Goal: Task Accomplishment & Management: Complete application form

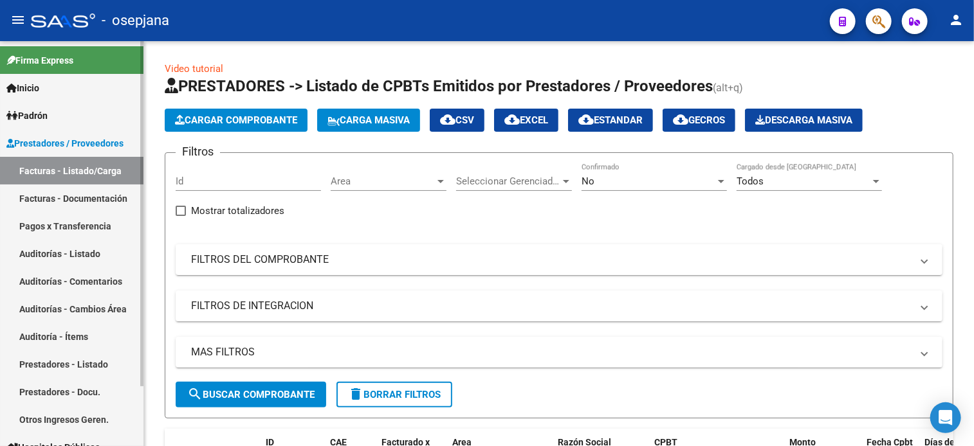
click at [44, 255] on link "Auditorías - Listado" at bounding box center [71, 254] width 143 height 28
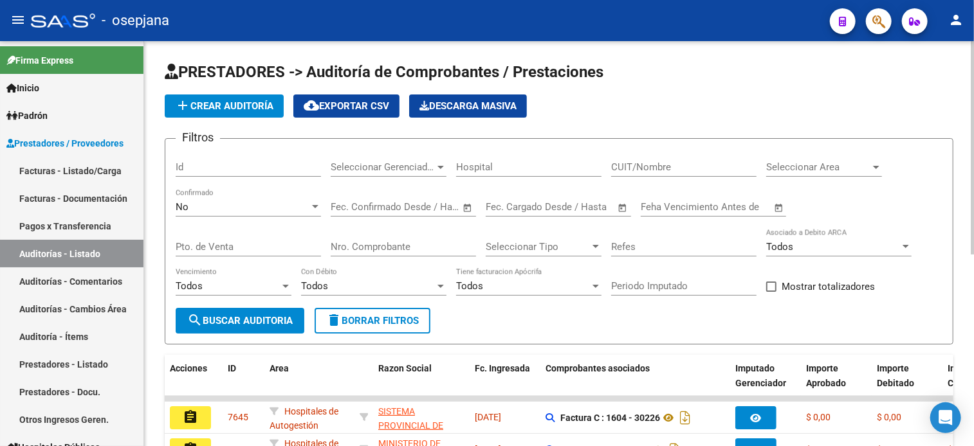
click at [263, 102] on span "add Crear Auditoría" at bounding box center [224, 106] width 98 height 12
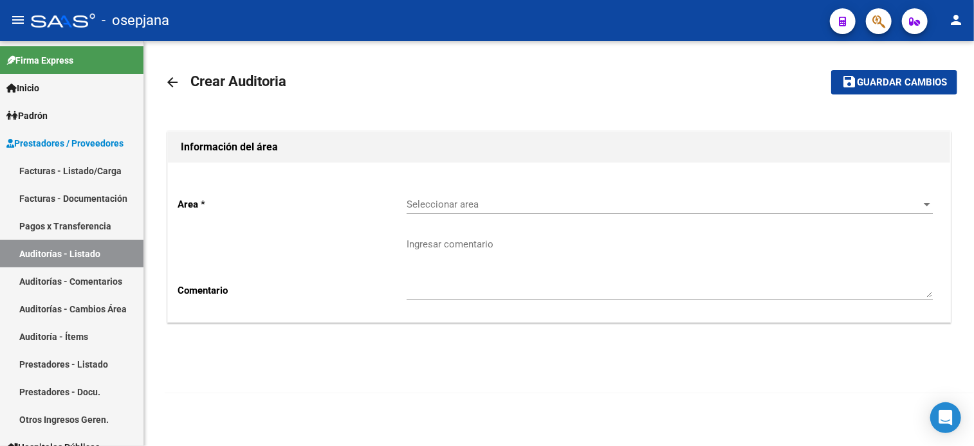
click at [427, 204] on span "Seleccionar area" at bounding box center [663, 205] width 514 height 12
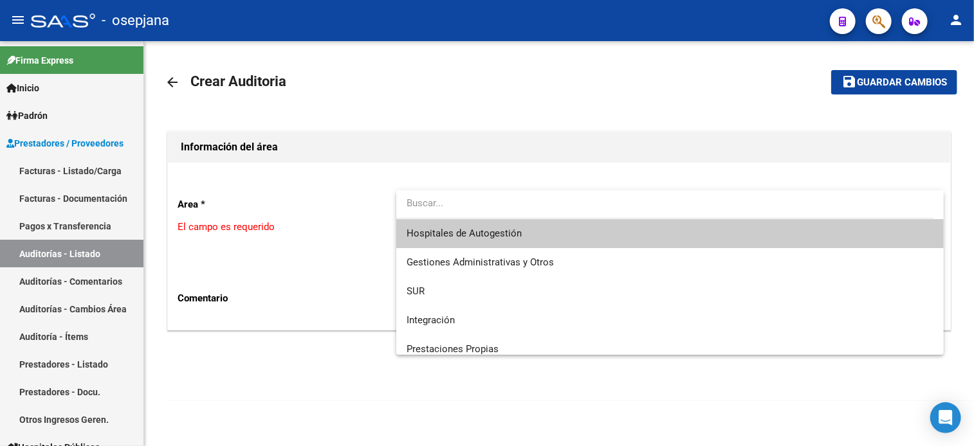
click at [433, 238] on span "Hospitales de Autogestión" at bounding box center [463, 234] width 115 height 12
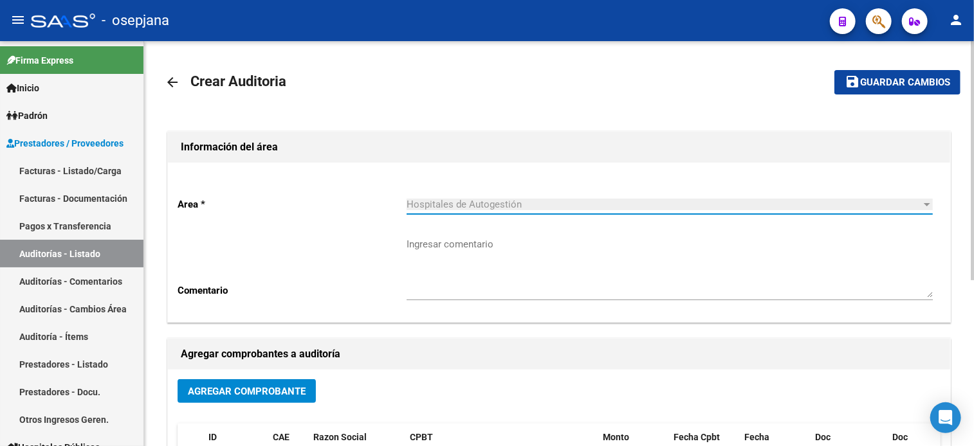
click at [243, 383] on button "Agregar Comprobante" at bounding box center [246, 391] width 138 height 24
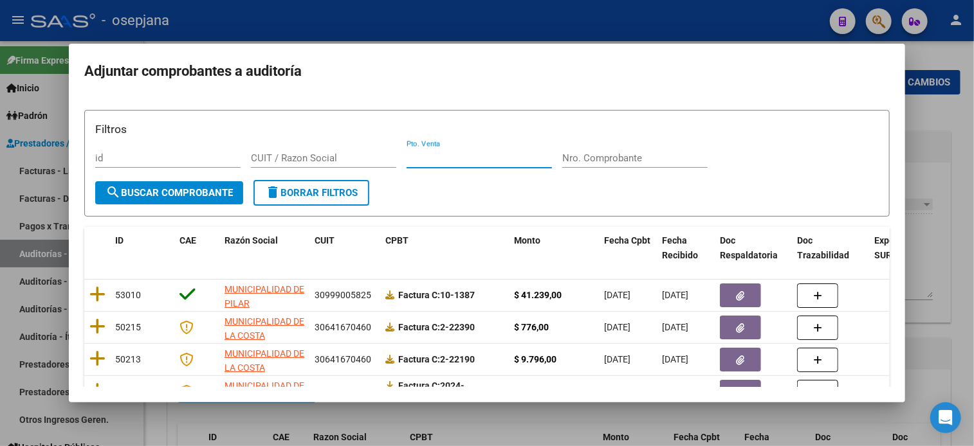
click at [434, 158] on input "Pto. Venta" at bounding box center [478, 158] width 145 height 12
type input "1604"
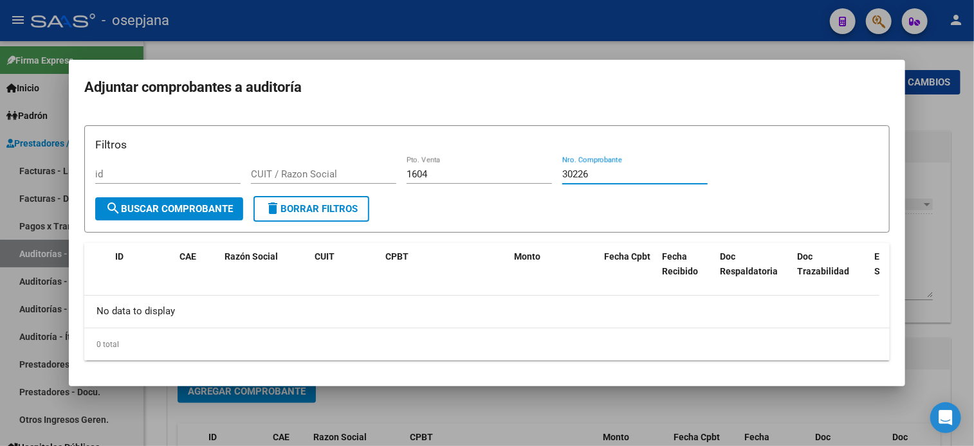
type input "30226"
click at [927, 185] on div at bounding box center [487, 223] width 974 height 446
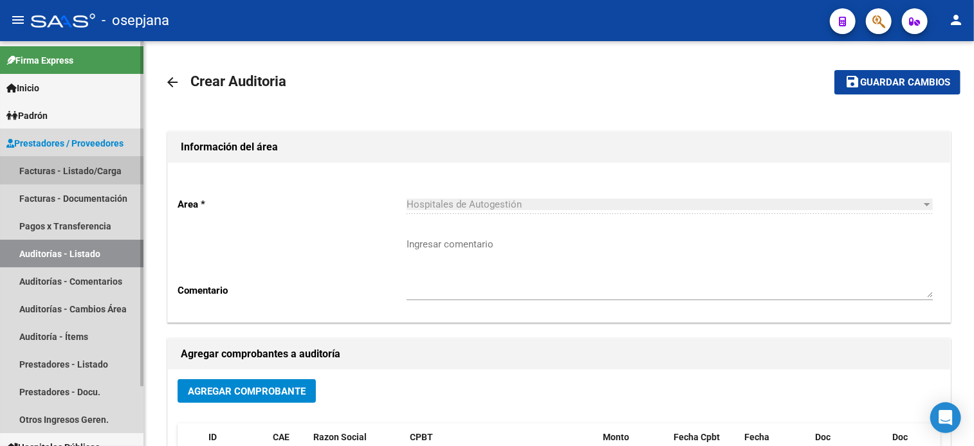
click at [48, 166] on link "Facturas - Listado/Carga" at bounding box center [71, 171] width 143 height 28
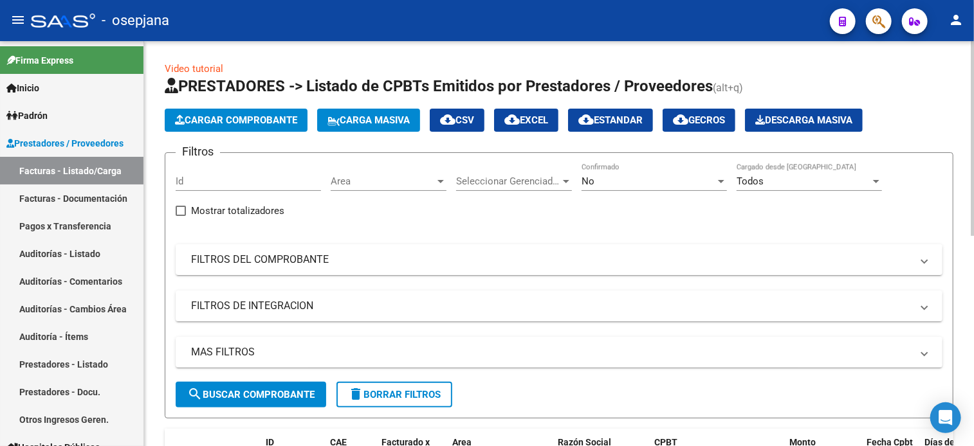
click at [347, 195] on div "Area Area" at bounding box center [389, 183] width 116 height 40
click at [348, 174] on div "Area Area" at bounding box center [389, 177] width 116 height 28
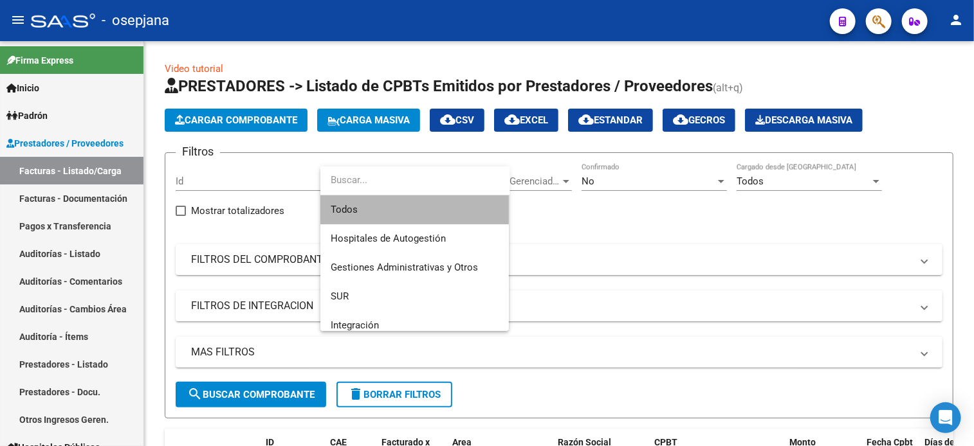
click at [357, 205] on span "Todos" at bounding box center [415, 209] width 168 height 29
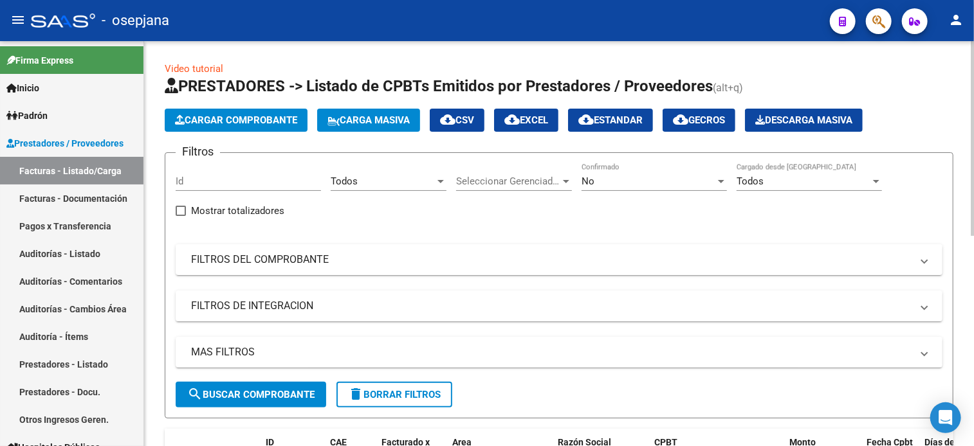
click at [468, 187] on div "Seleccionar Gerenciador Seleccionar Gerenciador" at bounding box center [514, 177] width 116 height 28
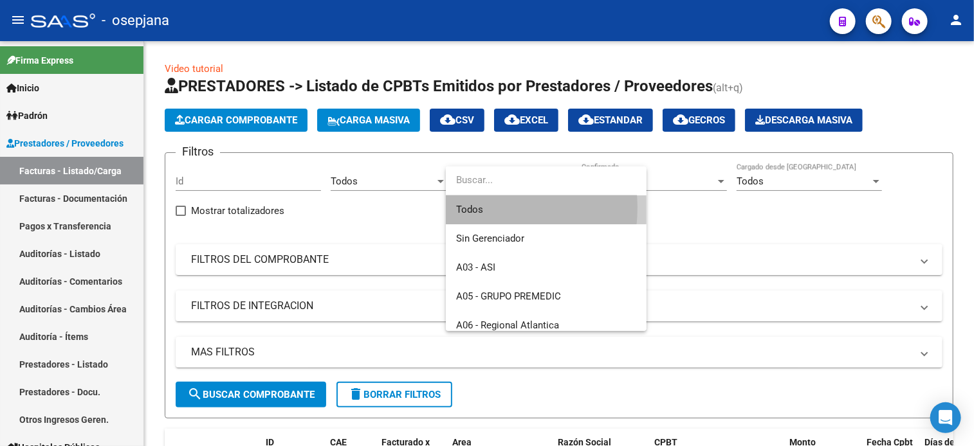
click at [472, 208] on span "Todos" at bounding box center [546, 209] width 180 height 29
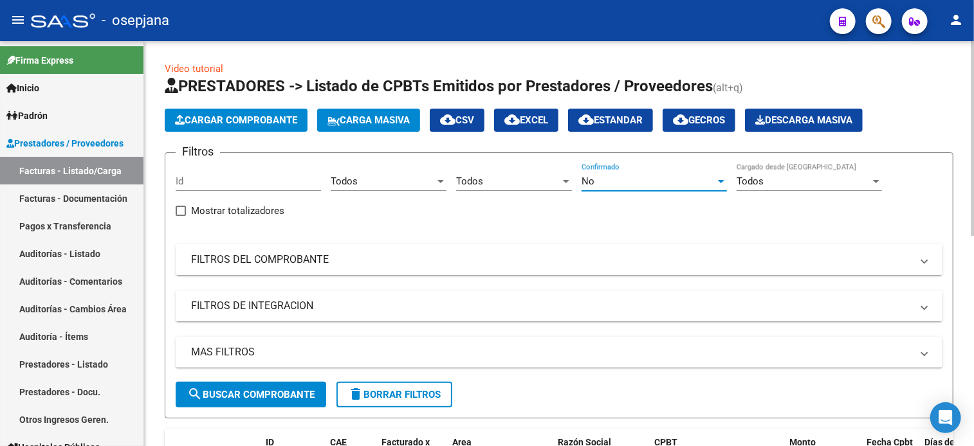
click at [610, 182] on div "No" at bounding box center [648, 182] width 134 height 12
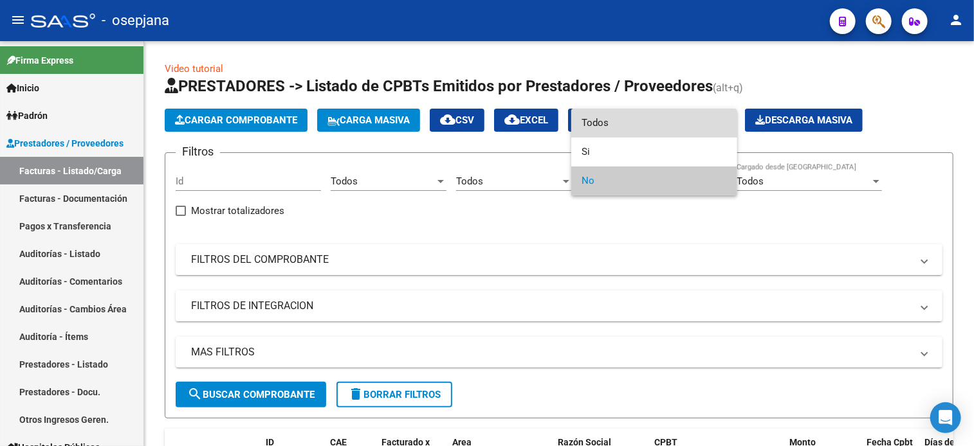
click at [639, 116] on span "Todos" at bounding box center [653, 123] width 145 height 29
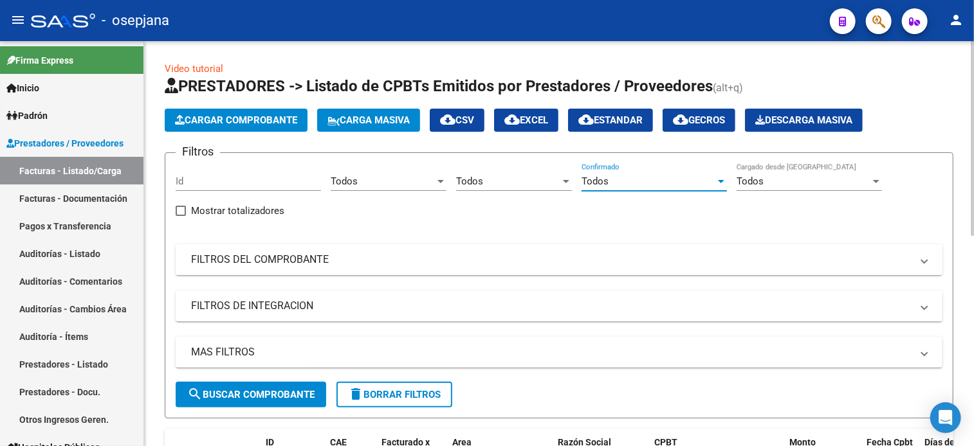
click at [201, 250] on mat-expansion-panel-header "FILTROS DEL COMPROBANTE" at bounding box center [559, 259] width 766 height 31
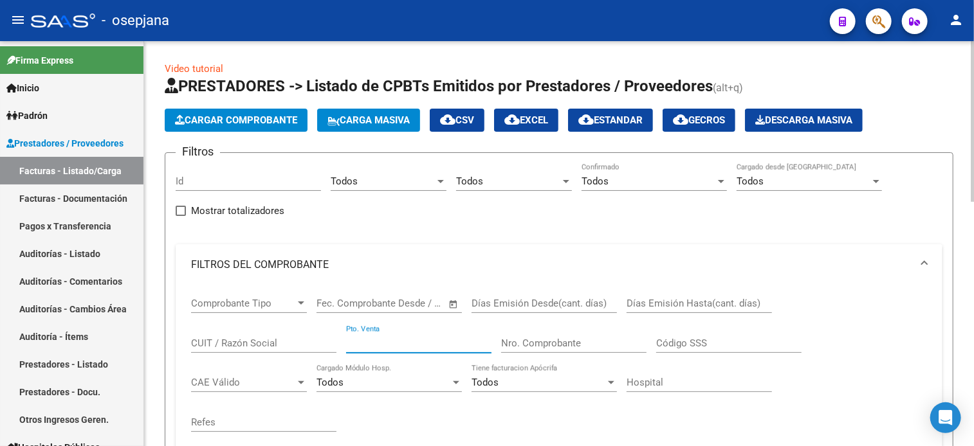
click at [372, 338] on input "Pto. Venta" at bounding box center [418, 344] width 145 height 12
type input "1604"
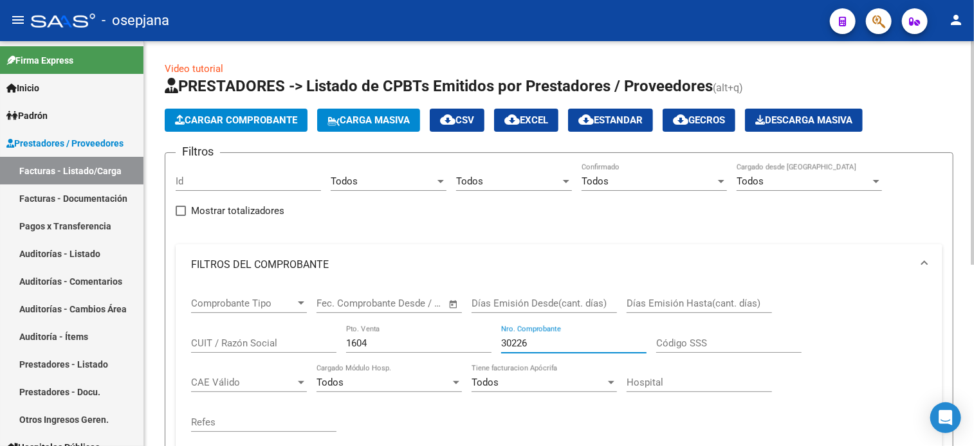
scroll to position [327, 0]
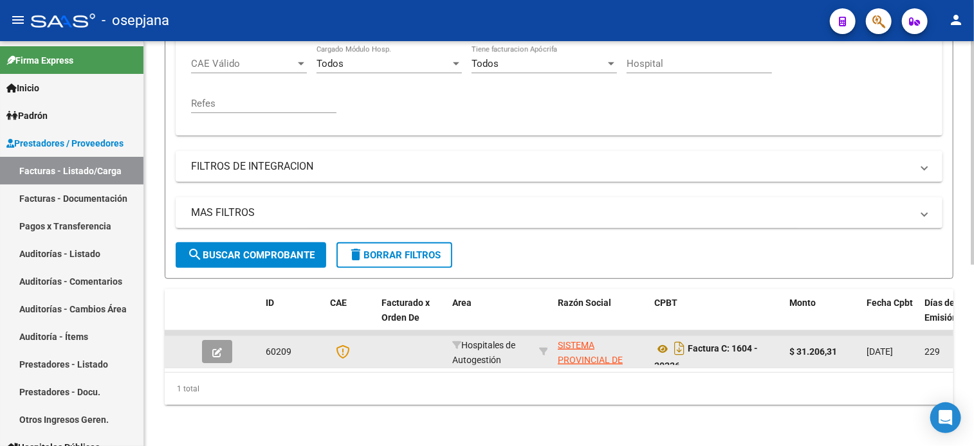
type input "30226"
click at [212, 349] on button "button" at bounding box center [217, 351] width 30 height 23
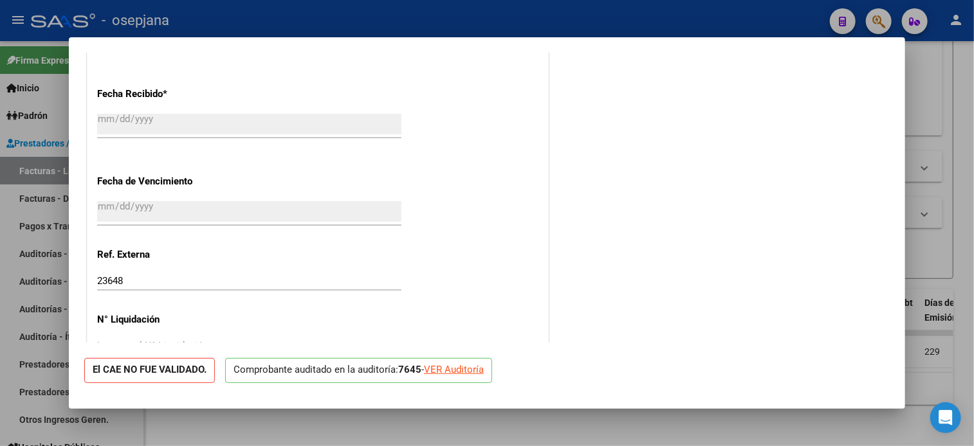
scroll to position [763, 0]
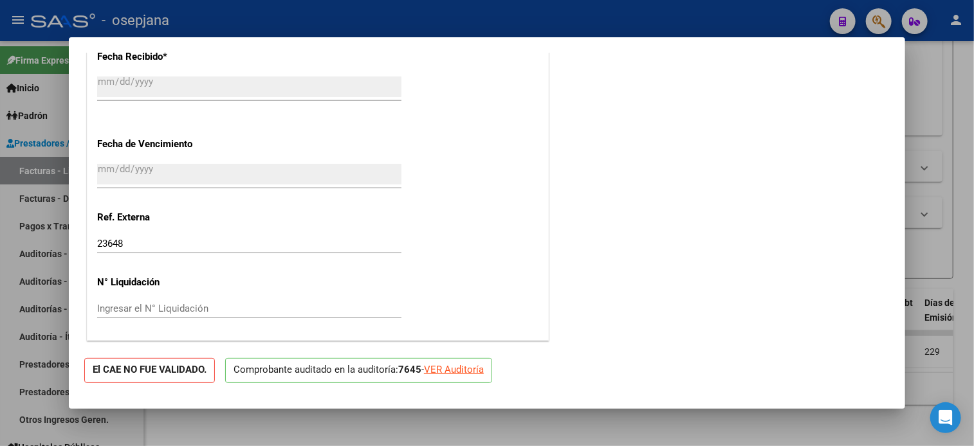
click at [461, 373] on div "VER Auditoría" at bounding box center [454, 370] width 60 height 15
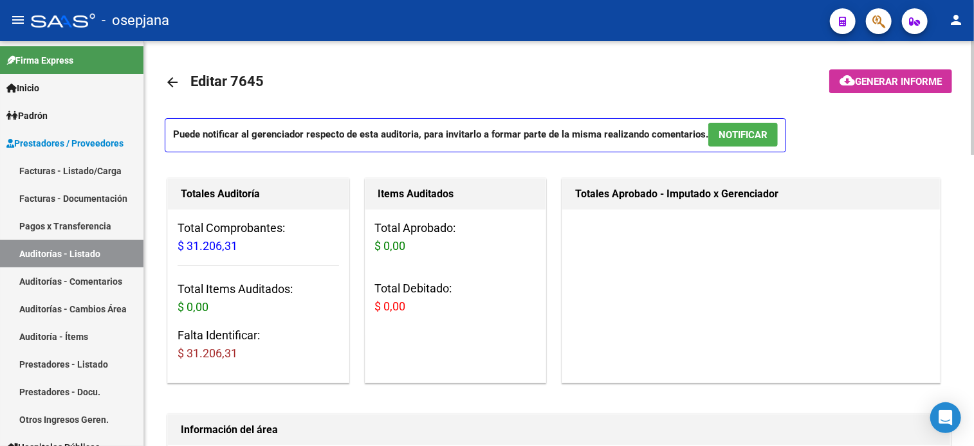
click at [460, 368] on div "Items Auditados Total Aprobado: $ 0,00 Total Debitado: $ 0,00" at bounding box center [456, 280] width 182 height 205
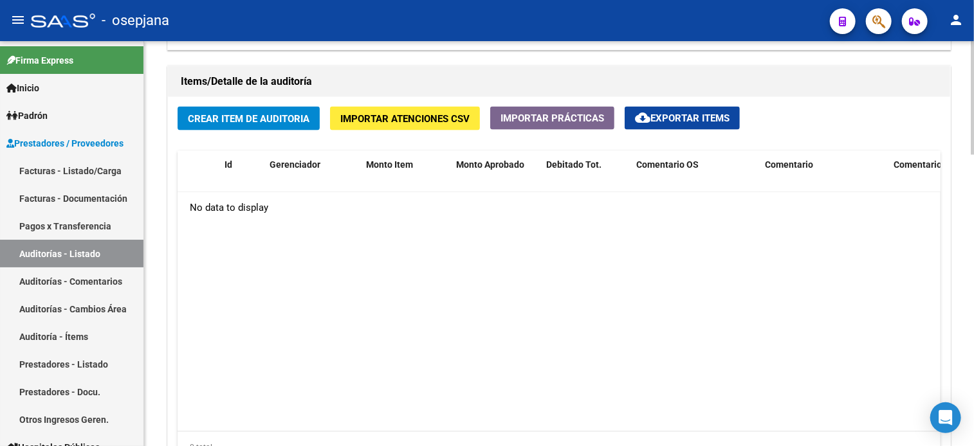
scroll to position [913, 0]
click at [253, 116] on span "Crear Item de Auditoria" at bounding box center [249, 119] width 122 height 12
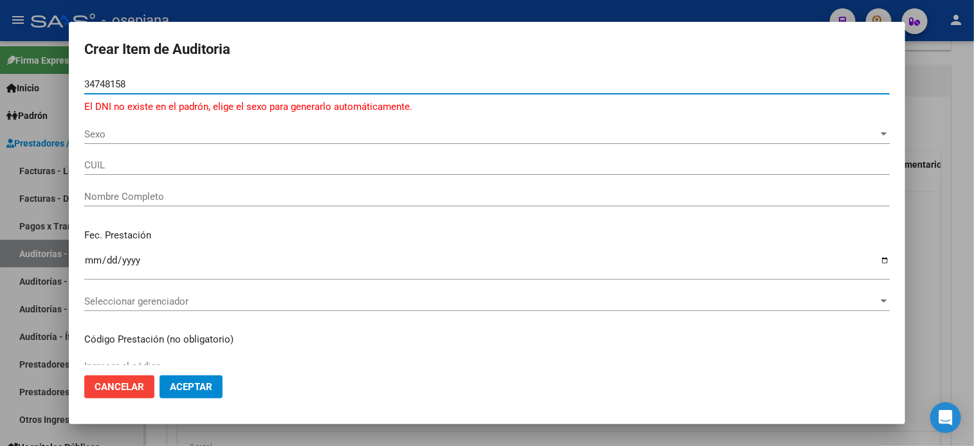
type input "34748158"
click at [249, 129] on span "Sexo" at bounding box center [480, 135] width 793 height 12
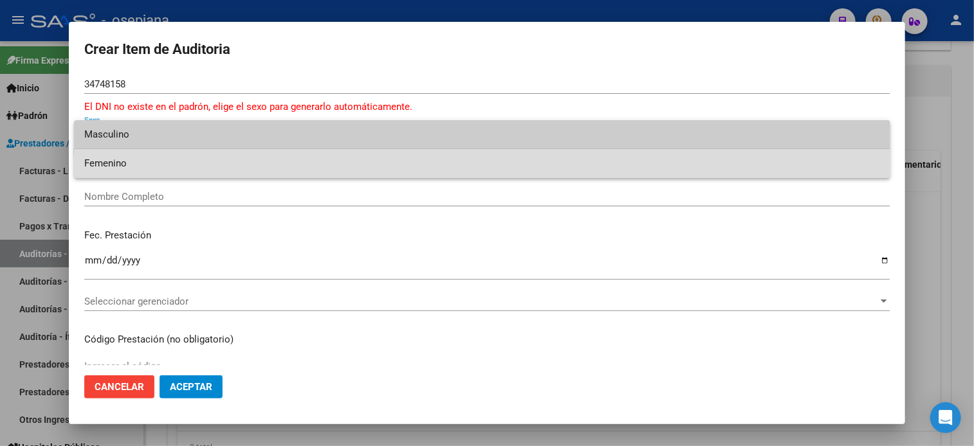
click at [230, 161] on span "Femenino" at bounding box center [481, 163] width 795 height 29
type input "27347481586"
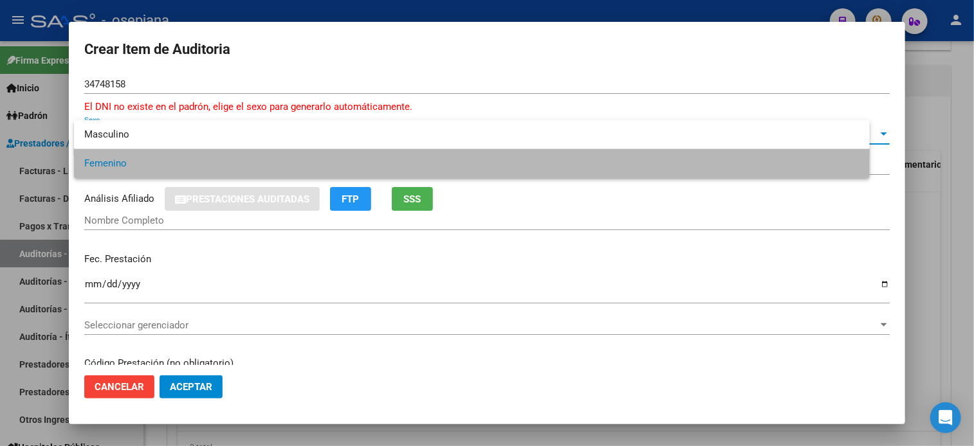
type input "[PERSON_NAME] [PERSON_NAME]"
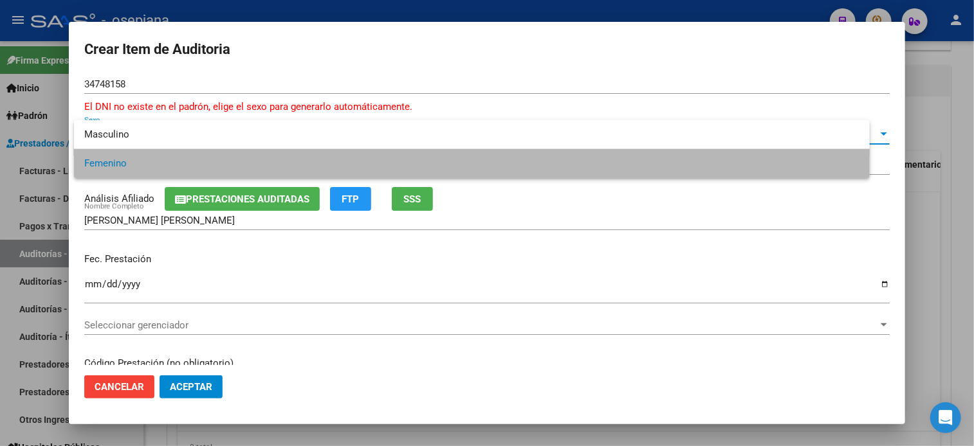
click at [226, 167] on input "27347481586" at bounding box center [486, 165] width 805 height 12
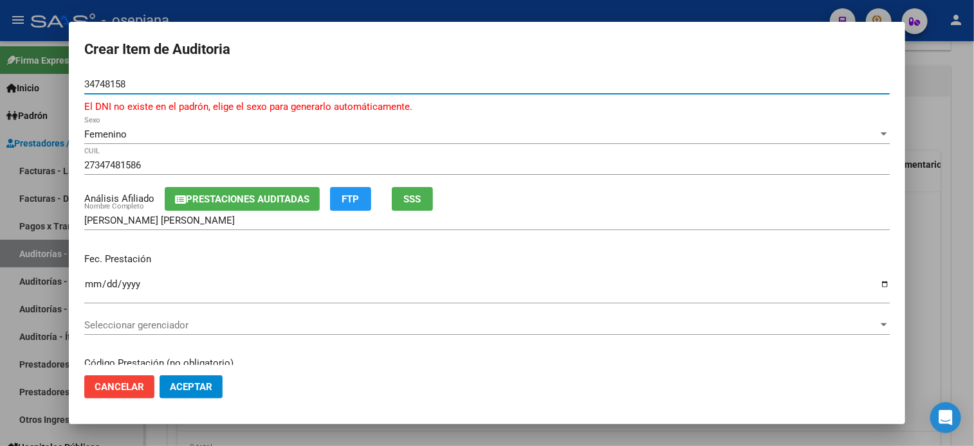
drag, startPoint x: 129, startPoint y: 82, endPoint x: 82, endPoint y: 86, distance: 46.4
click at [82, 86] on mat-dialog-content "34748158 Nro Documento El DNI no existe en el padrón, elige el sexo para genera…" at bounding box center [487, 220] width 836 height 290
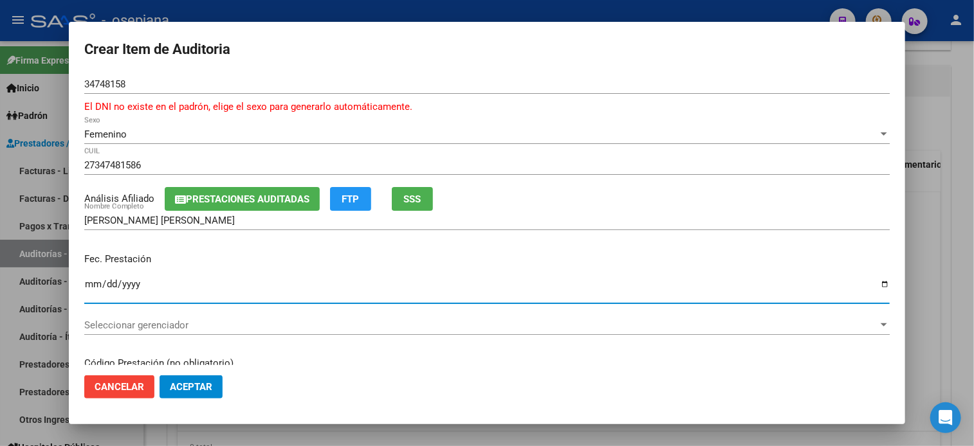
click at [89, 282] on input "Ingresar la fecha" at bounding box center [486, 289] width 805 height 21
type input "[DATE]"
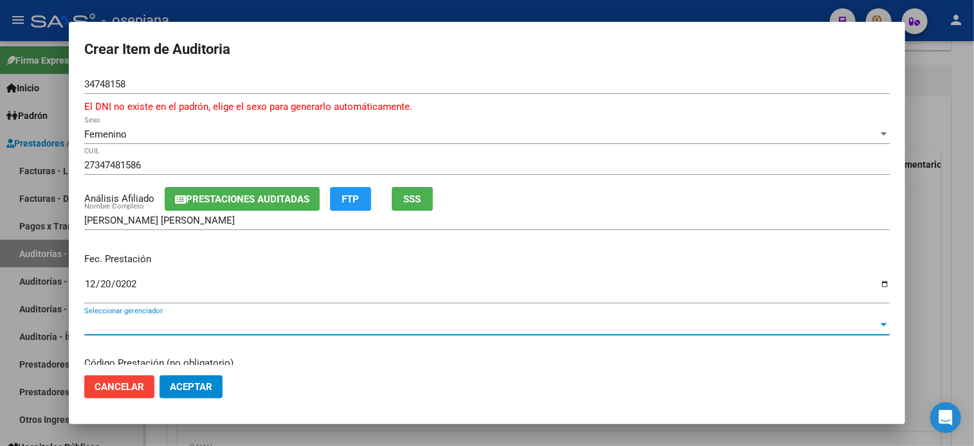
click at [863, 330] on span "Seleccionar gerenciador" at bounding box center [480, 326] width 793 height 12
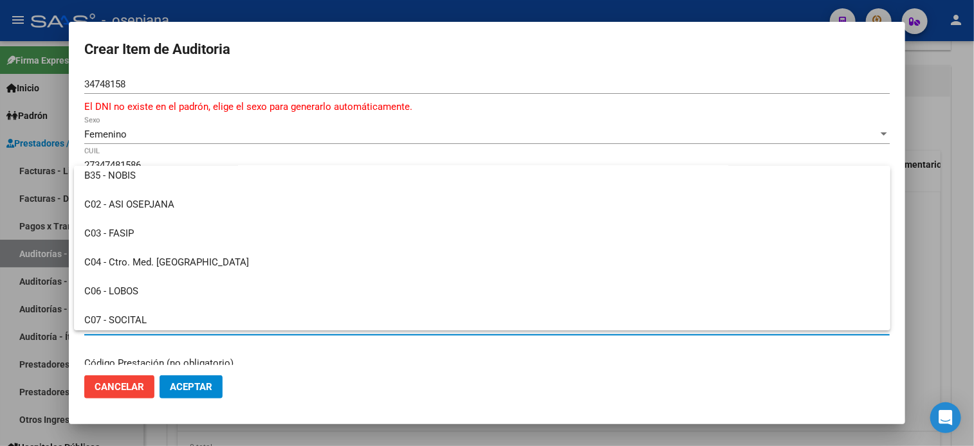
scroll to position [231, 0]
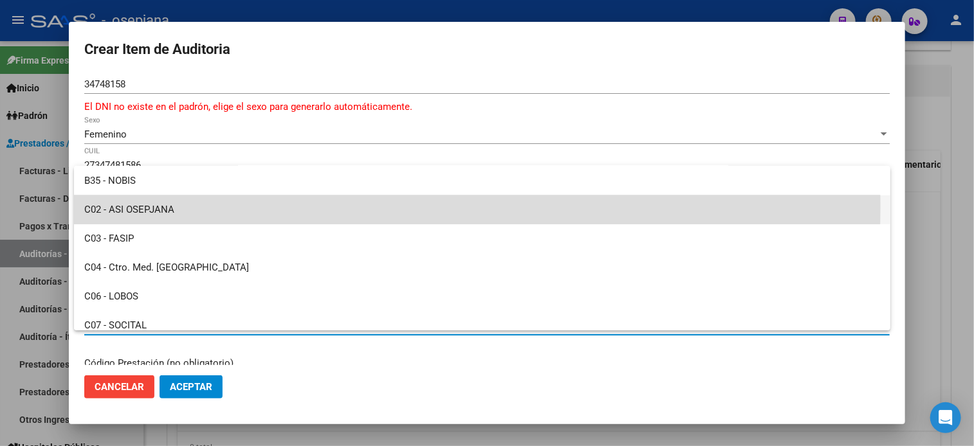
click at [258, 206] on span "C02 - ASI OSEPJANA" at bounding box center [481, 209] width 795 height 29
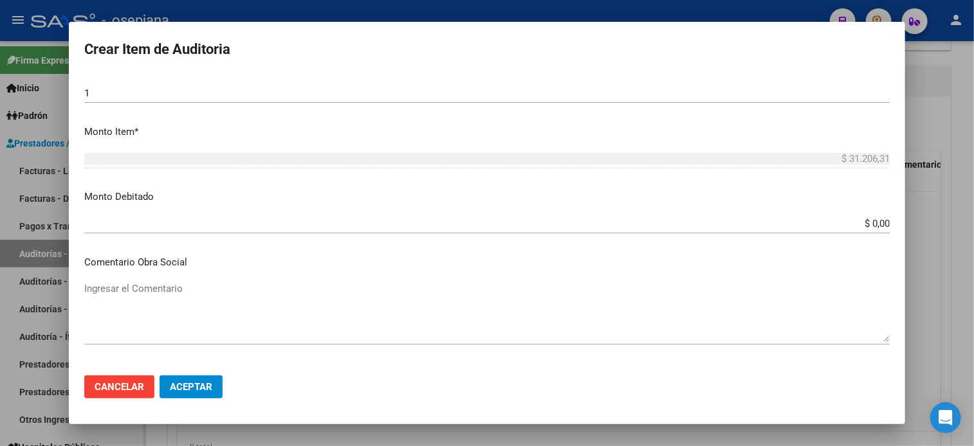
scroll to position [440, 0]
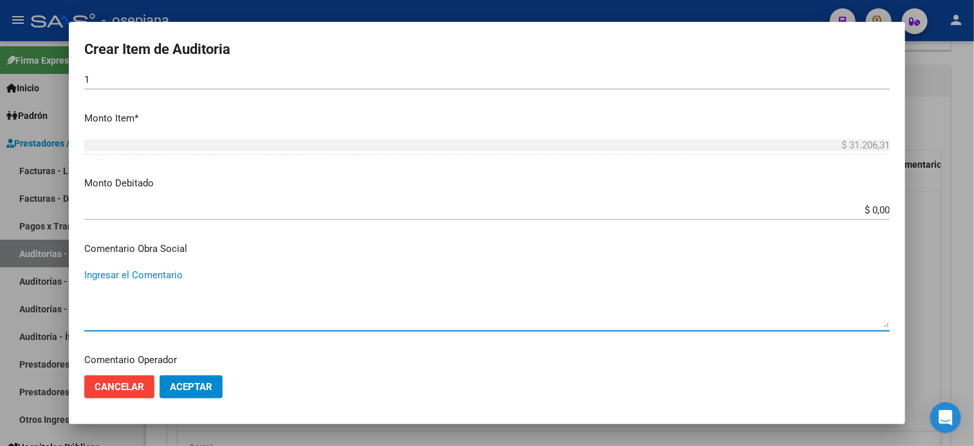
click at [89, 305] on textarea "Ingresar el Comentario" at bounding box center [486, 298] width 805 height 60
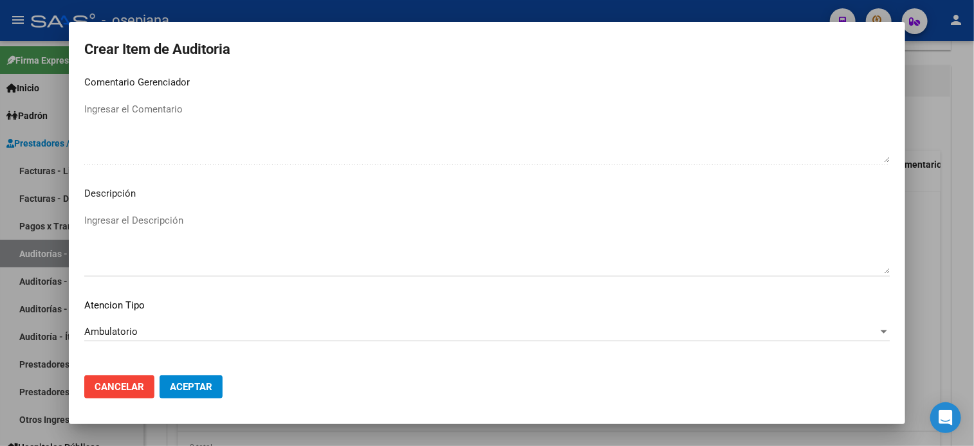
scroll to position [882, 0]
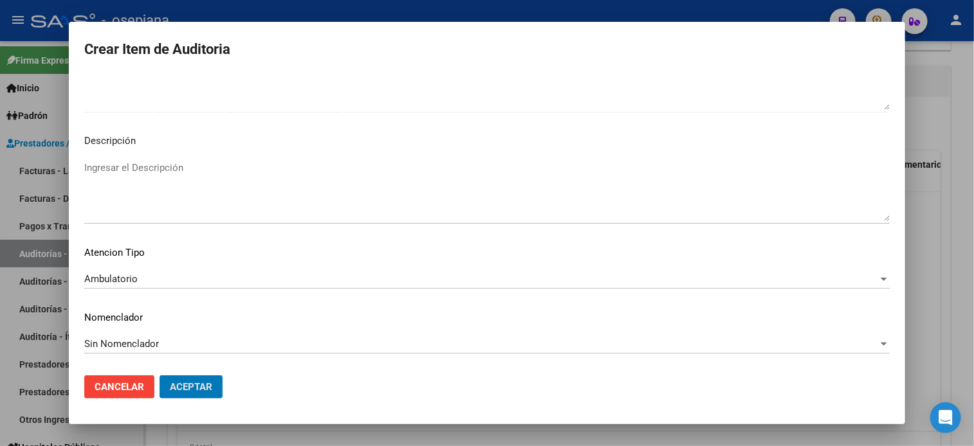
click at [159, 376] on button "Aceptar" at bounding box center [190, 387] width 63 height 23
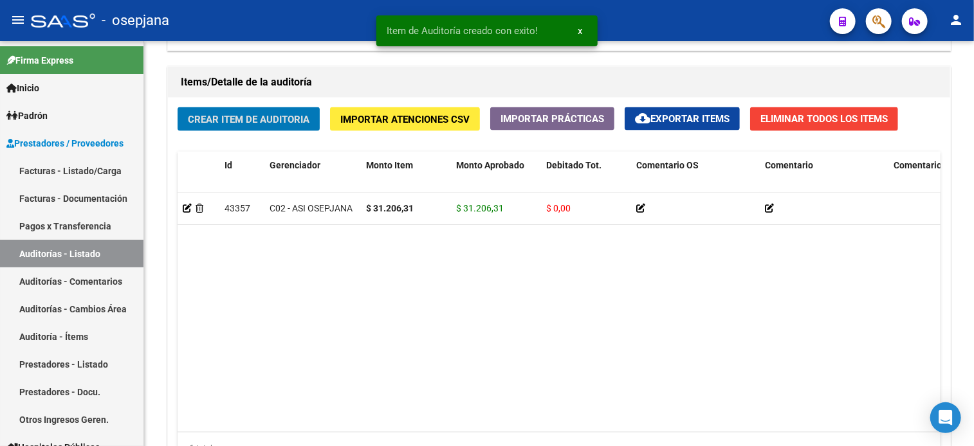
scroll to position [913, 0]
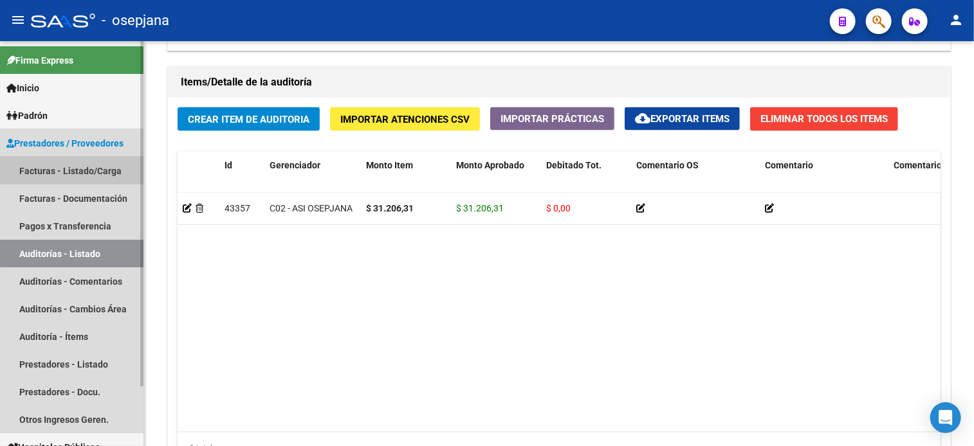
click at [89, 170] on link "Facturas - Listado/Carga" at bounding box center [71, 171] width 143 height 28
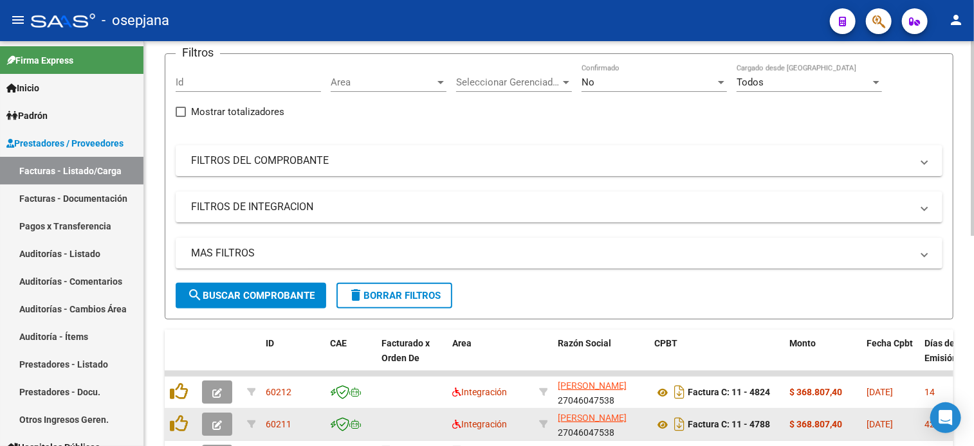
scroll to position [437, 0]
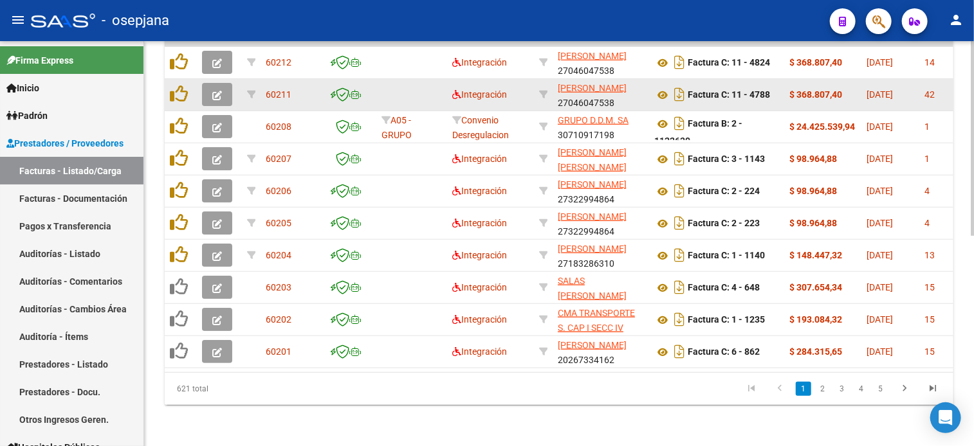
click at [384, 87] on datatable-body-cell at bounding box center [411, 95] width 71 height 32
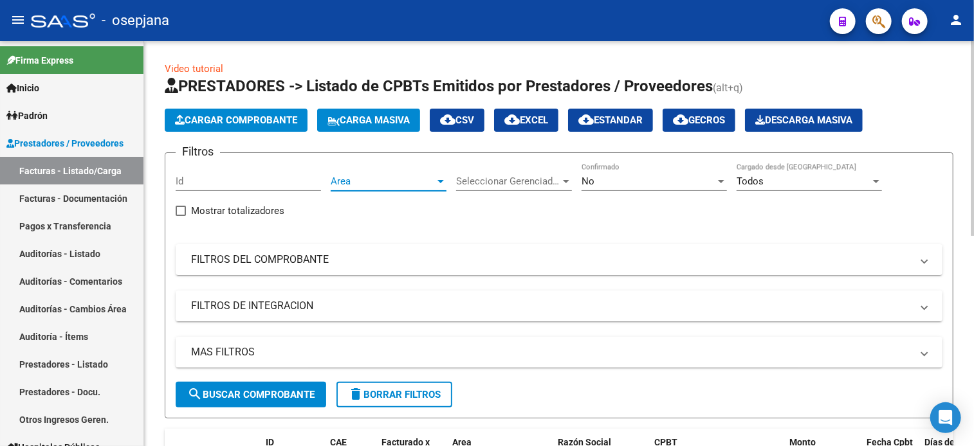
click at [381, 176] on span "Area" at bounding box center [383, 182] width 104 height 12
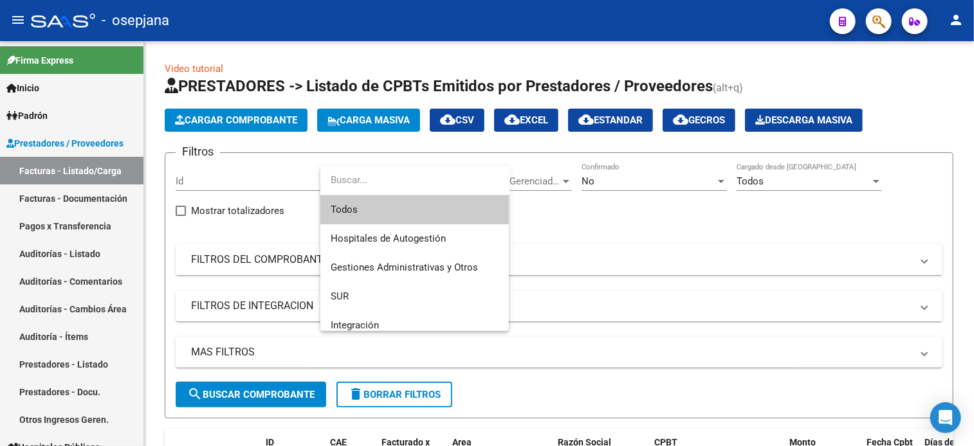
click at [420, 206] on span "Todos" at bounding box center [415, 209] width 168 height 29
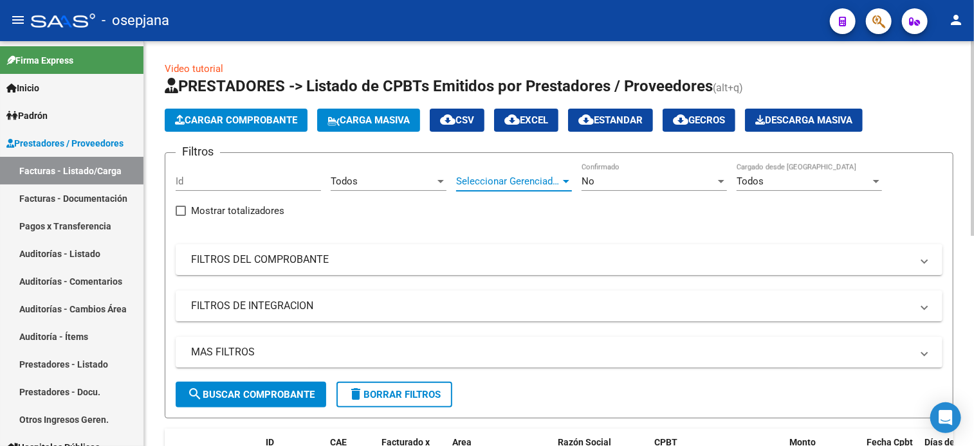
click at [505, 186] on span "Seleccionar Gerenciador" at bounding box center [508, 182] width 104 height 12
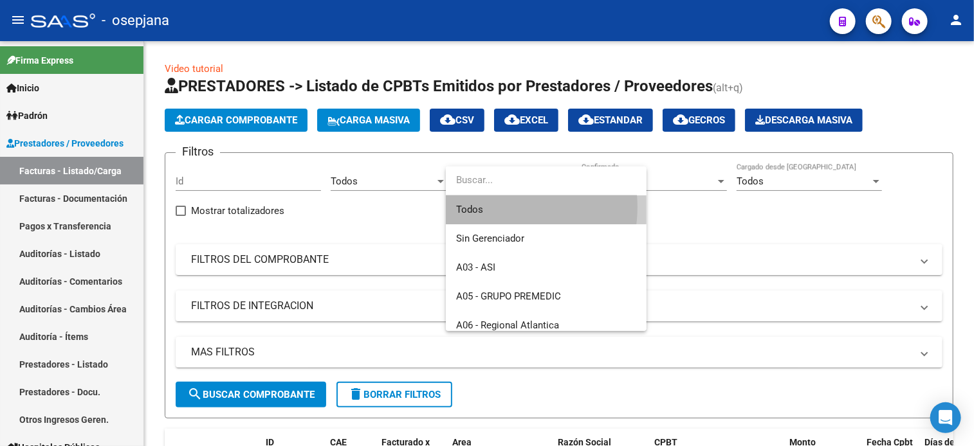
click at [501, 207] on span "Todos" at bounding box center [546, 209] width 180 height 29
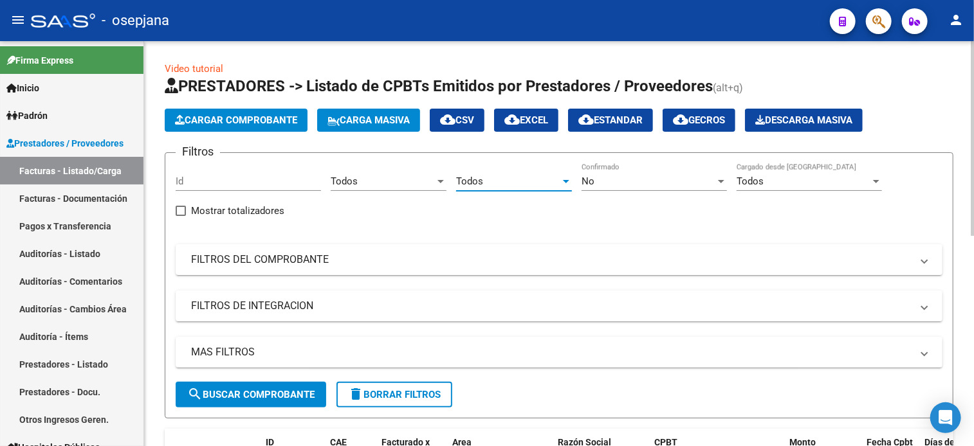
click at [617, 182] on div "No" at bounding box center [648, 182] width 134 height 12
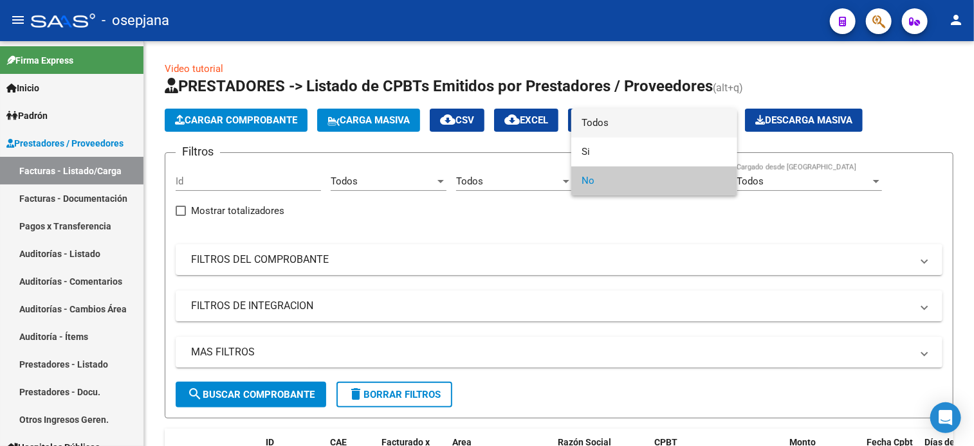
click at [610, 125] on span "Todos" at bounding box center [653, 123] width 145 height 29
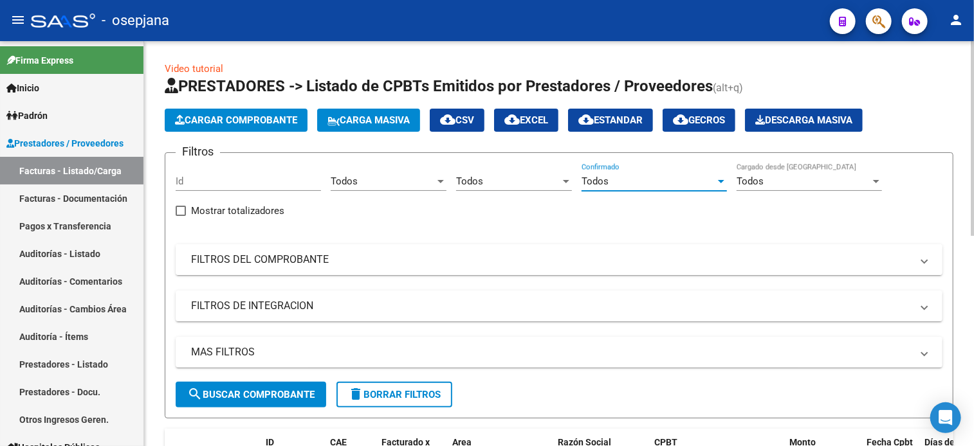
click at [329, 247] on mat-expansion-panel-header "FILTROS DEL COMPROBANTE" at bounding box center [559, 259] width 766 height 31
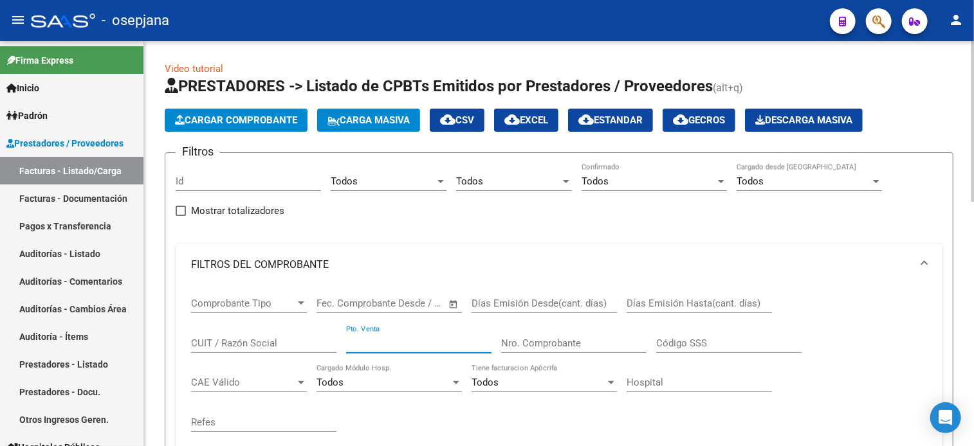
click at [355, 342] on input "Pto. Venta" at bounding box center [418, 344] width 145 height 12
type input "129"
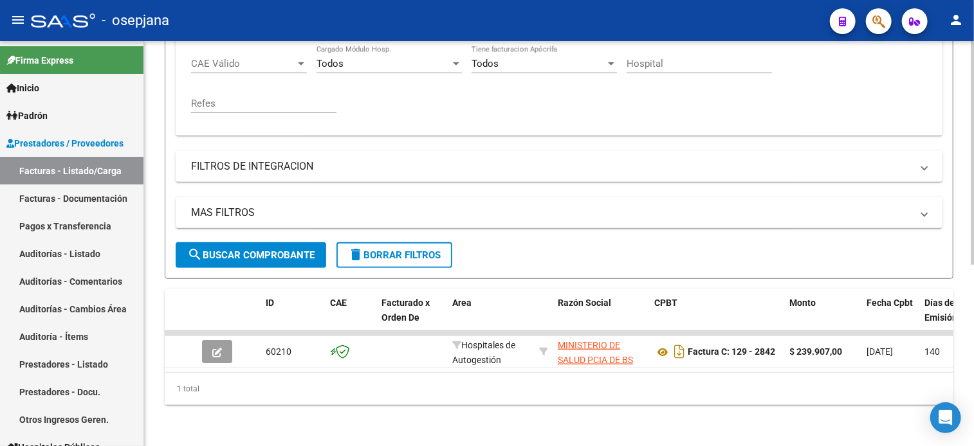
scroll to position [325, 0]
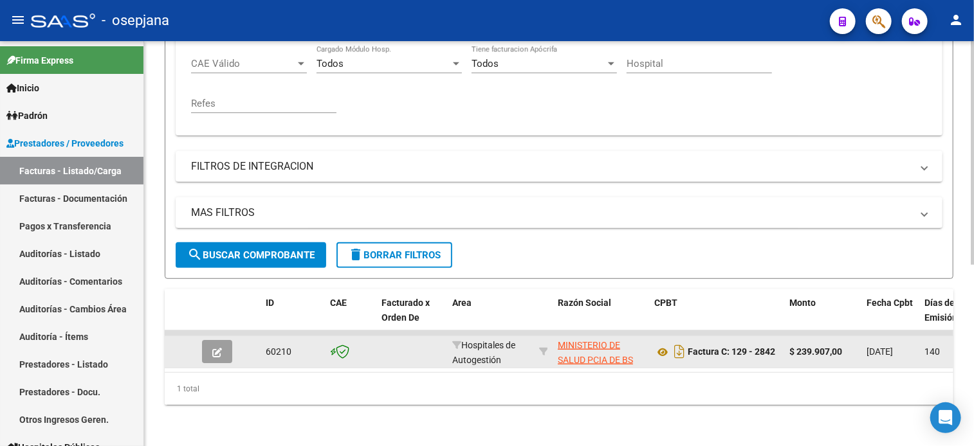
type input "2842"
click at [218, 348] on icon "button" at bounding box center [217, 353] width 10 height 10
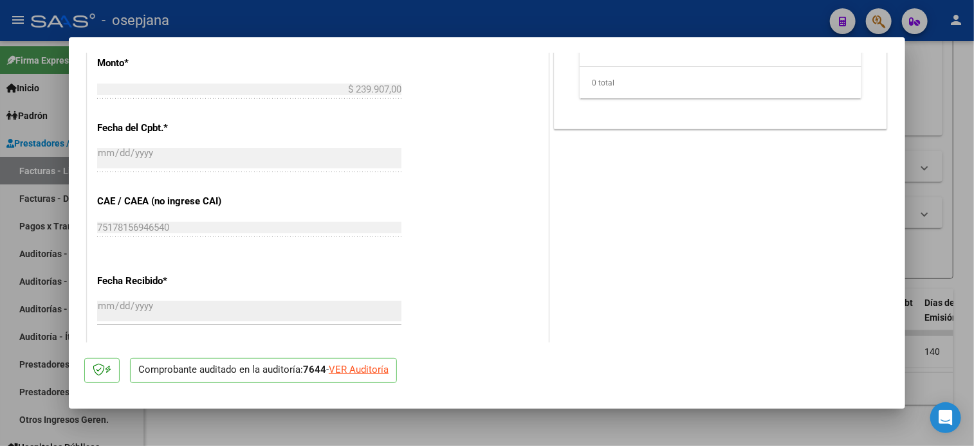
scroll to position [763, 0]
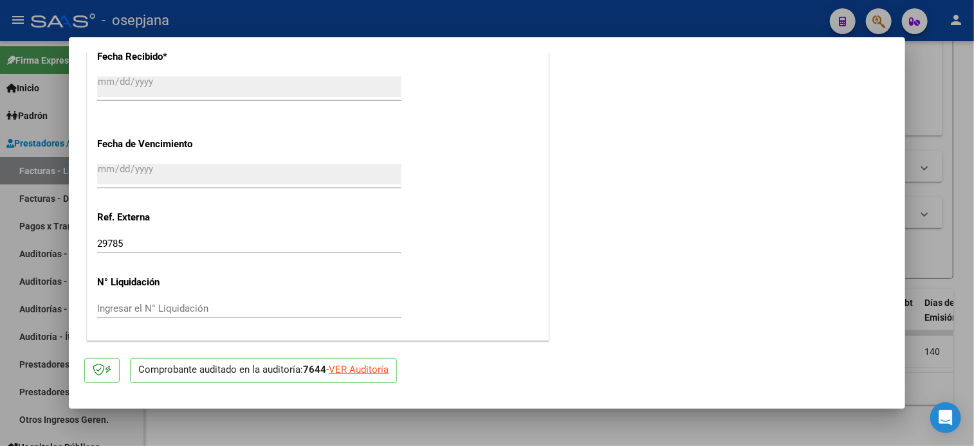
click at [369, 368] on div "VER Auditoría" at bounding box center [359, 370] width 60 height 15
type input "$ 0,00"
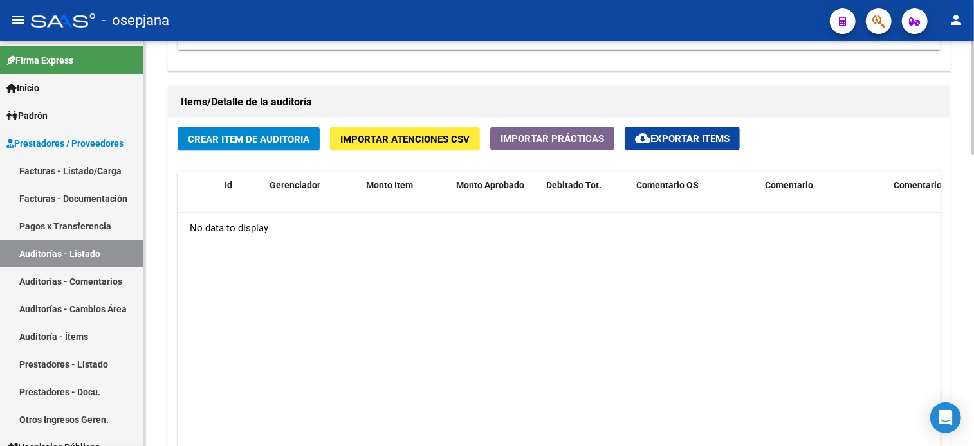
scroll to position [888, 0]
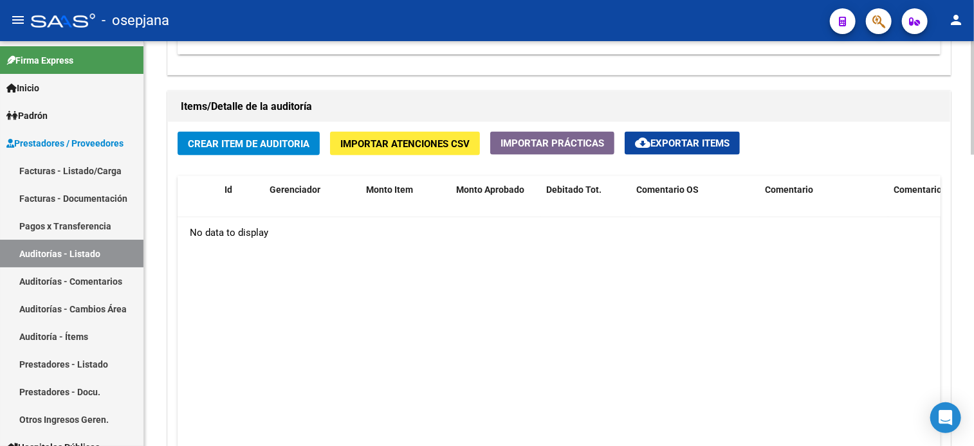
click at [271, 139] on span "Crear Item de Auditoria" at bounding box center [249, 144] width 122 height 12
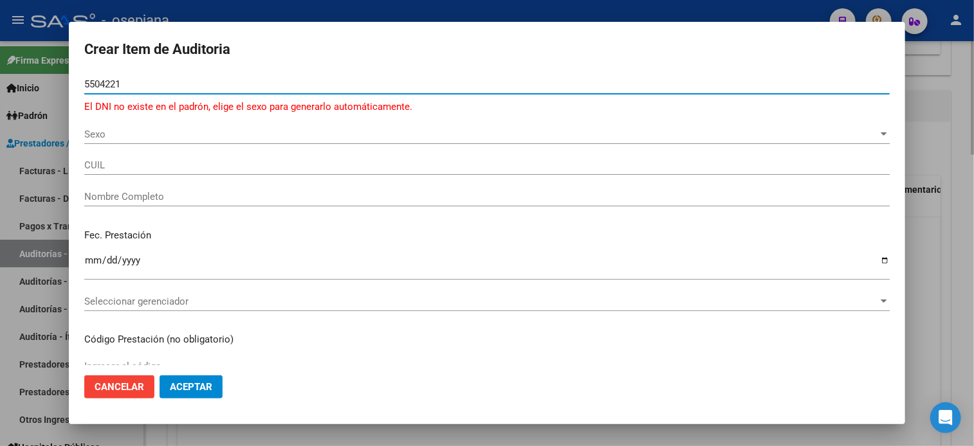
type input "55042217"
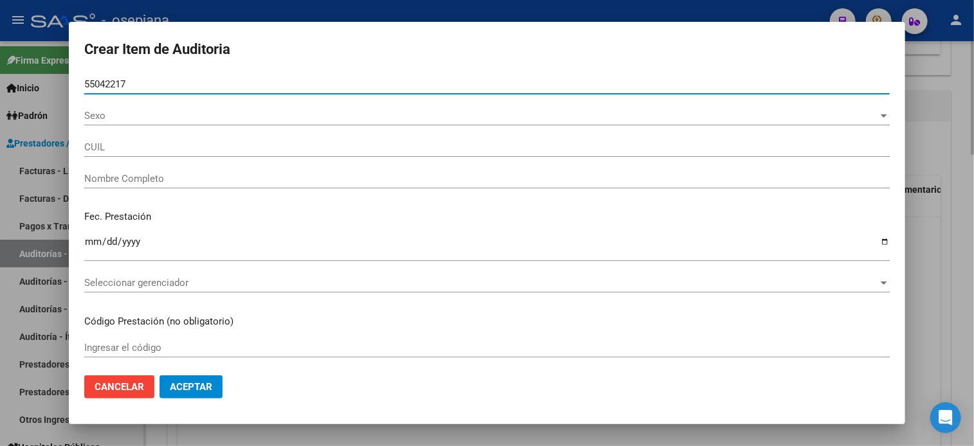
type input "20550422175"
type input "[PERSON_NAME] [PERSON_NAME] -"
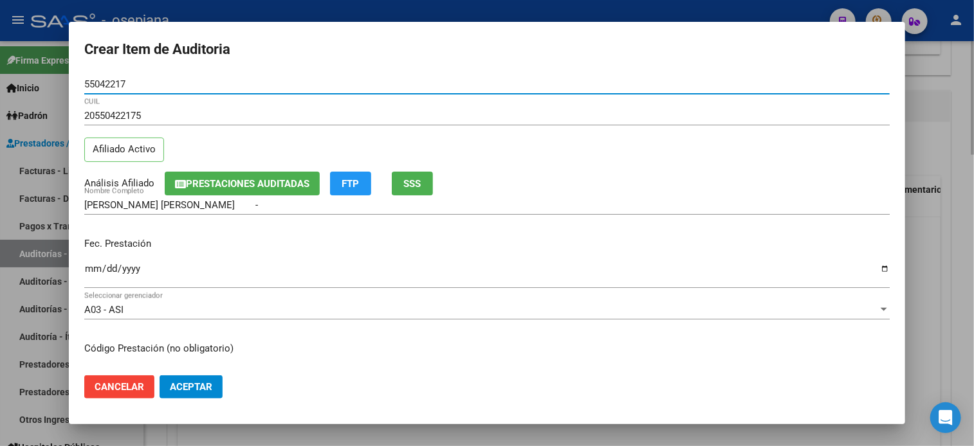
type input "55042217"
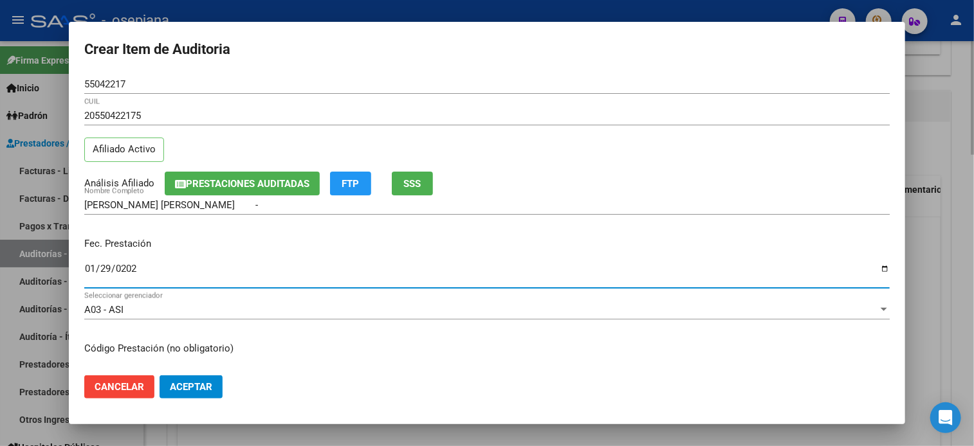
type input "[DATE]"
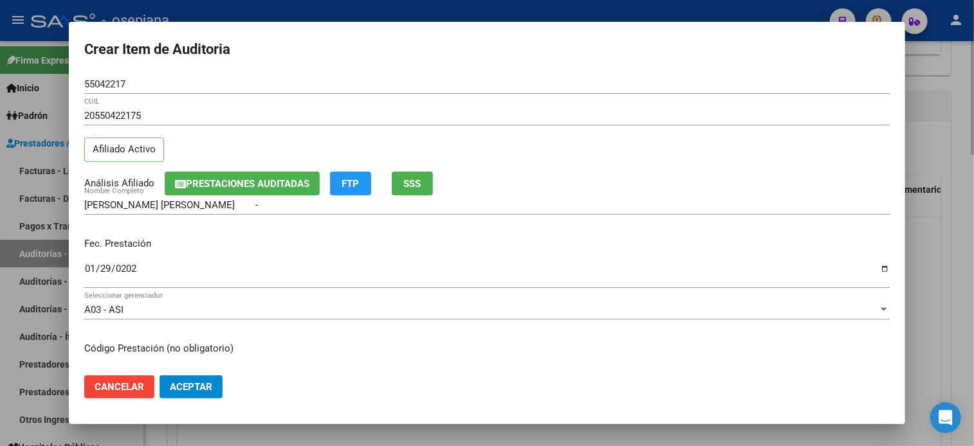
scroll to position [154, 0]
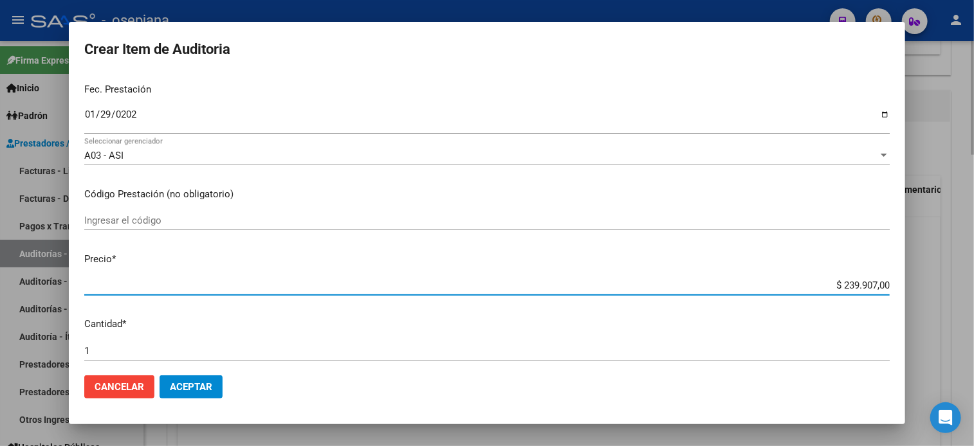
type input "$ 0,01"
type input "$ 0,10"
type input "$ 1,05"
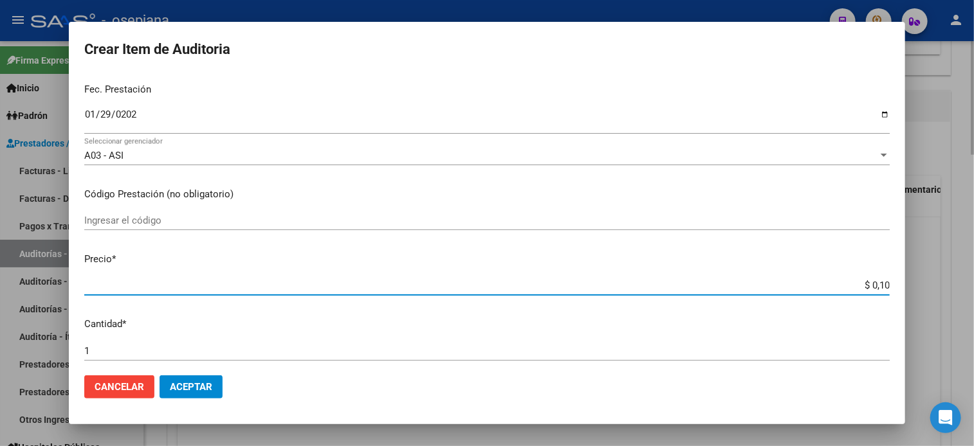
type input "$ 1,05"
type input "$ 10,55"
type input "$ 105,52"
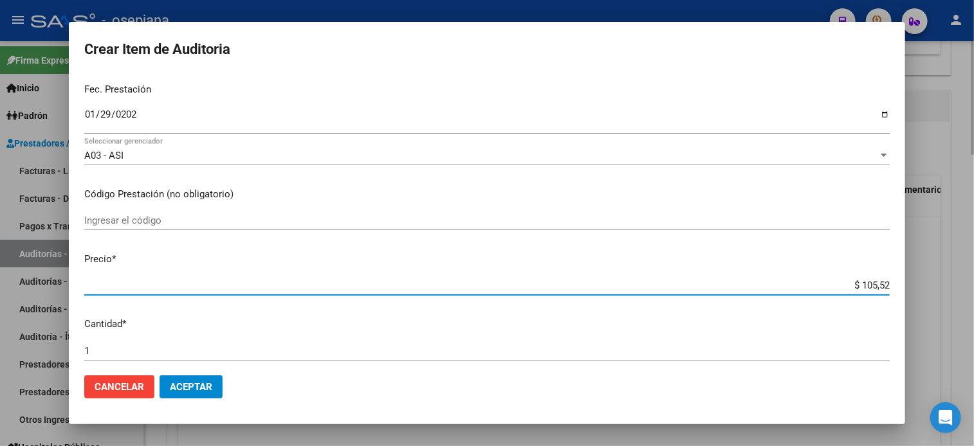
type input "$ 1.055,20"
type input "$ 10.552,00"
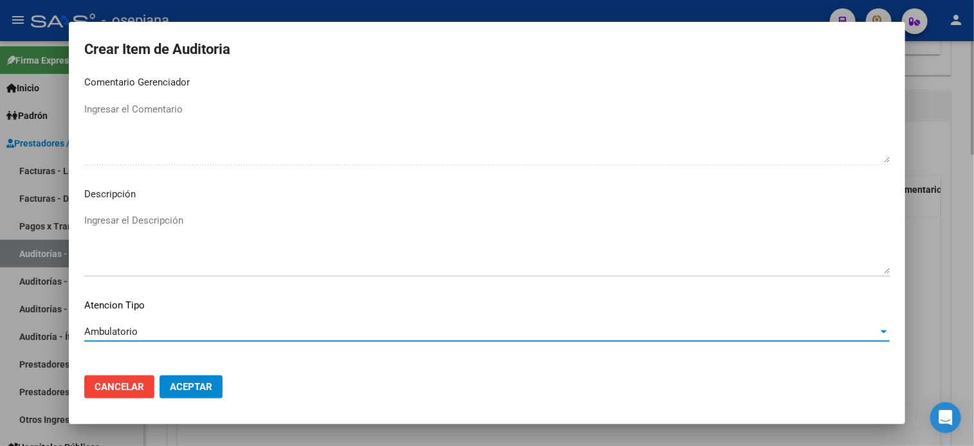
scroll to position [867, 0]
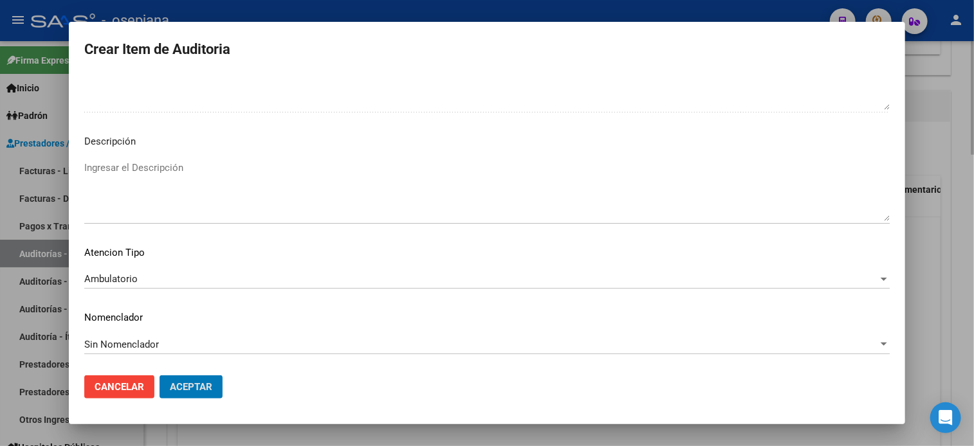
click at [159, 376] on button "Aceptar" at bounding box center [190, 387] width 63 height 23
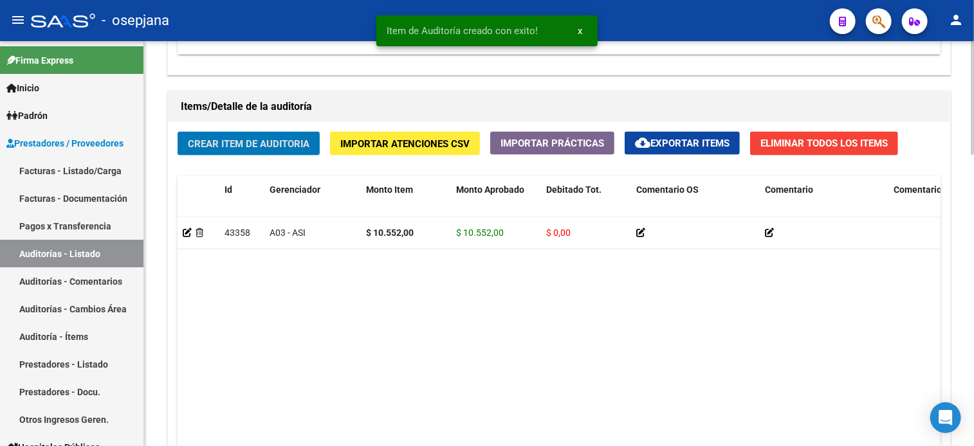
scroll to position [889, 0]
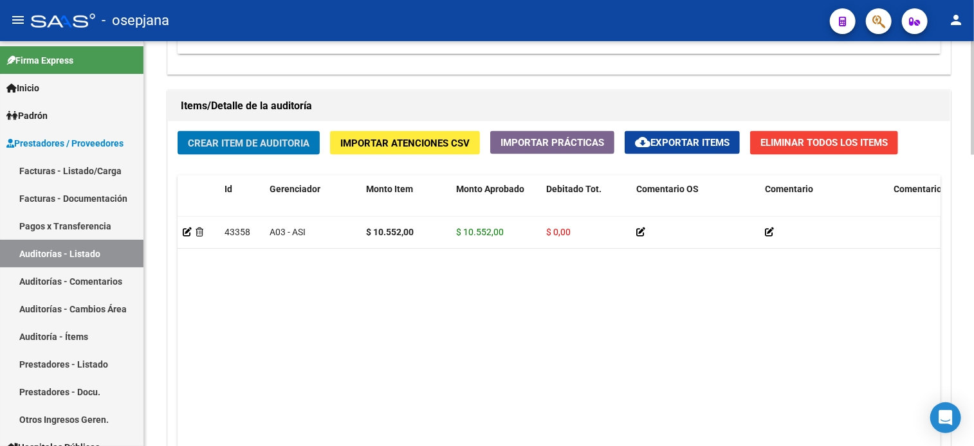
click at [177, 131] on button "Crear Item de Auditoria" at bounding box center [248, 143] width 142 height 24
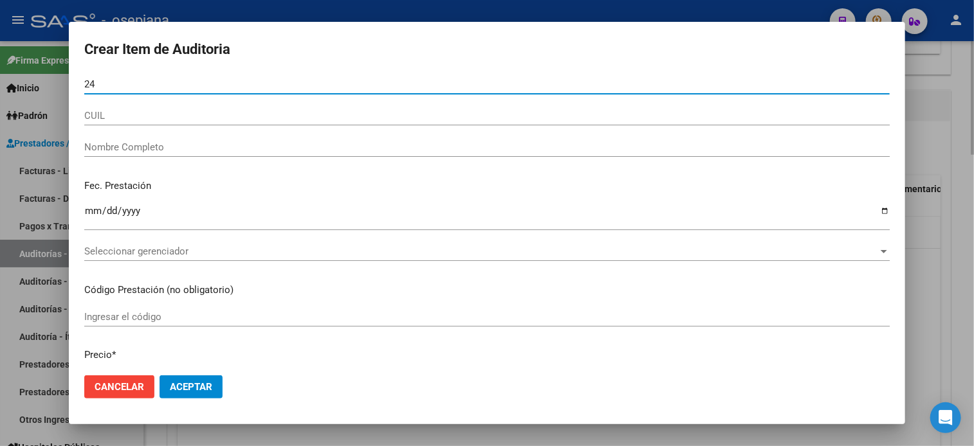
type input "2"
type input "55042217"
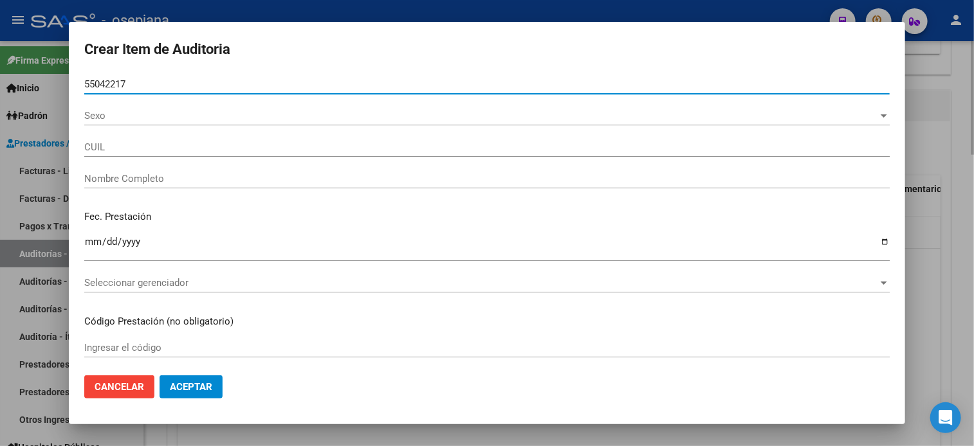
type input "20550422175"
type input "[PERSON_NAME] [PERSON_NAME] -"
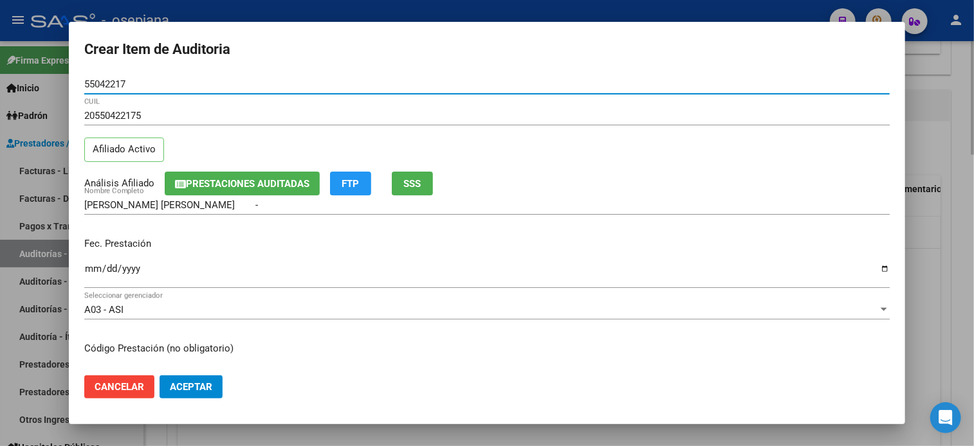
type input "55042217"
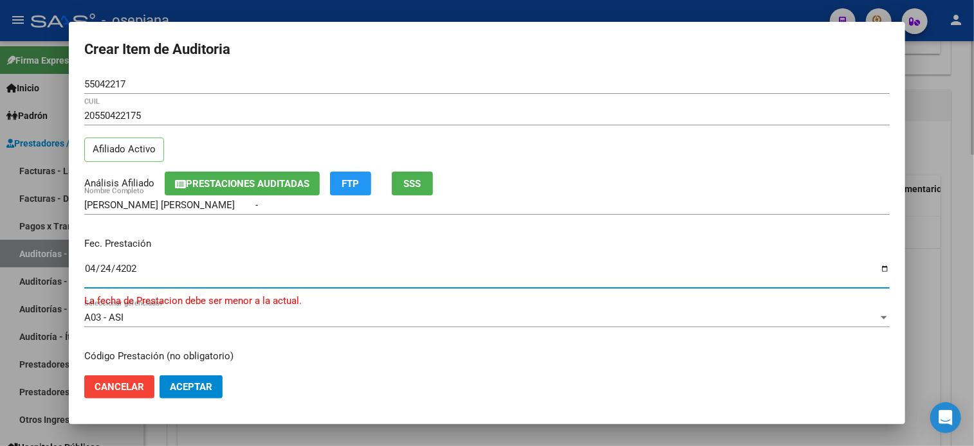
type input "[DATE]"
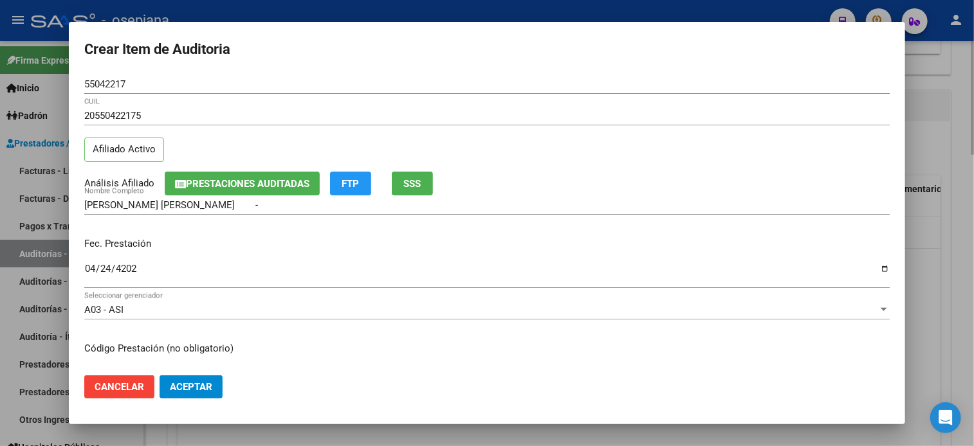
scroll to position [154, 0]
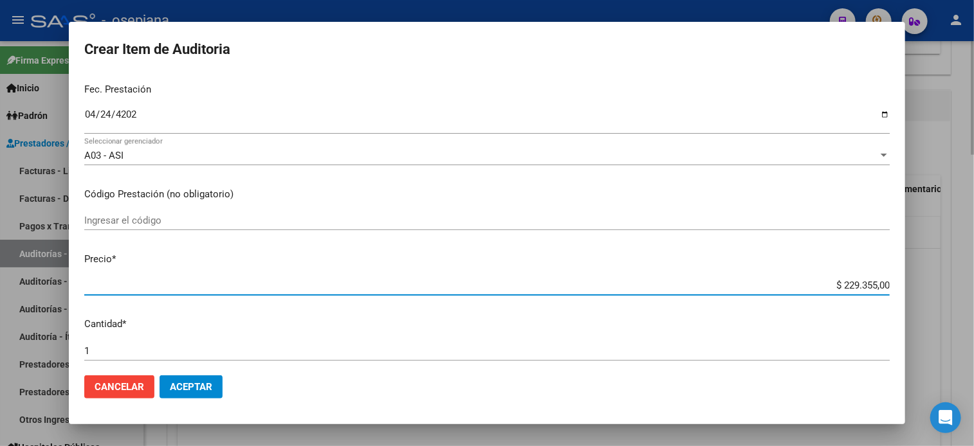
type input "$ 0,01"
type input "$ 0,10"
type input "$ 1,05"
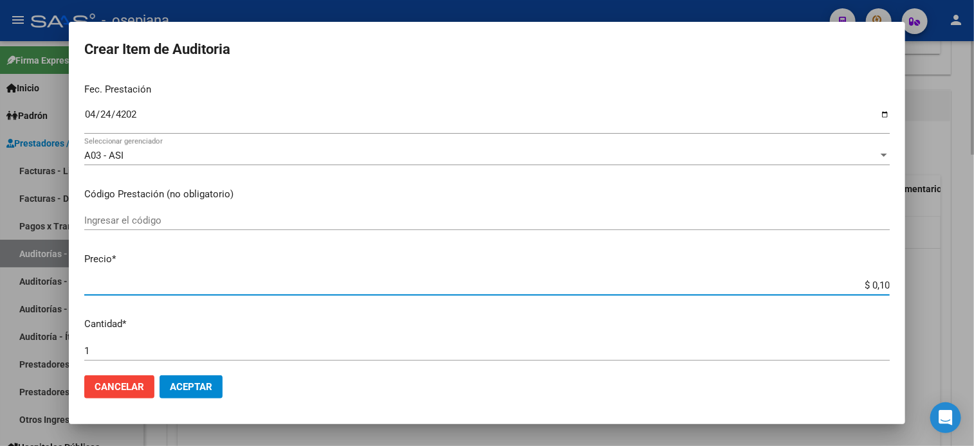
type input "$ 1,05"
type input "$ 10,55"
type input "$ 105,52"
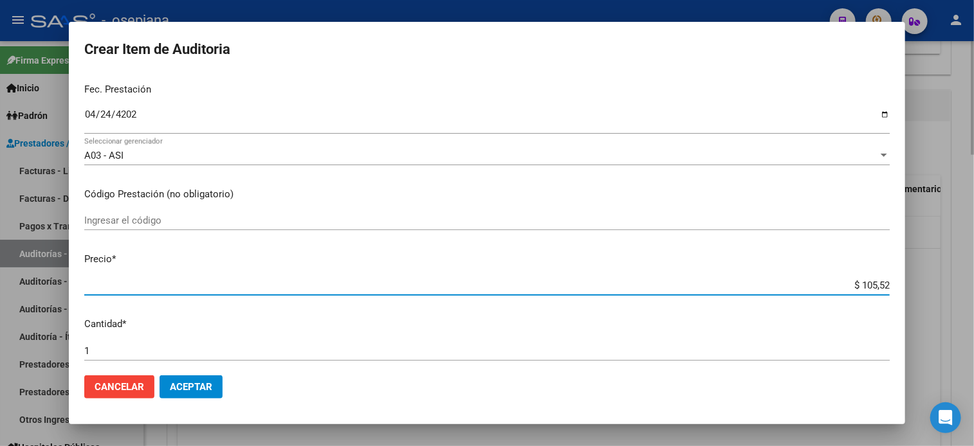
type input "$ 1.055,20"
type input "$ 10.552,00"
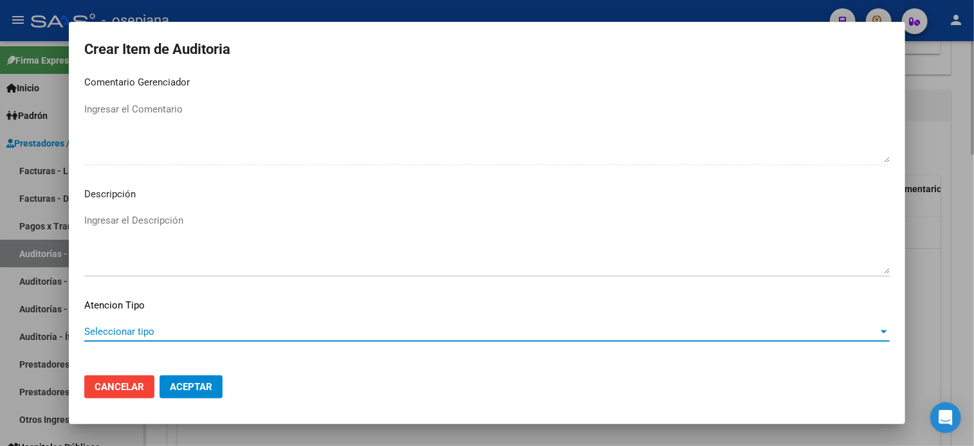
scroll to position [867, 0]
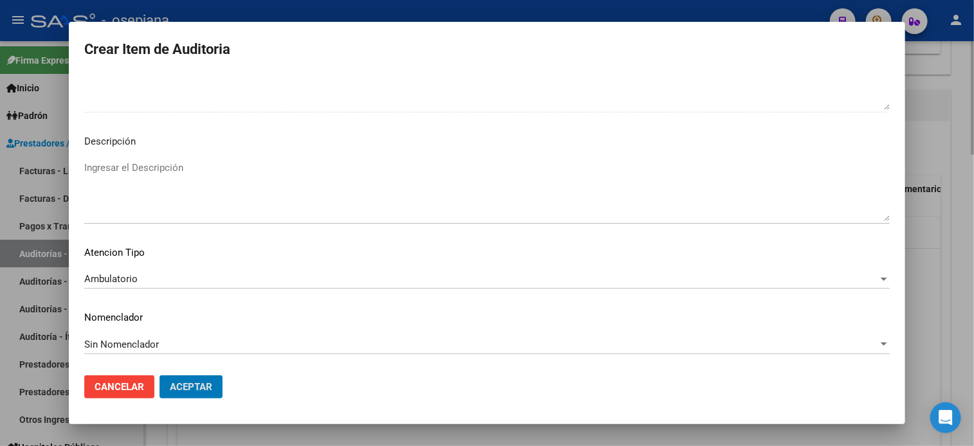
click at [159, 376] on button "Aceptar" at bounding box center [190, 387] width 63 height 23
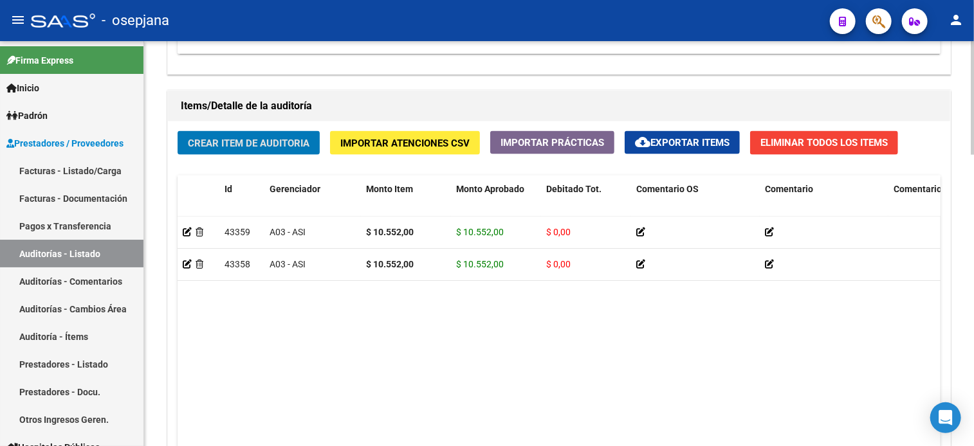
click at [177, 131] on button "Crear Item de Auditoria" at bounding box center [248, 143] width 142 height 24
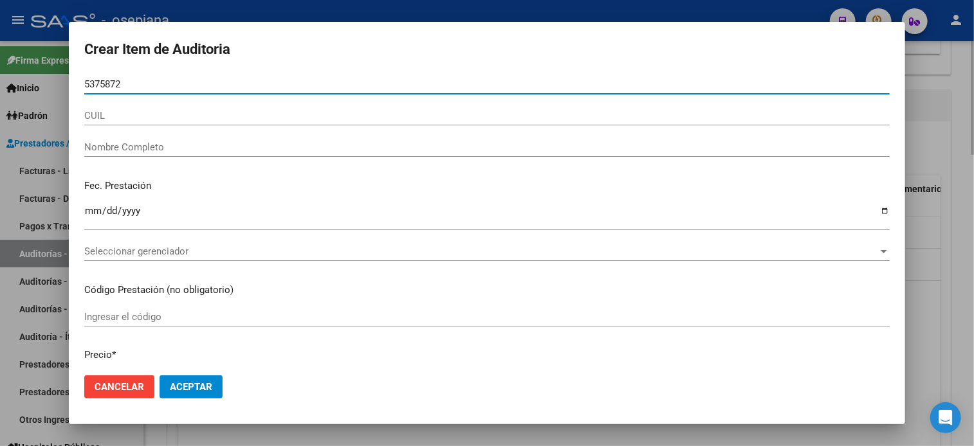
type input "53758726"
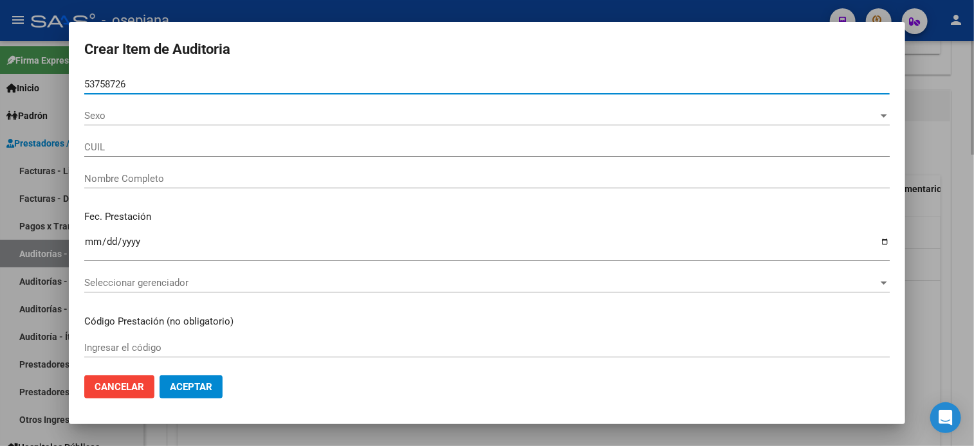
type input "27537587267"
type input "[PERSON_NAME][DATE]"
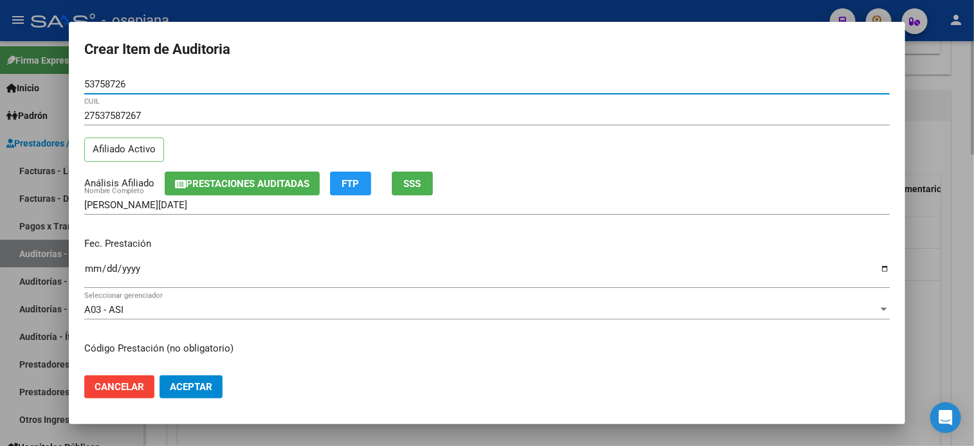
type input "53758726"
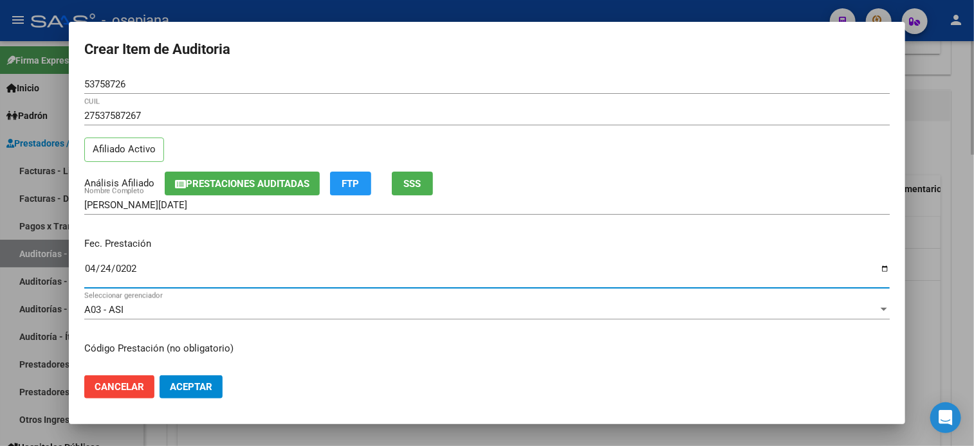
type input "[DATE]"
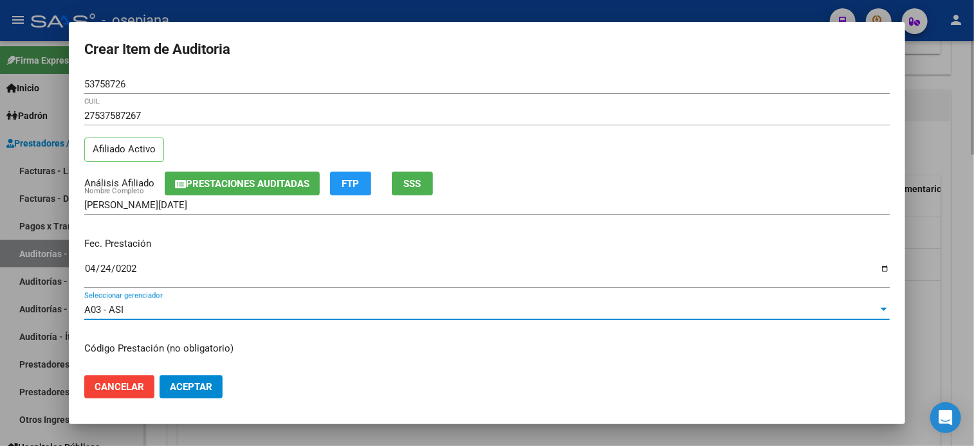
scroll to position [154, 0]
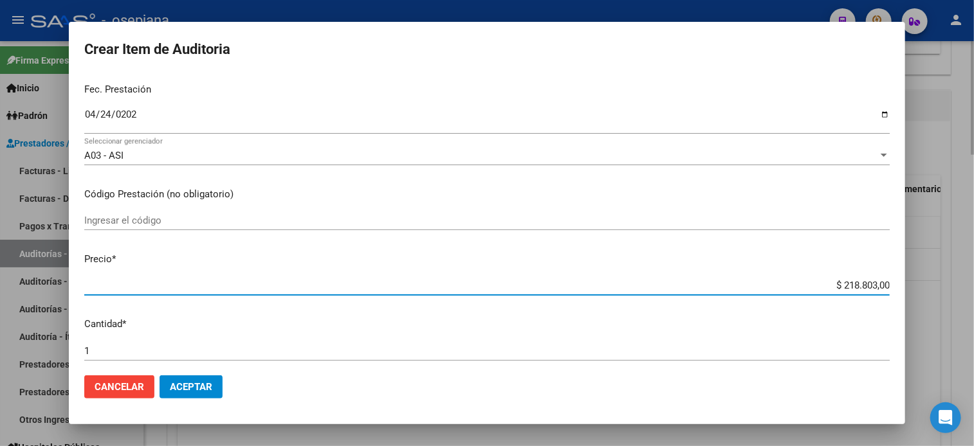
type input "$ 0,01"
type input "$ 0,19"
type input "$ 1,96"
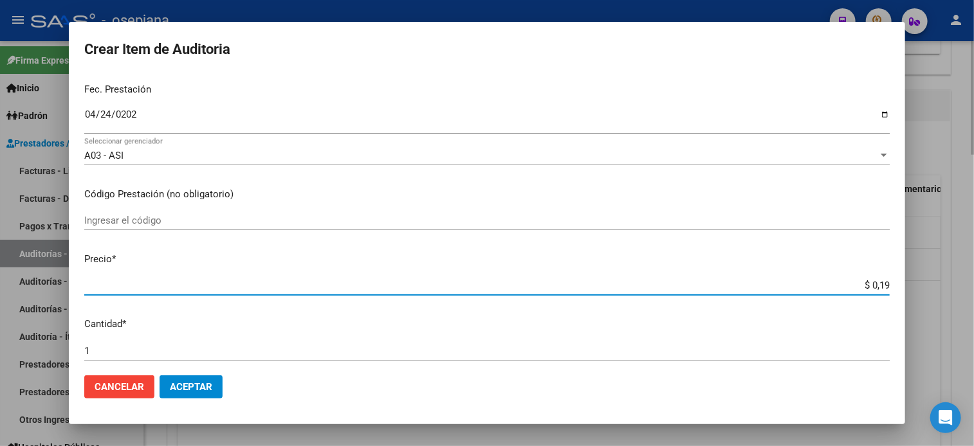
type input "$ 1,96"
type input "$ 19,60"
type input "$ 196,08"
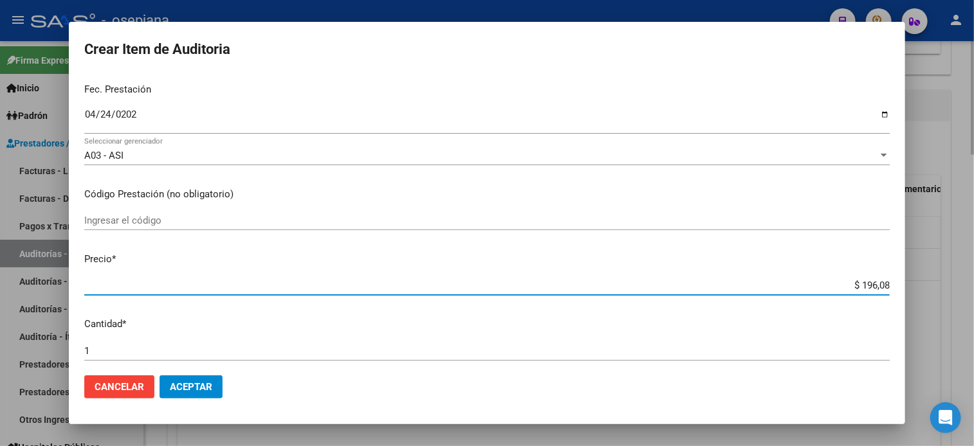
type input "$ 1.960,80"
type input "$ 19.608,00"
type input "$ 1.960,80"
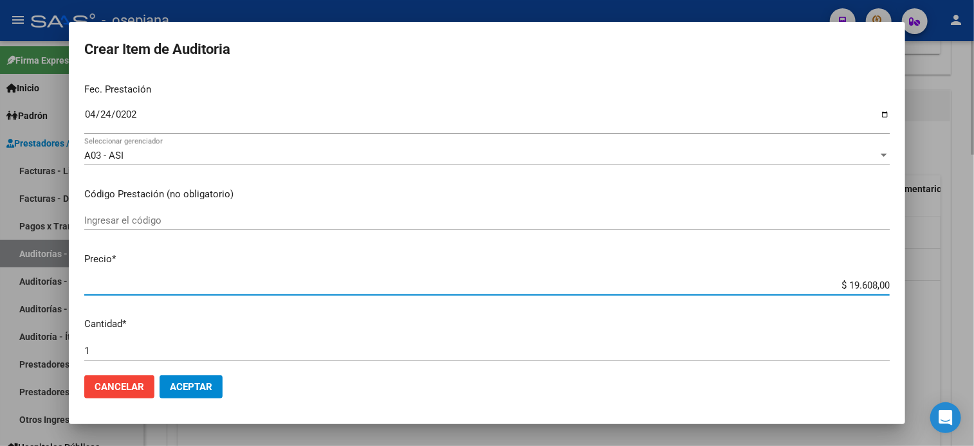
type input "$ 1.960,80"
type input "$ 196,08"
type input "$ 19,60"
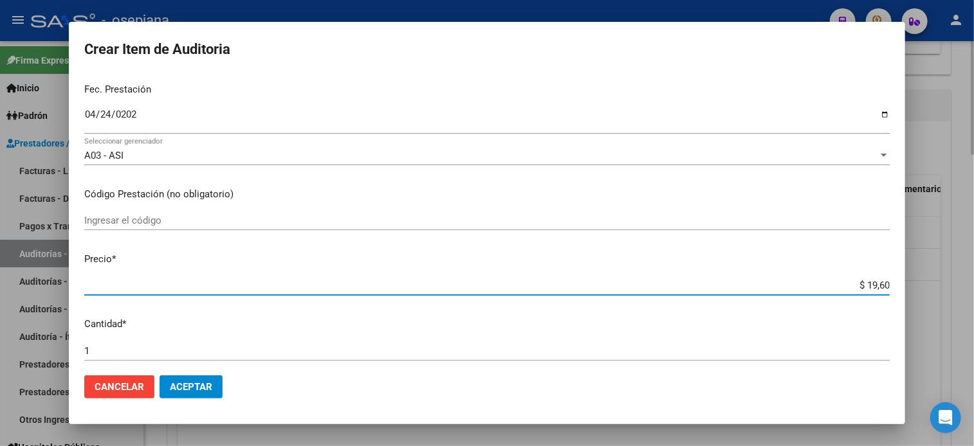
type input "$ 196,09"
type input "$ 1.960,90"
type input "$ 19.609,00"
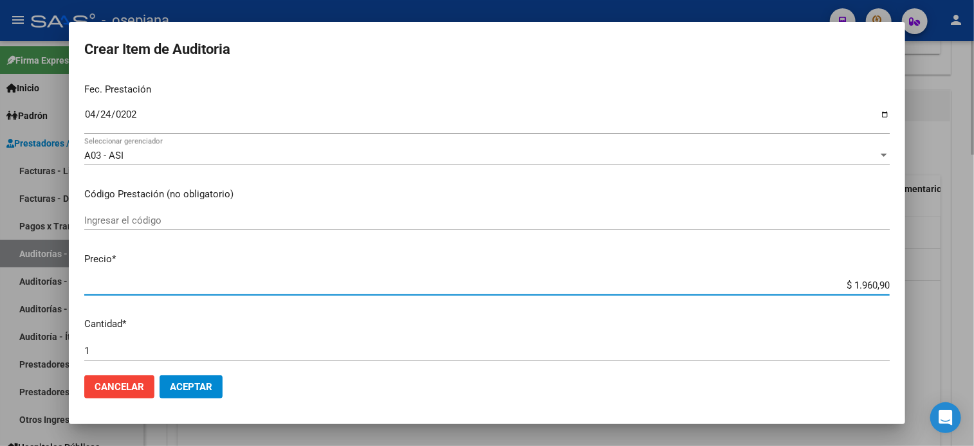
type input "$ 19.609,00"
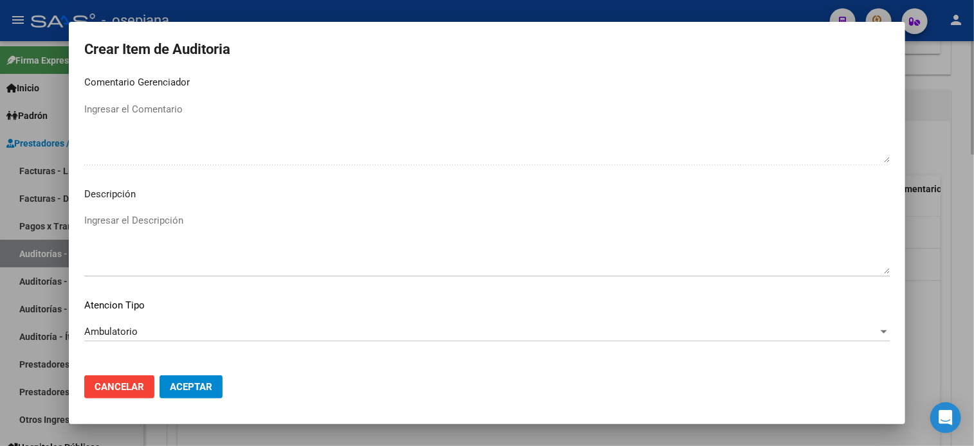
scroll to position [867, 0]
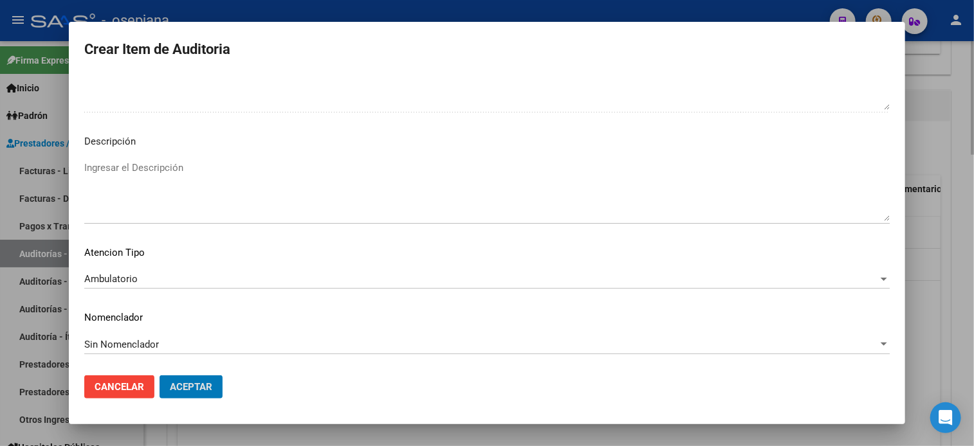
click at [159, 376] on button "Aceptar" at bounding box center [190, 387] width 63 height 23
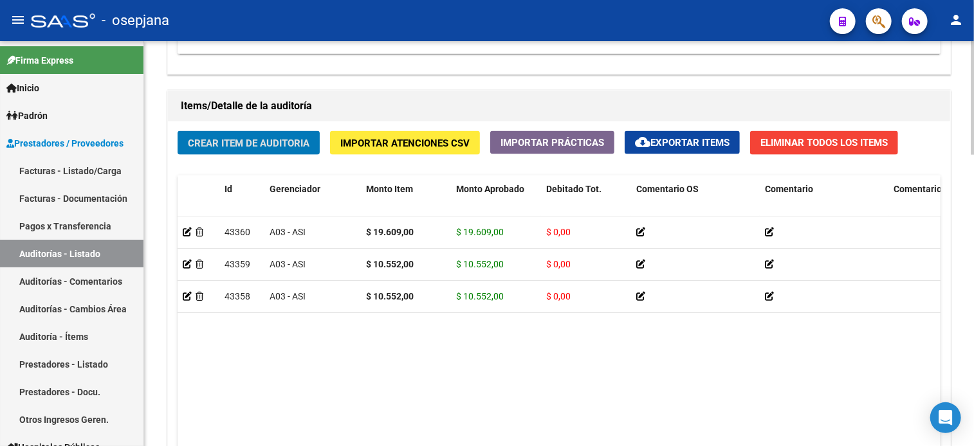
click at [177, 131] on button "Crear Item de Auditoria" at bounding box center [248, 143] width 142 height 24
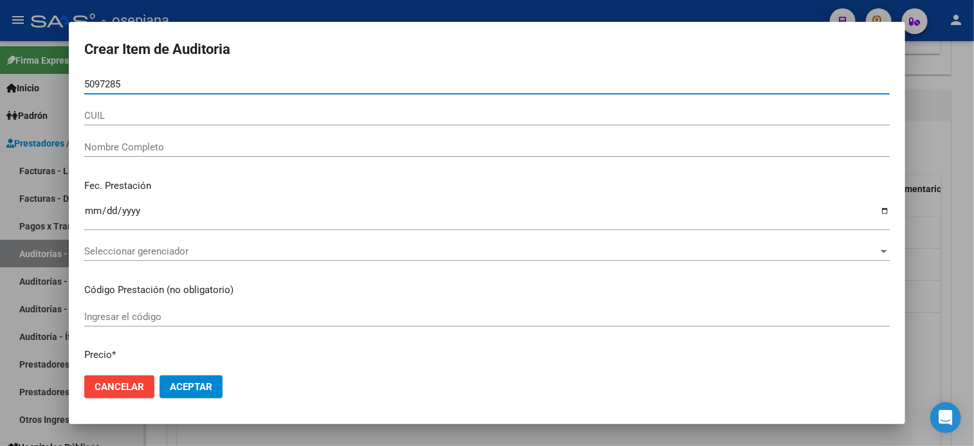
type input "50972858"
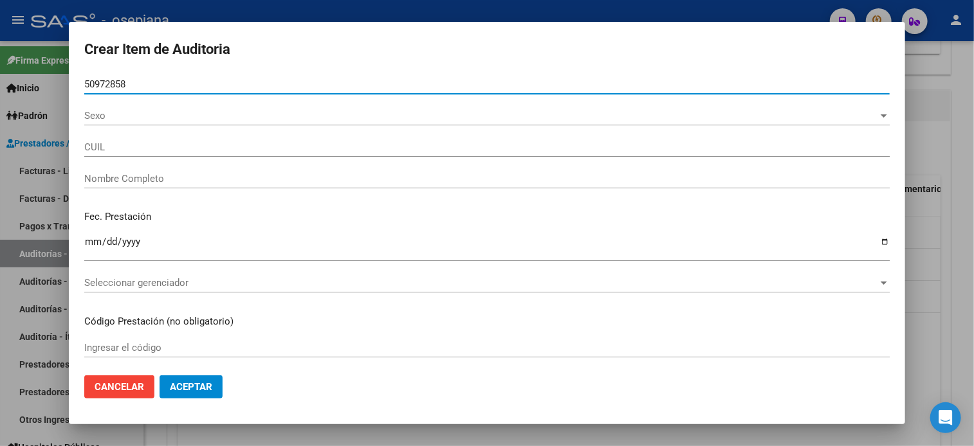
type input "20509728586"
type input "[PERSON_NAME] -"
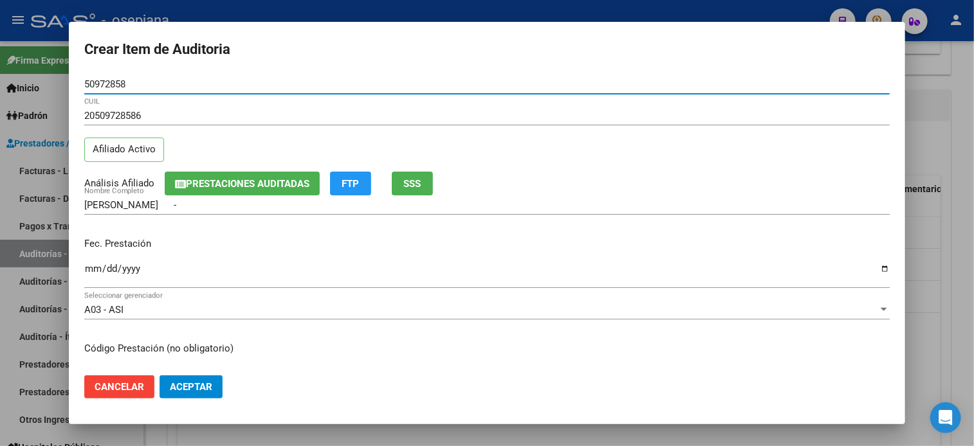
type input "50972858"
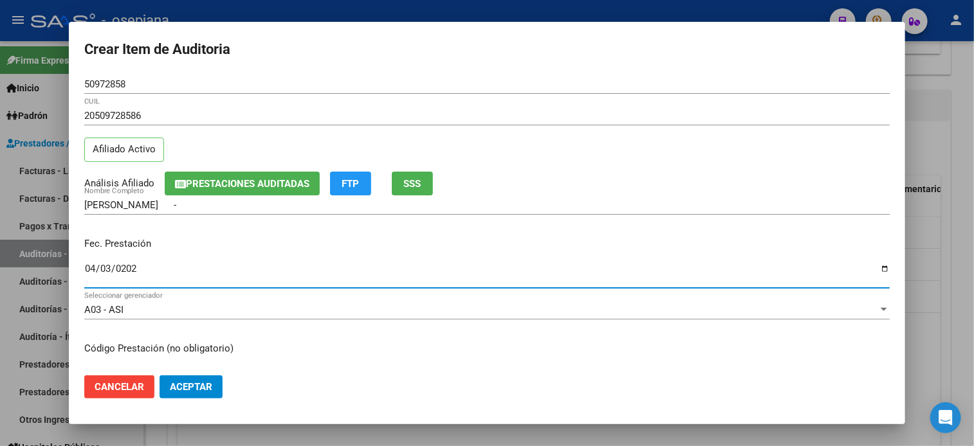
type input "[DATE]"
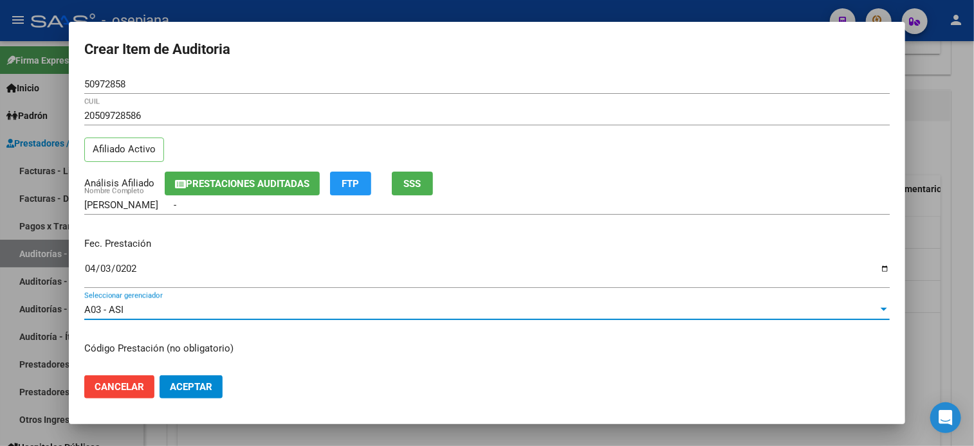
scroll to position [154, 0]
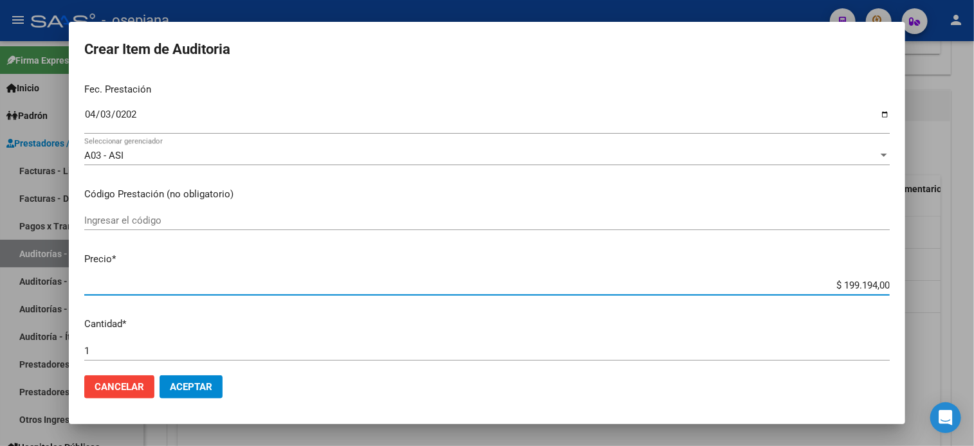
type input "$ 0,02"
type input "$ 0,22"
type input "$ 2,26"
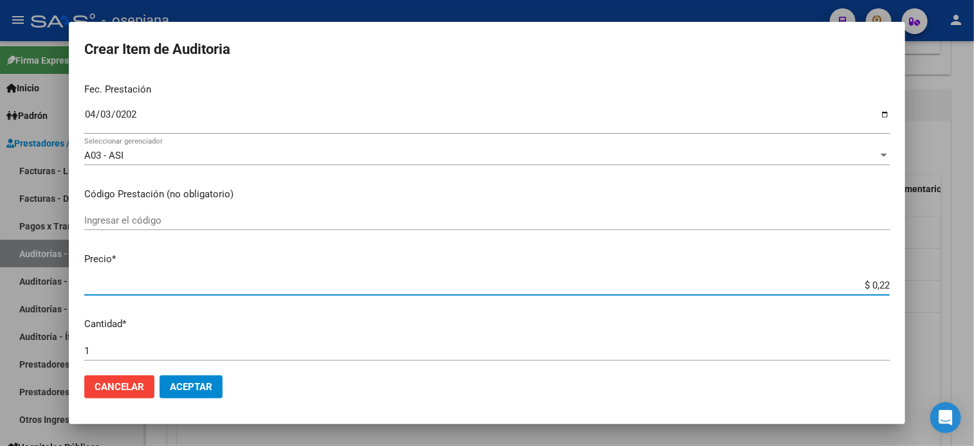
type input "$ 2,26"
type input "$ 22,67"
type input "$ 226,78"
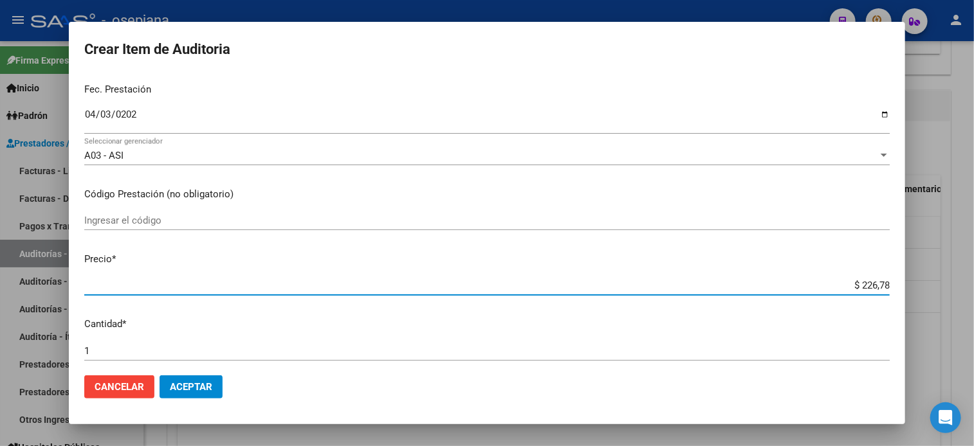
type input "$ 2.267,80"
type input "$ 22.678,00"
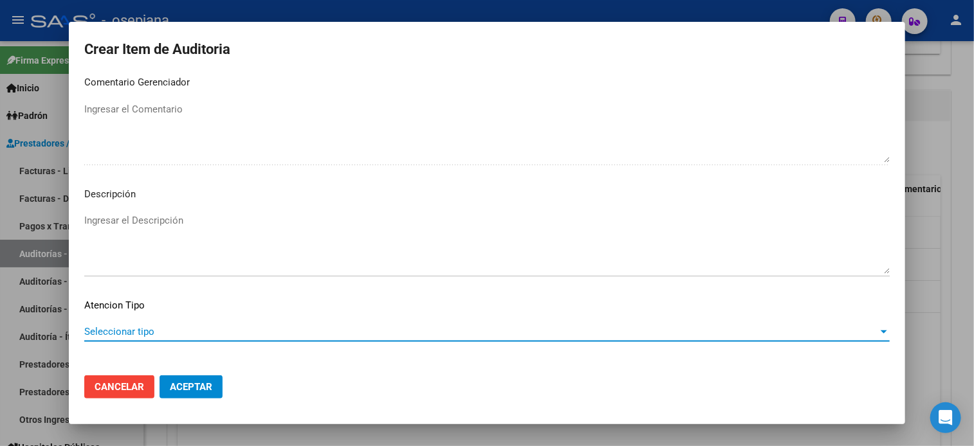
scroll to position [867, 0]
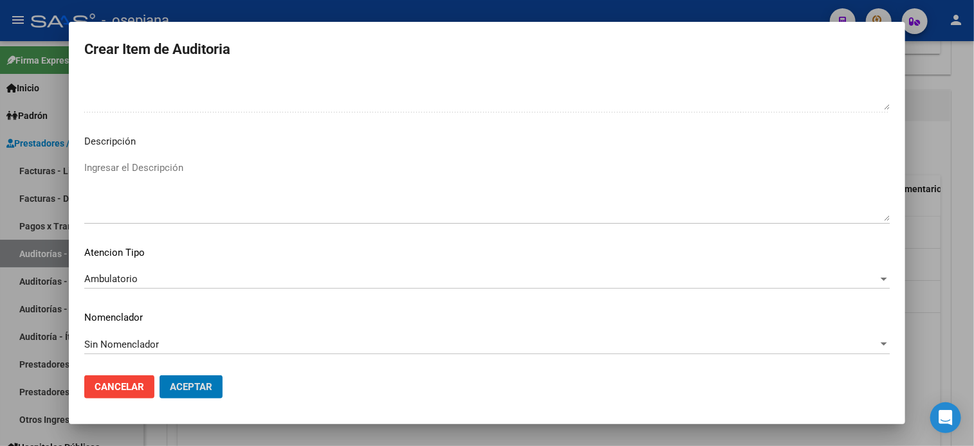
click at [159, 376] on button "Aceptar" at bounding box center [190, 387] width 63 height 23
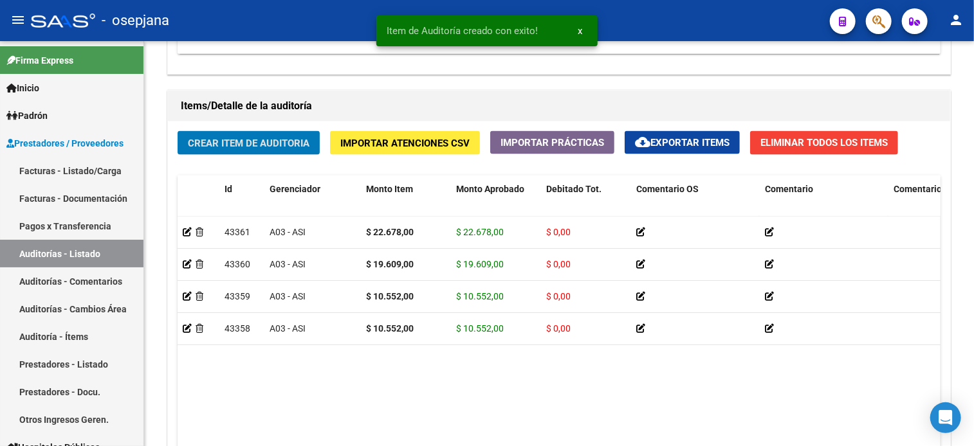
click at [177, 131] on button "Crear Item de Auditoria" at bounding box center [248, 143] width 142 height 24
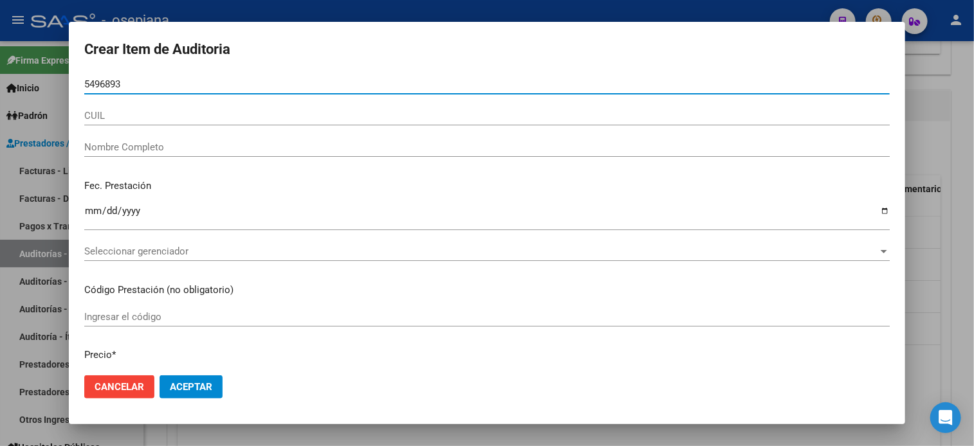
type input "54968936"
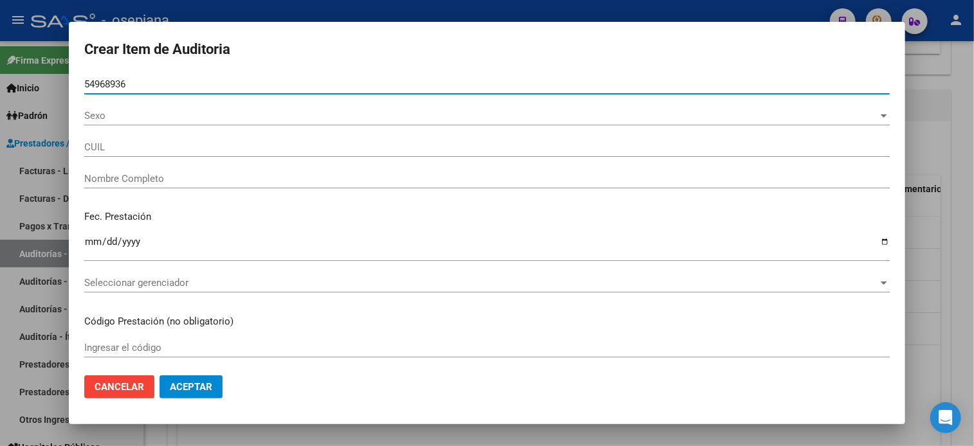
type input "27549689367"
type input "[PERSON_NAME] [PERSON_NAME]"
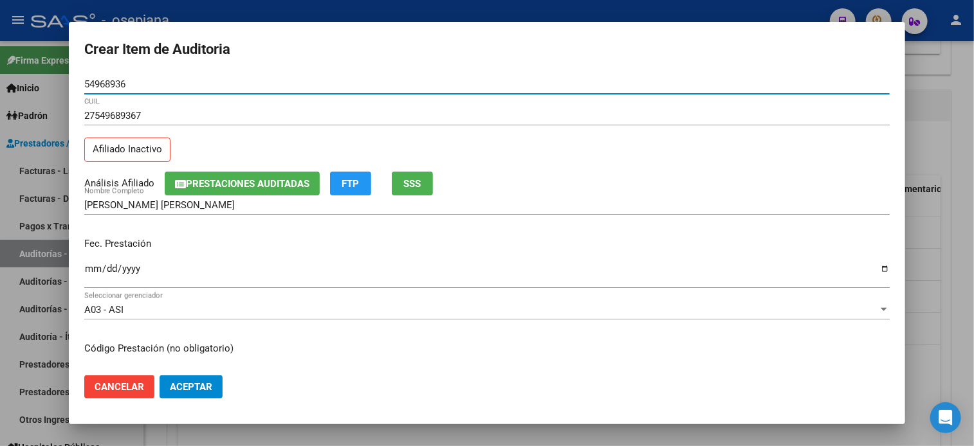
type input "54968936"
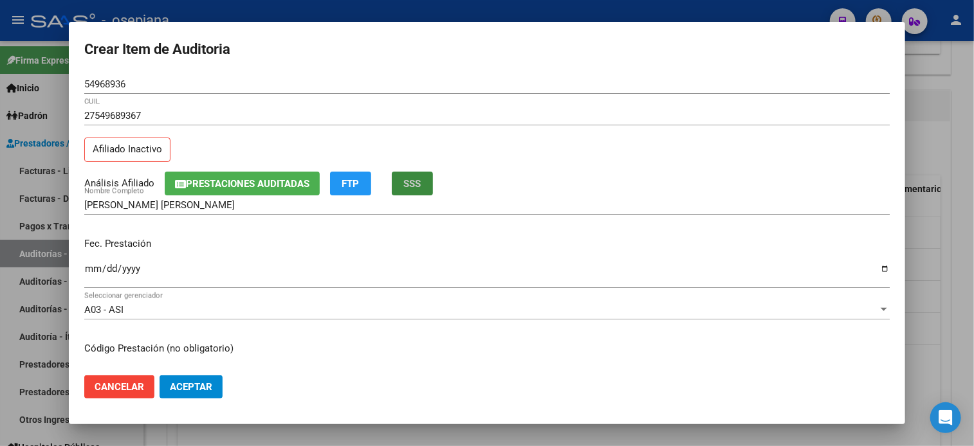
click at [433, 194] on button "SSS" at bounding box center [412, 184] width 41 height 24
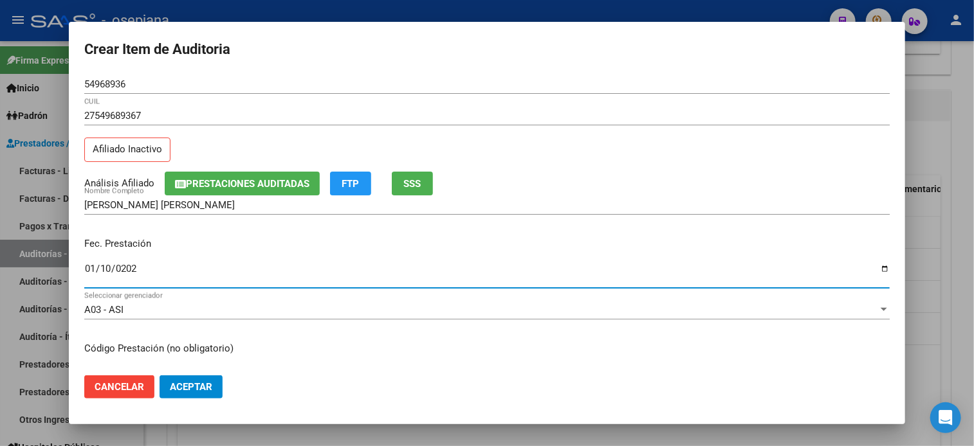
type input "[DATE]"
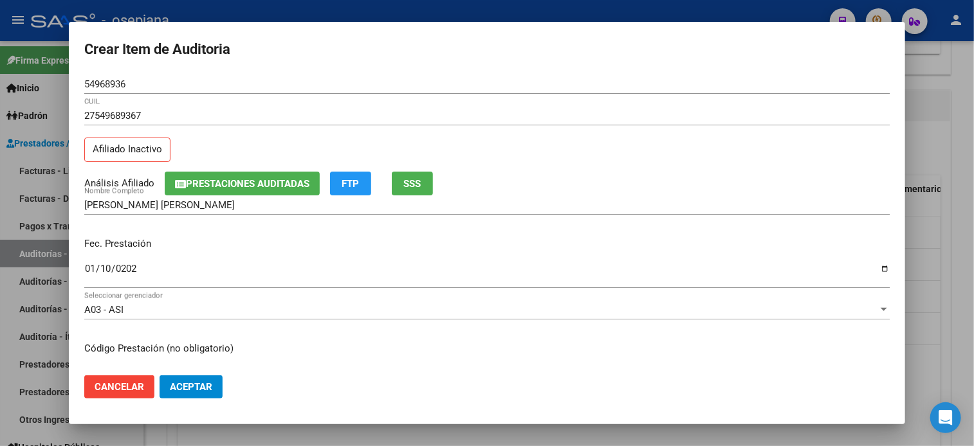
scroll to position [154, 0]
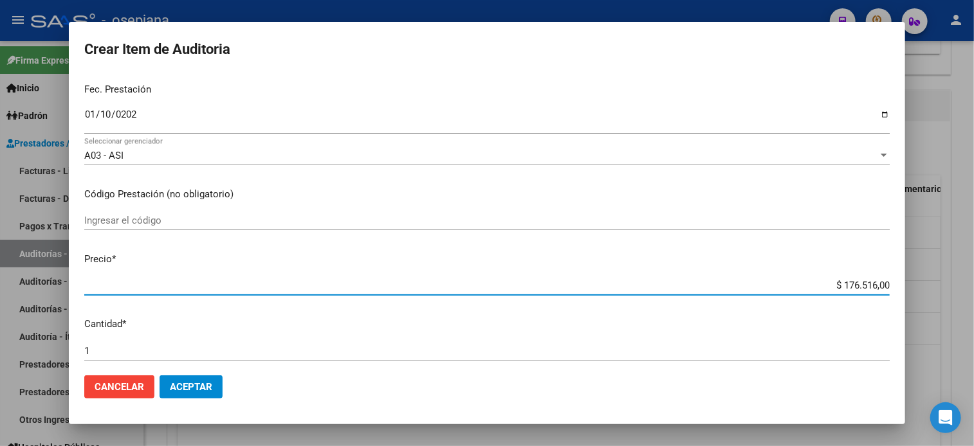
type input "$ 0,08"
type input "$ 0,86"
type input "$ 8,62"
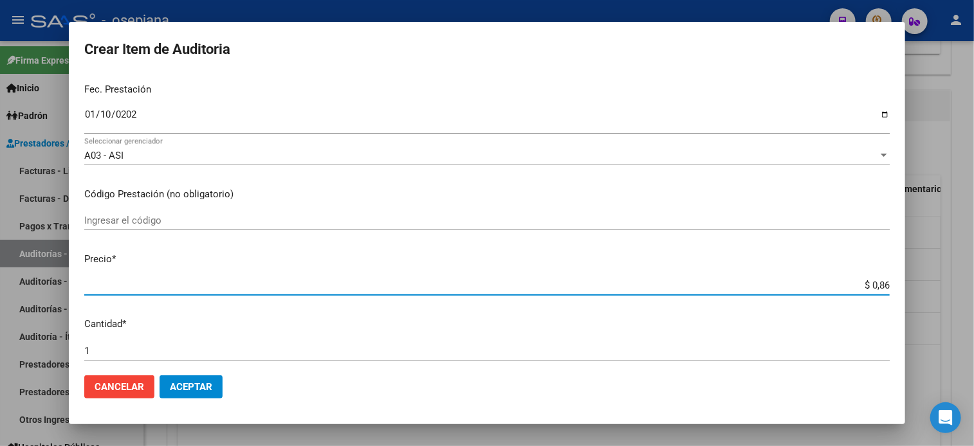
type input "$ 8,62"
type input "$ 86,26"
type input "$ 862,60"
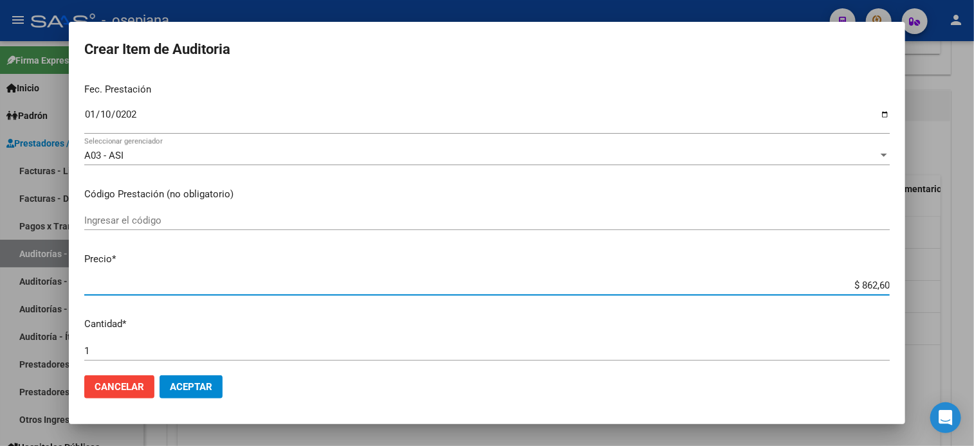
type input "$ 8.626,00"
type input "$ 86.260,00"
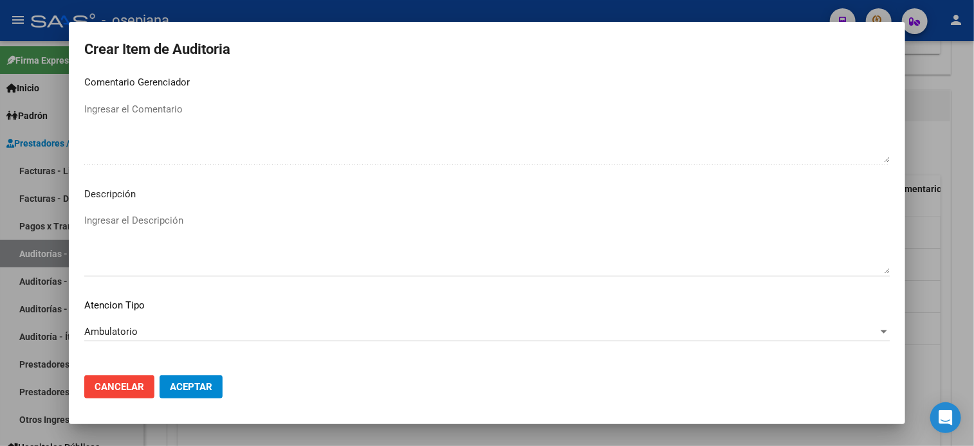
scroll to position [867, 0]
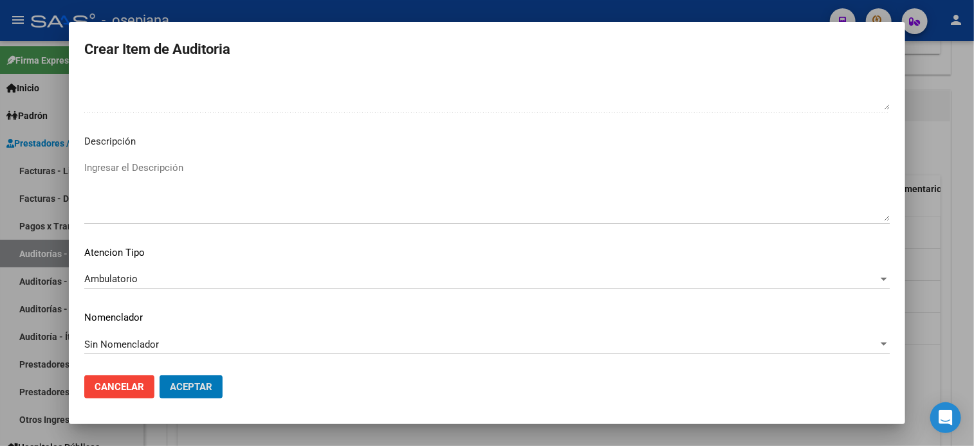
click at [159, 376] on button "Aceptar" at bounding box center [190, 387] width 63 height 23
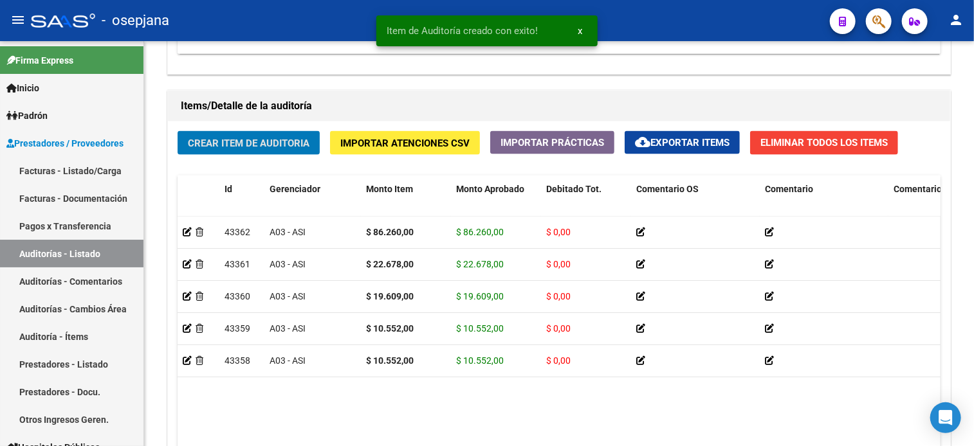
click at [177, 131] on button "Crear Item de Auditoria" at bounding box center [248, 143] width 142 height 24
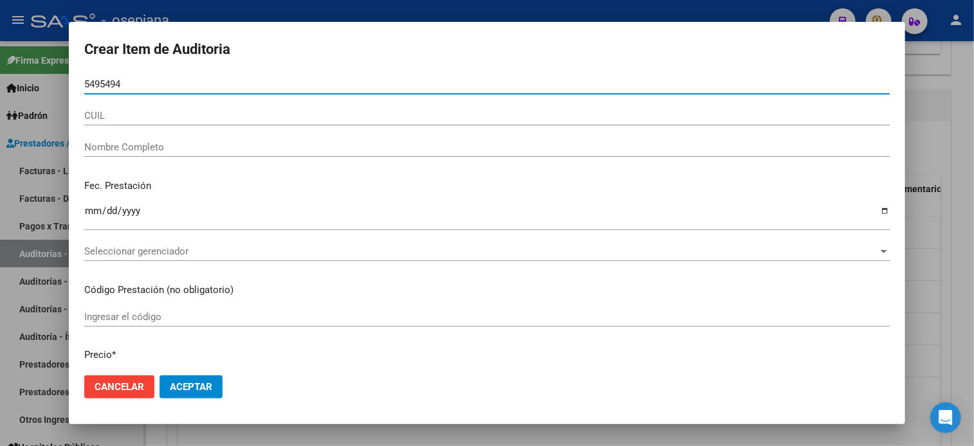
type input "54954948"
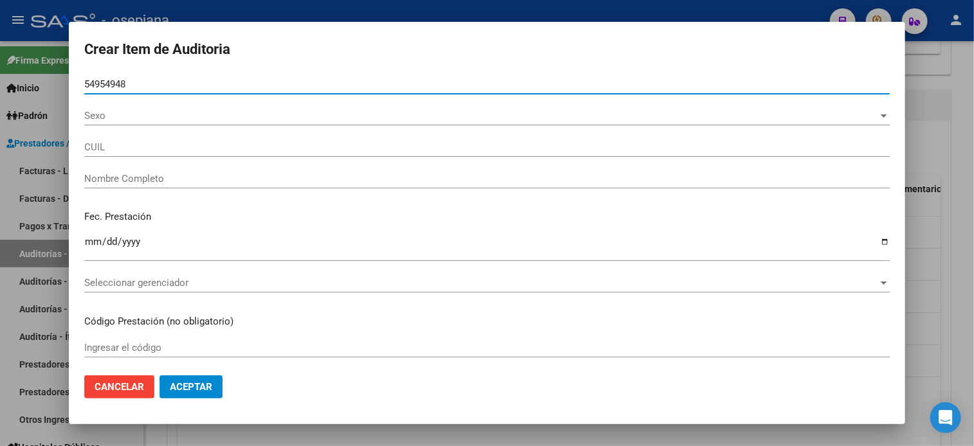
type input "23549549489"
type input "POCAR [PERSON_NAME] -"
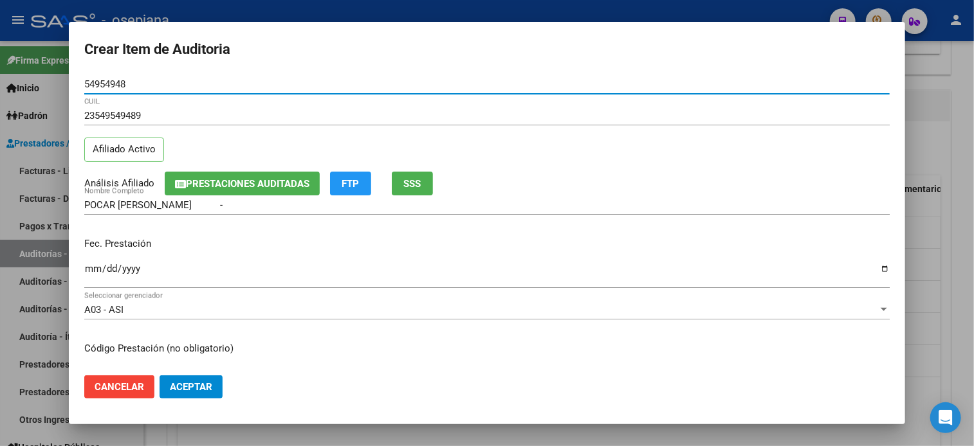
type input "54954948"
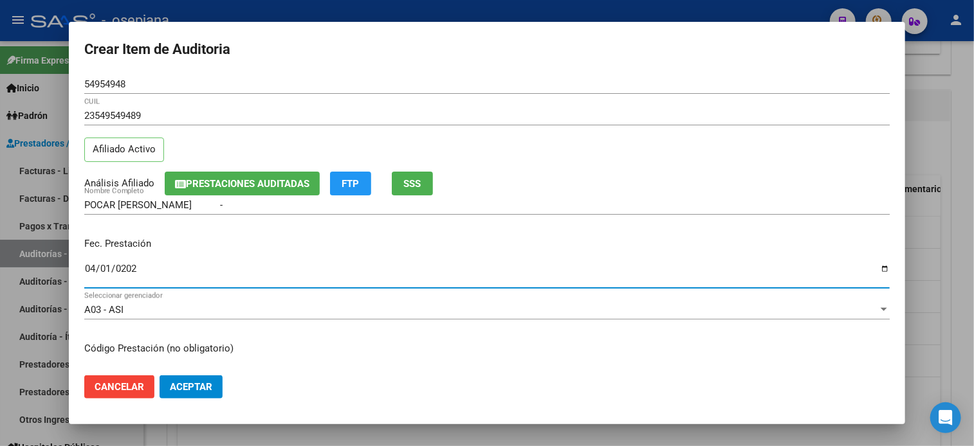
type input "[DATE]"
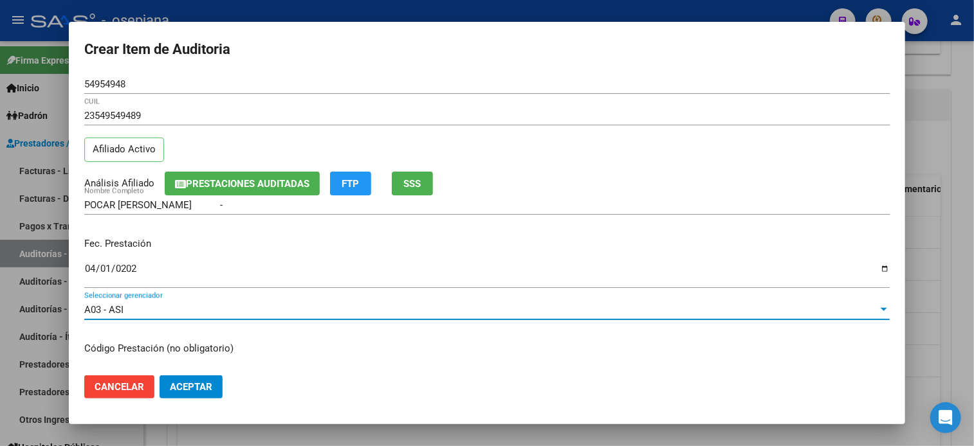
scroll to position [154, 0]
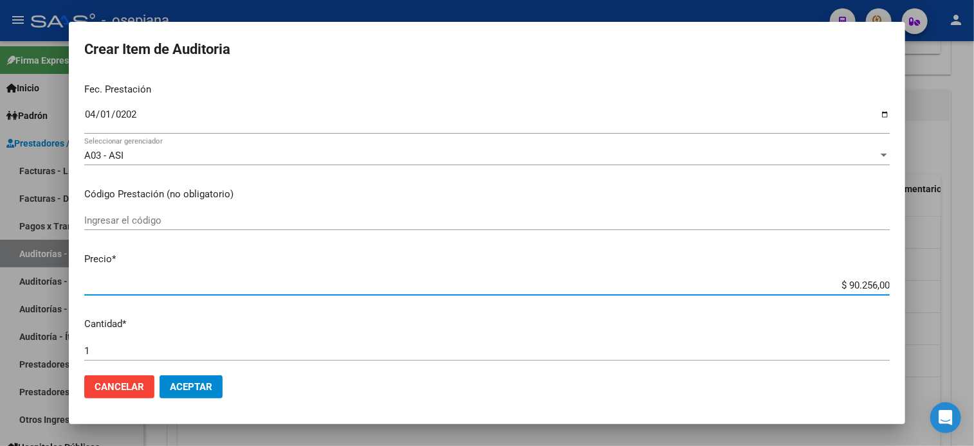
type input "$ 0,02"
type input "$ 0,26"
type input "$ 2,61"
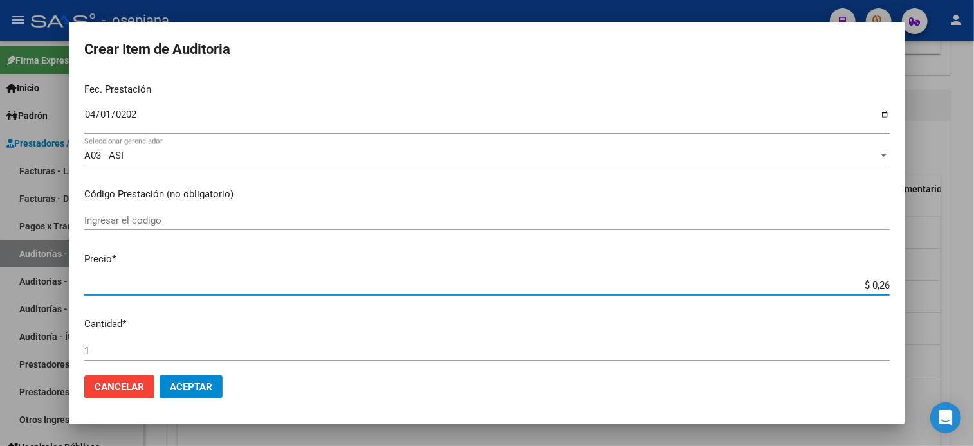
type input "$ 2,61"
type input "$ 26,12"
type input "$ 261,25"
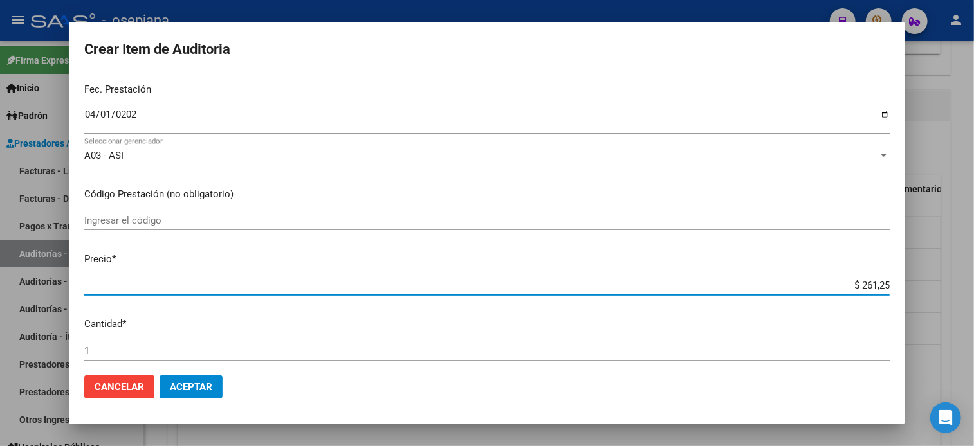
type input "$ 2.612,50"
type input "$ 26.125,00"
type input "$ 2.612,50"
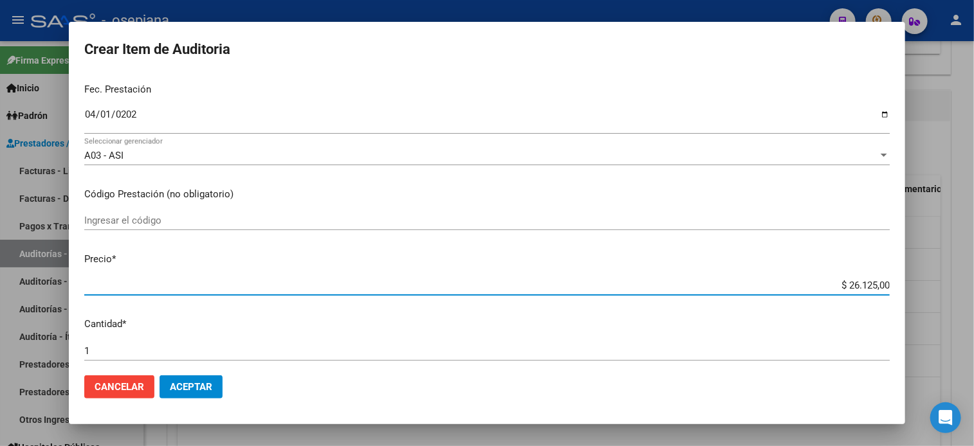
type input "$ 2.612,50"
type input "$ 261,25"
type input "$ 26,12"
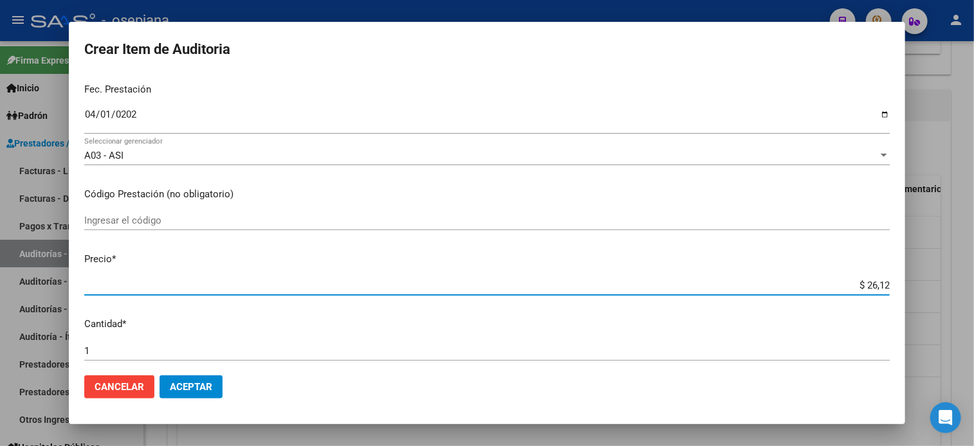
type input "$ 2,61"
type input "$ 0,26"
type input "$ 0,02"
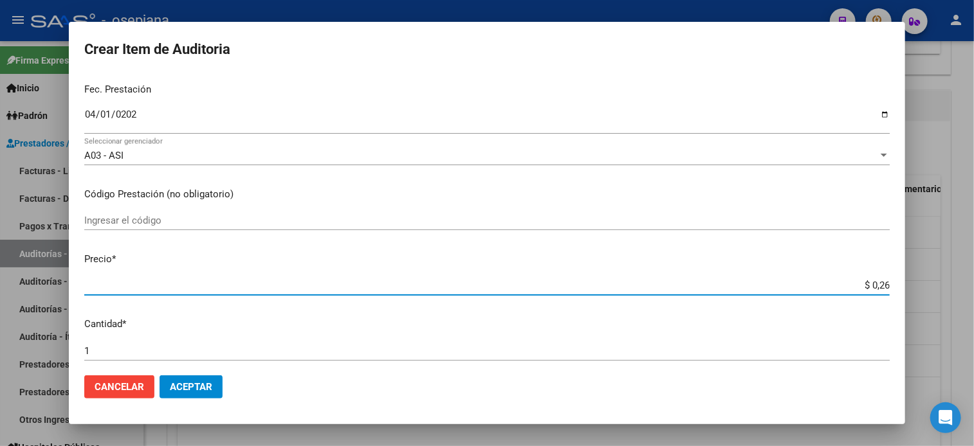
type input "$ 0,02"
type input "$ 0,29"
type input "$ 2,91"
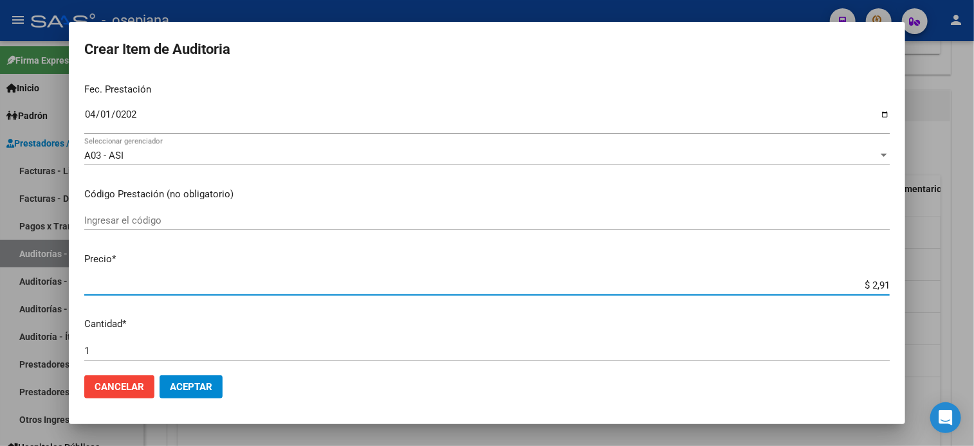
type input "$ 29,12"
type input "$ 291,25"
type input "$ 2.912,50"
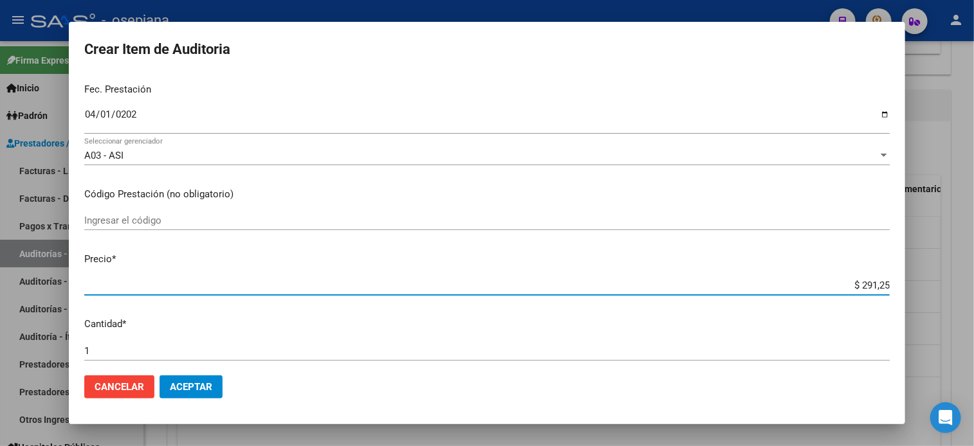
type input "$ 2.912,50"
type input "$ 29.125,00"
type input "$ 291.250,00"
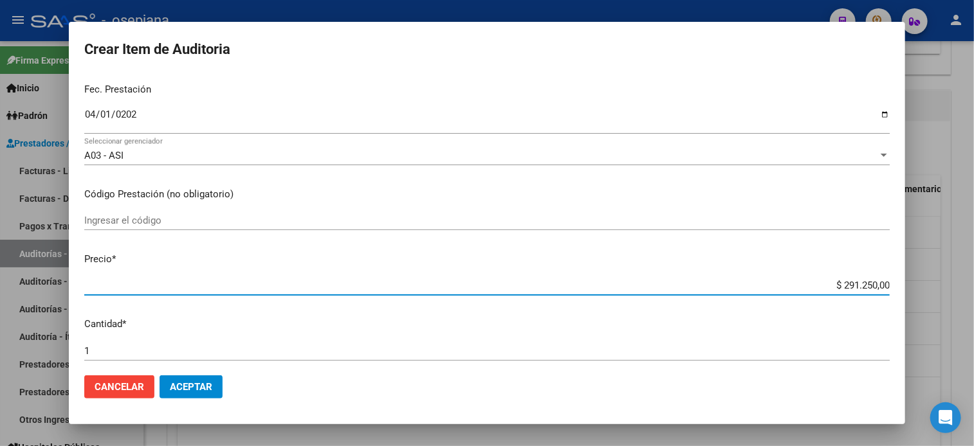
type input "$ 29.125,00"
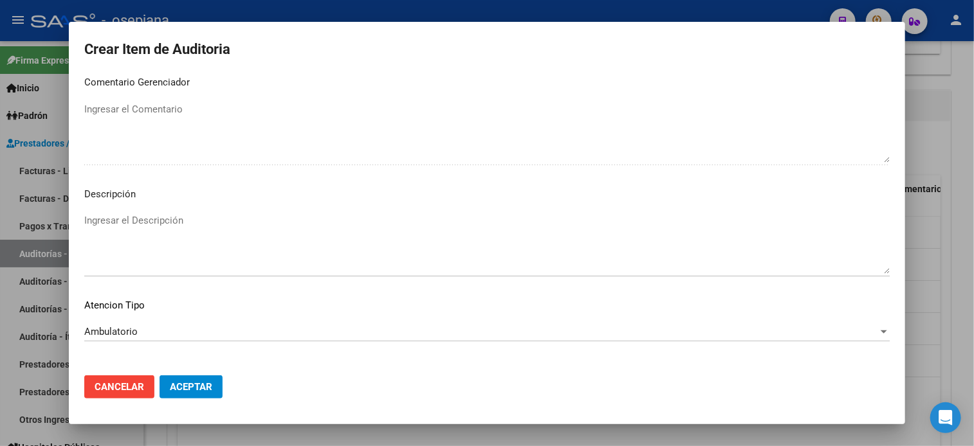
scroll to position [867, 0]
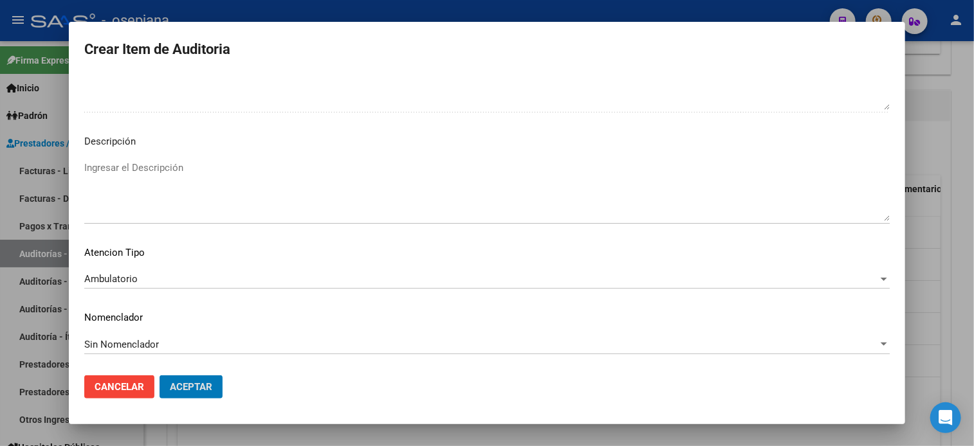
click at [159, 376] on button "Aceptar" at bounding box center [190, 387] width 63 height 23
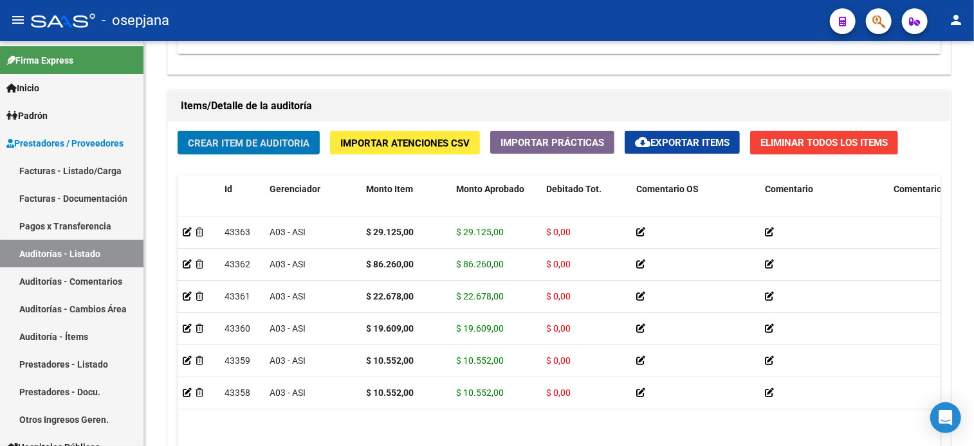
click at [177, 131] on button "Crear Item de Auditoria" at bounding box center [248, 143] width 142 height 24
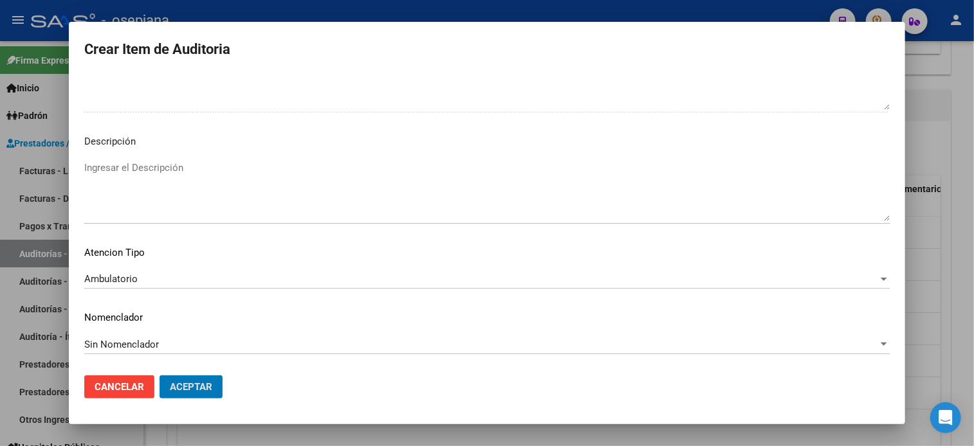
click at [159, 376] on button "Aceptar" at bounding box center [190, 387] width 63 height 23
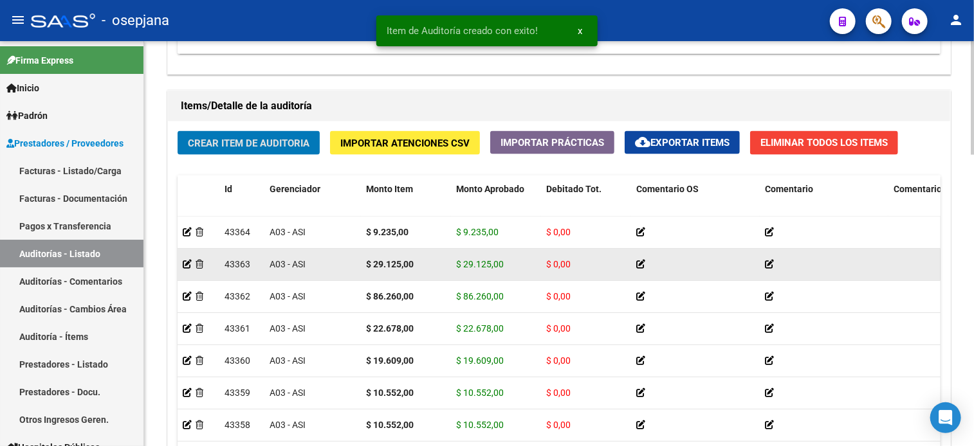
click at [177, 131] on button "Crear Item de Auditoria" at bounding box center [248, 143] width 142 height 24
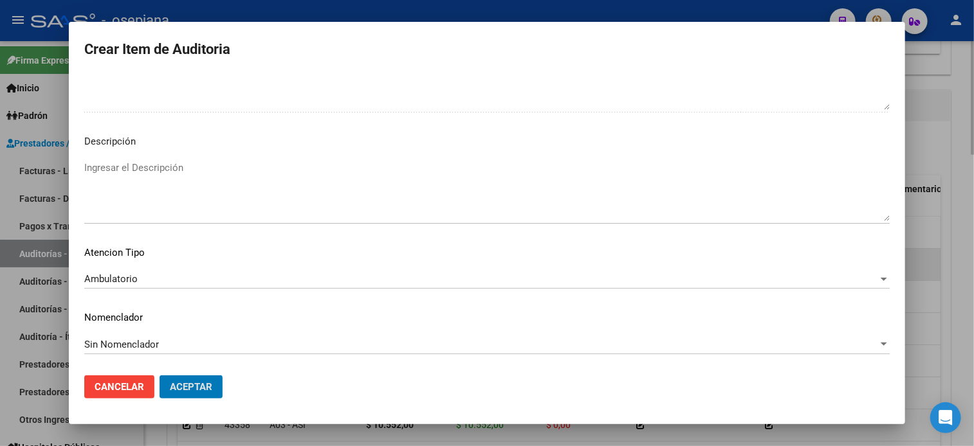
click at [159, 376] on button "Aceptar" at bounding box center [190, 387] width 63 height 23
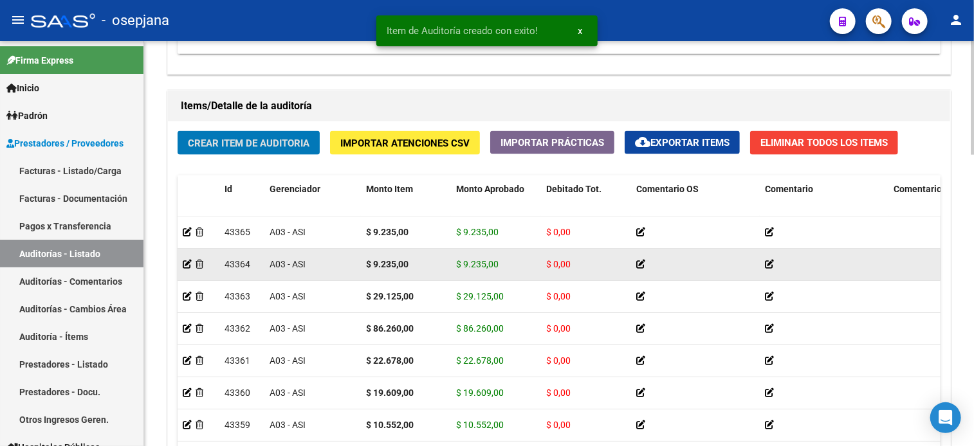
click at [177, 131] on button "Crear Item de Auditoria" at bounding box center [248, 143] width 142 height 24
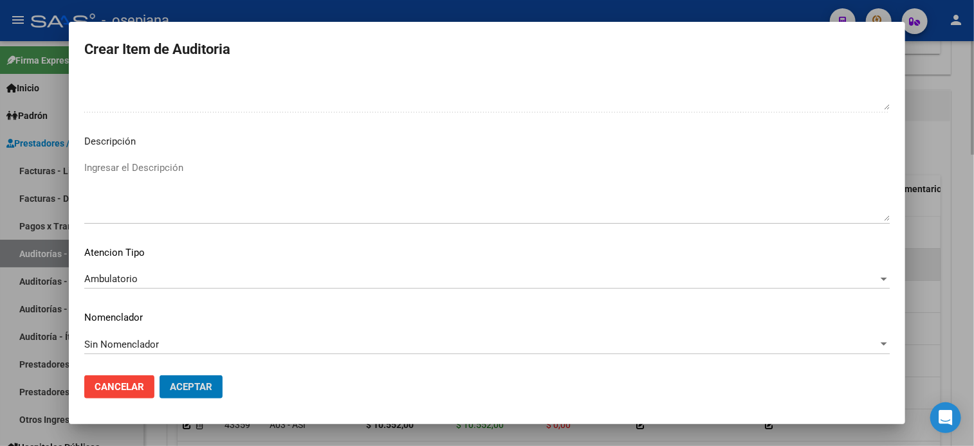
click at [159, 376] on button "Aceptar" at bounding box center [190, 387] width 63 height 23
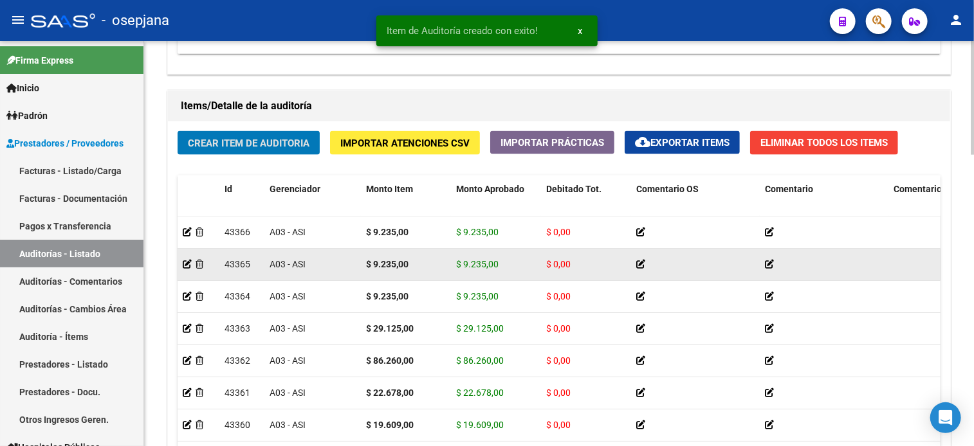
click at [177, 131] on button "Crear Item de Auditoria" at bounding box center [248, 143] width 142 height 24
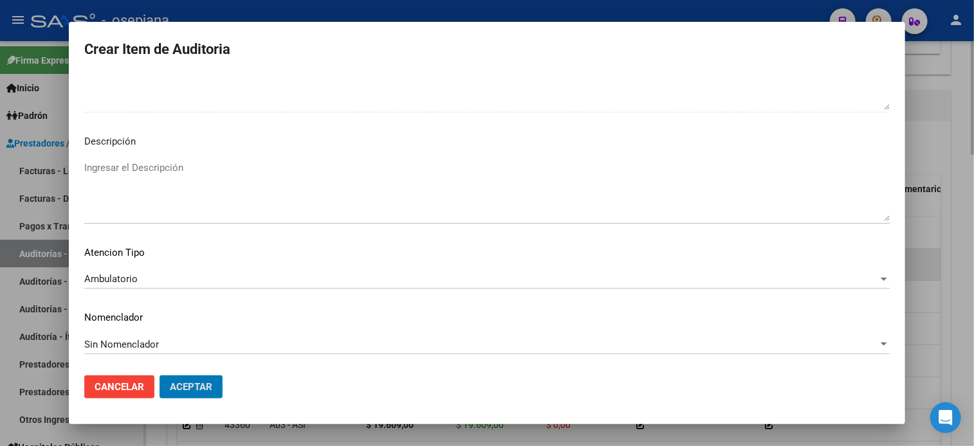
click at [159, 376] on button "Aceptar" at bounding box center [190, 387] width 63 height 23
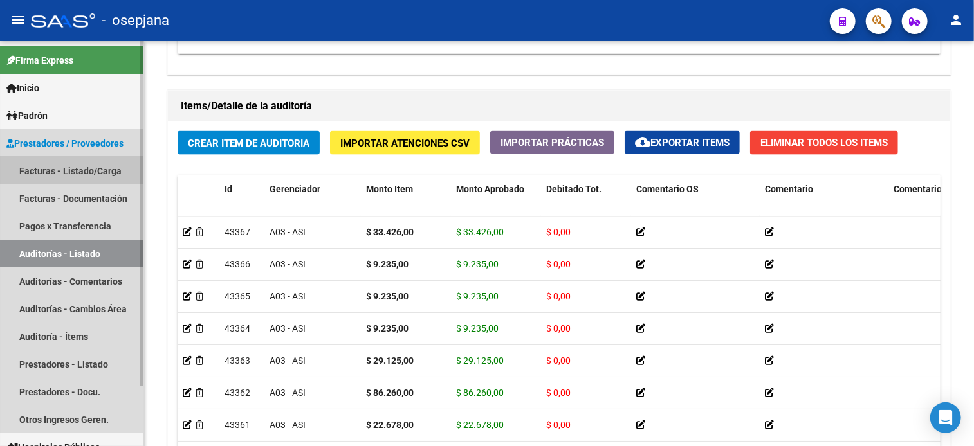
click at [68, 171] on link "Facturas - Listado/Carga" at bounding box center [71, 171] width 143 height 28
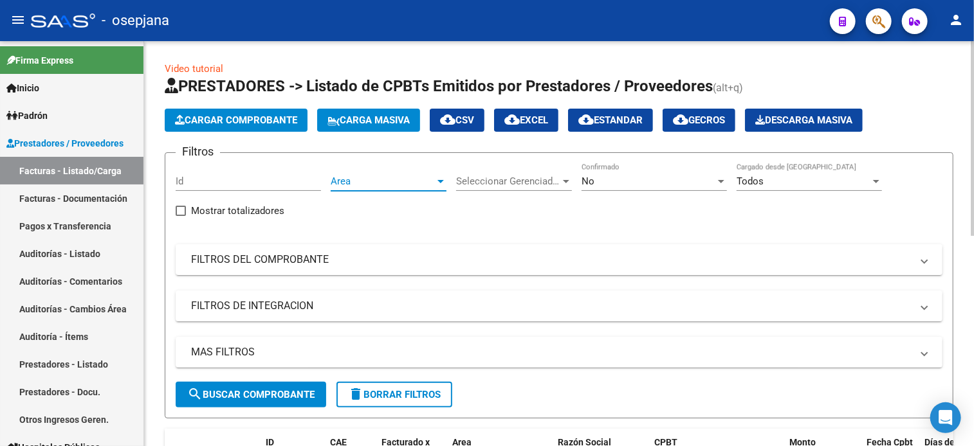
click at [365, 177] on span "Area" at bounding box center [383, 182] width 104 height 12
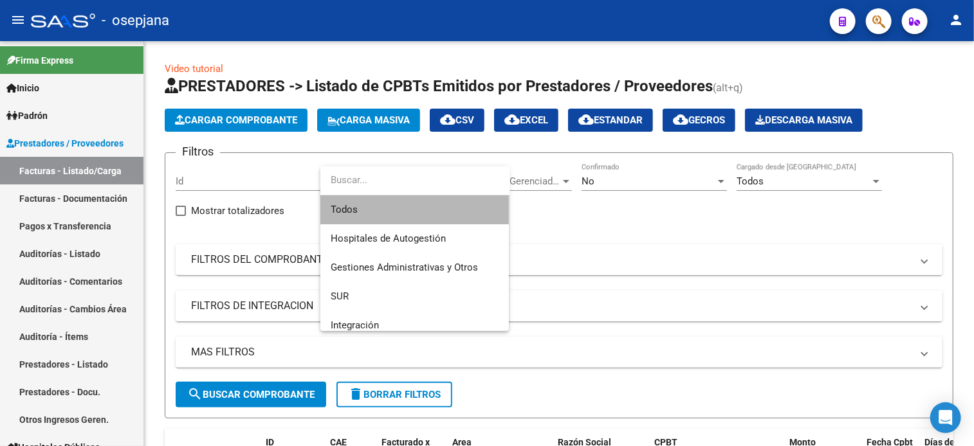
click at [384, 208] on span "Todos" at bounding box center [415, 209] width 168 height 29
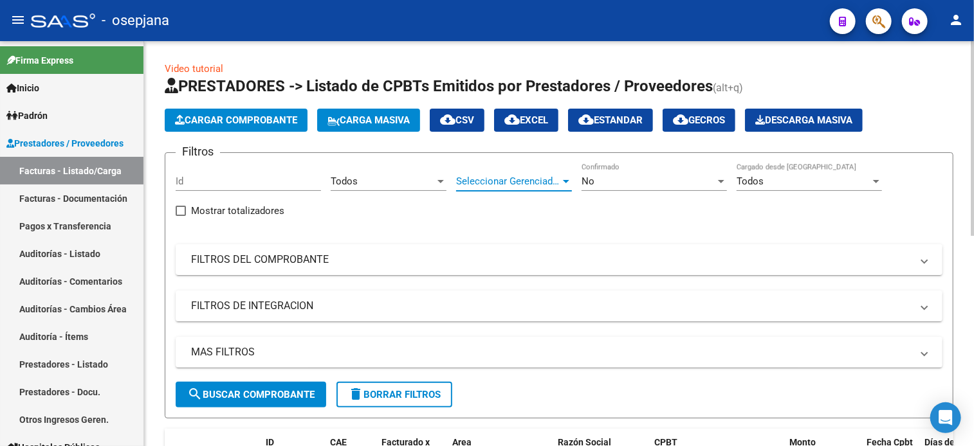
click at [505, 176] on span "Seleccionar Gerenciador" at bounding box center [508, 182] width 104 height 12
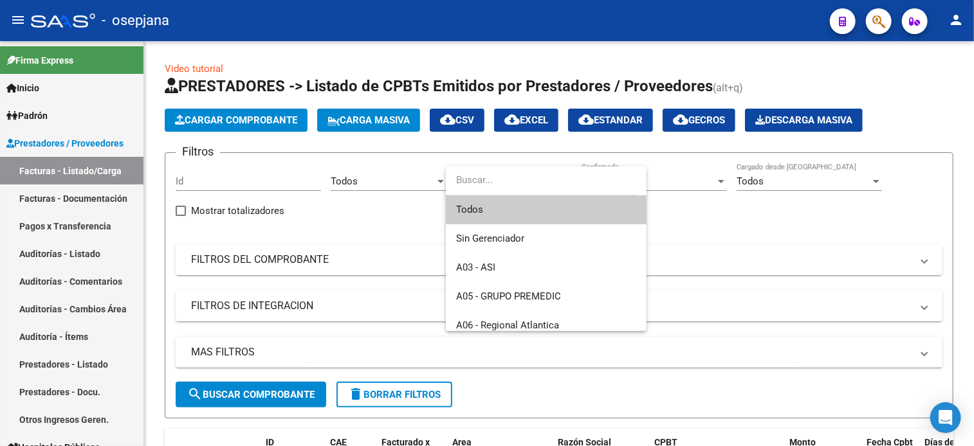
click at [512, 213] on span "Todos" at bounding box center [546, 209] width 180 height 29
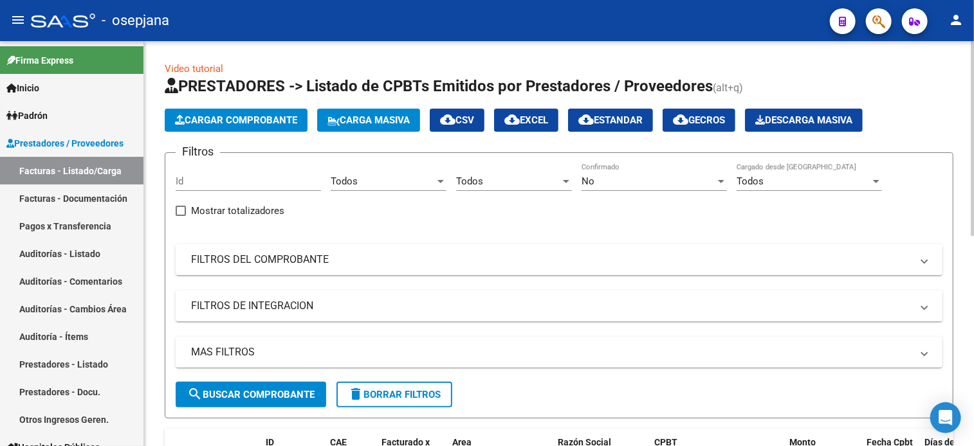
click at [626, 171] on div "No Confirmado" at bounding box center [653, 177] width 145 height 28
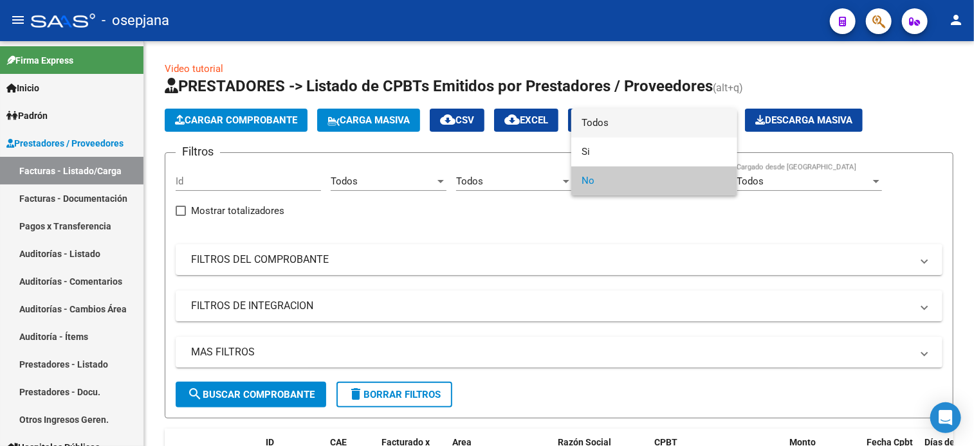
click at [612, 118] on span "Todos" at bounding box center [653, 123] width 145 height 29
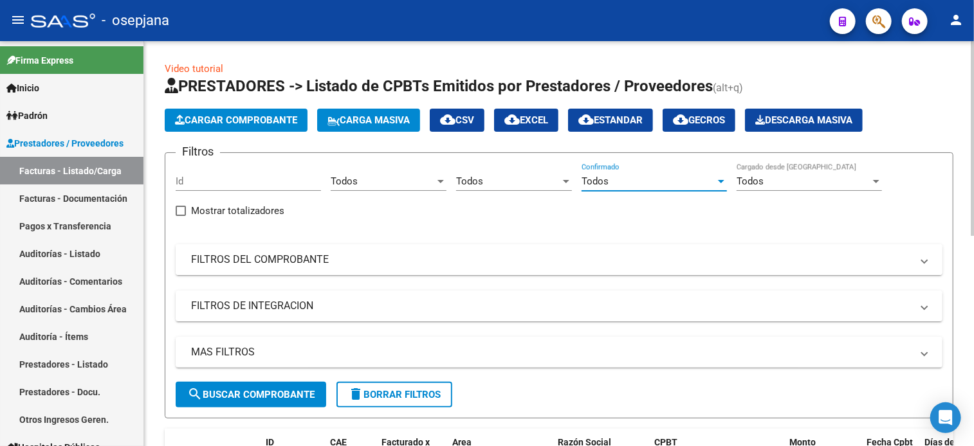
click at [472, 260] on mat-panel-title "FILTROS DEL COMPROBANTE" at bounding box center [551, 260] width 720 height 14
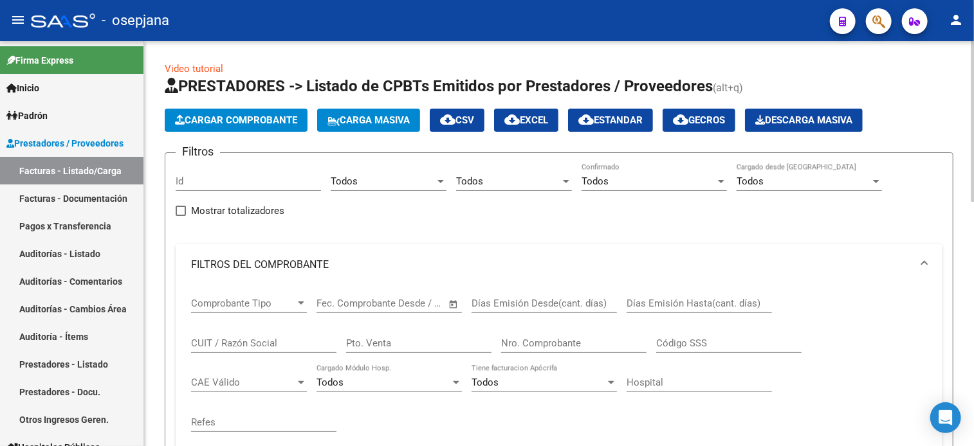
click at [364, 332] on div "Pto. Venta" at bounding box center [418, 339] width 145 height 28
click at [365, 340] on input "Pto. Venta" at bounding box center [418, 344] width 145 height 12
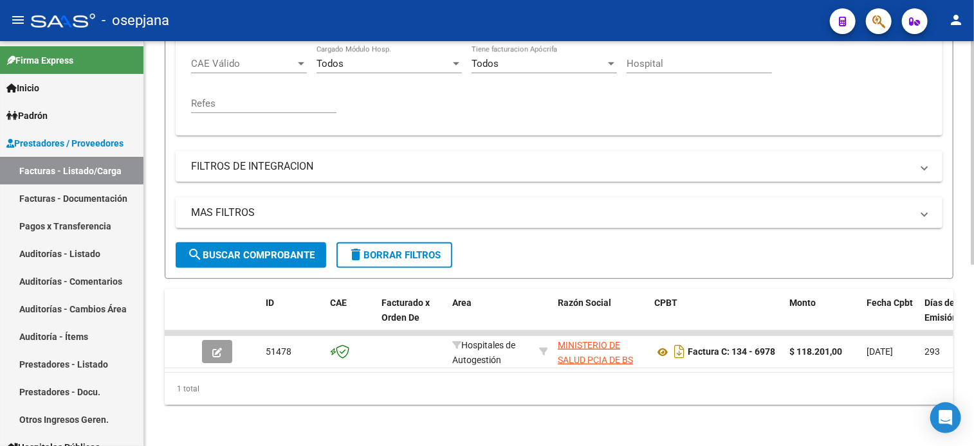
scroll to position [324, 0]
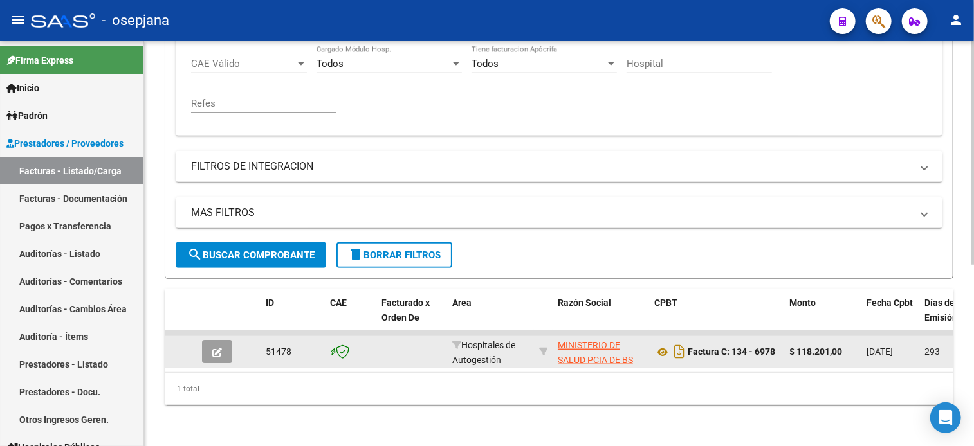
click at [217, 348] on icon "button" at bounding box center [217, 353] width 10 height 10
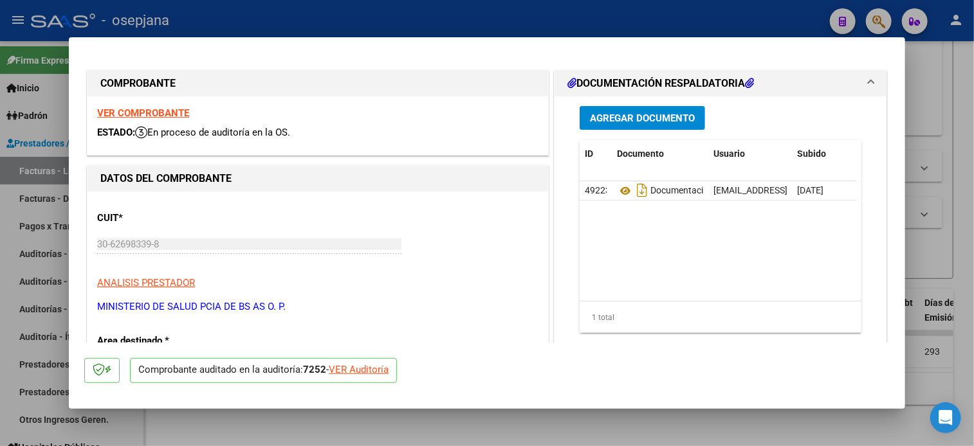
click at [360, 370] on div "VER Auditoría" at bounding box center [359, 370] width 60 height 15
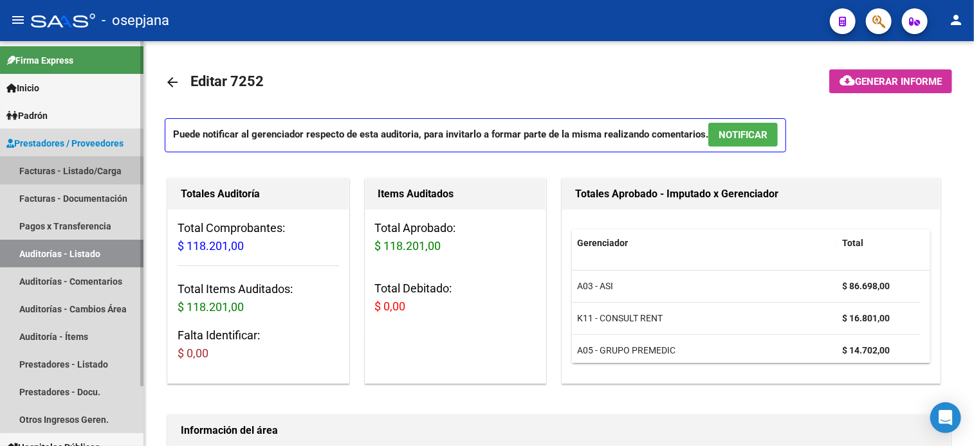
click at [59, 170] on link "Facturas - Listado/Carga" at bounding box center [71, 171] width 143 height 28
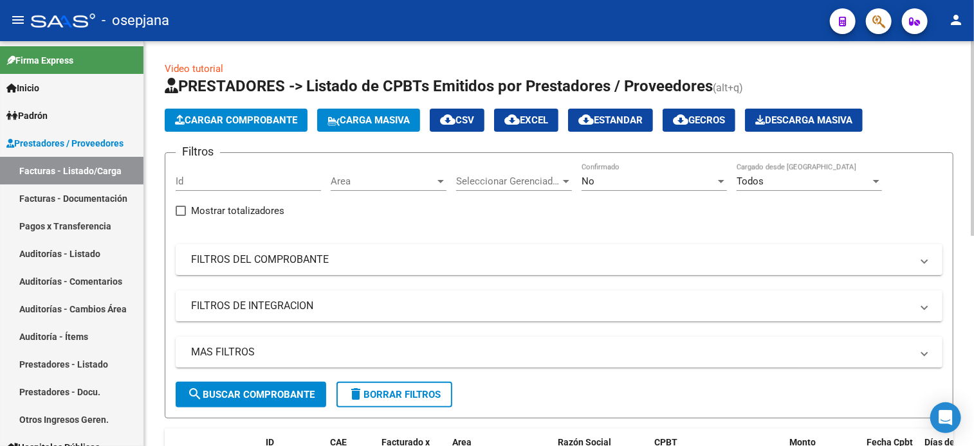
click at [364, 186] on div "Area Area" at bounding box center [389, 177] width 116 height 28
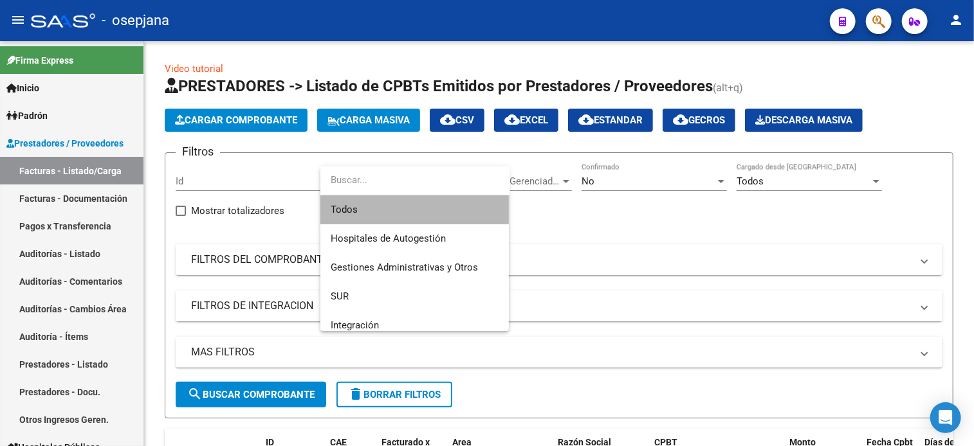
click at [361, 217] on span "Todos" at bounding box center [415, 209] width 168 height 29
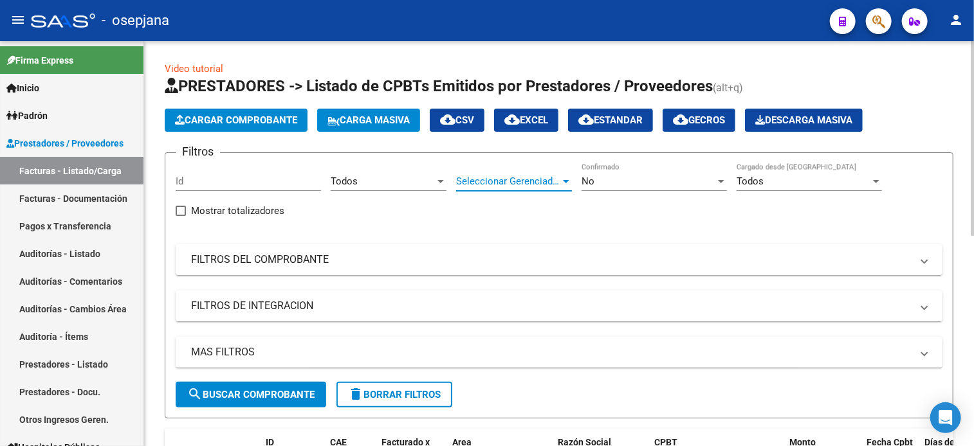
click at [486, 184] on span "Seleccionar Gerenciador" at bounding box center [508, 182] width 104 height 12
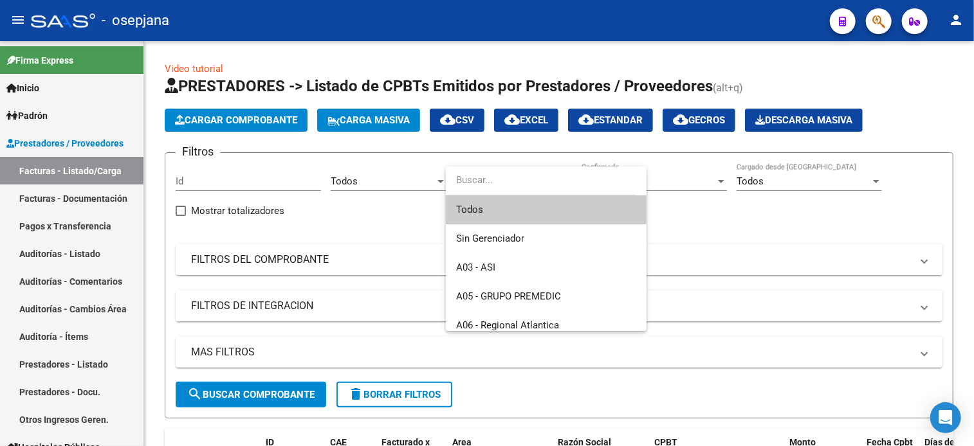
click at [484, 205] on span "Todos" at bounding box center [546, 209] width 180 height 29
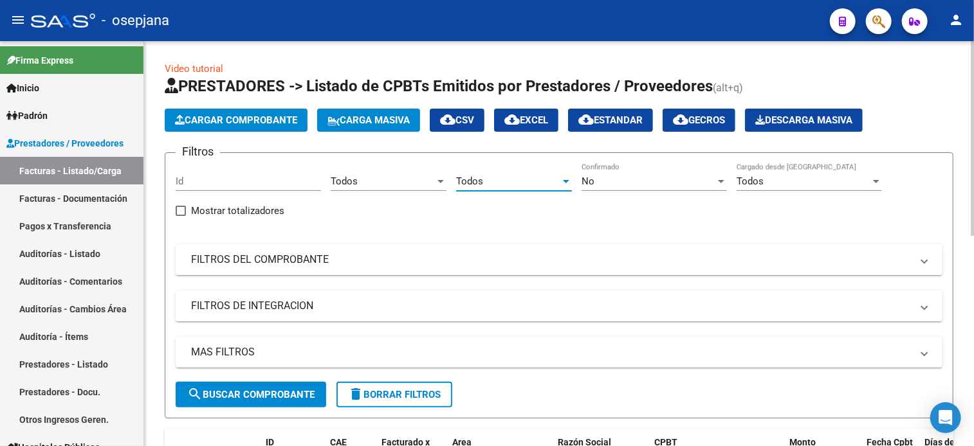
click at [620, 167] on div "No Confirmado" at bounding box center [653, 177] width 145 height 28
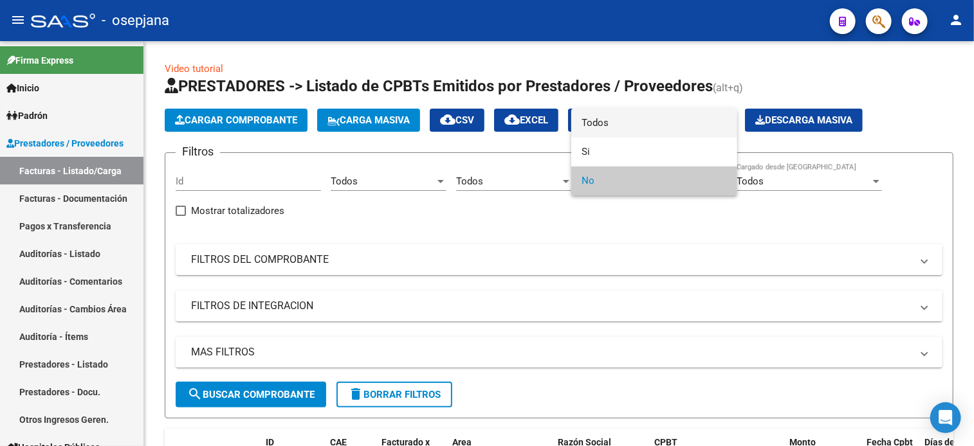
click at [604, 117] on span "Todos" at bounding box center [653, 123] width 145 height 29
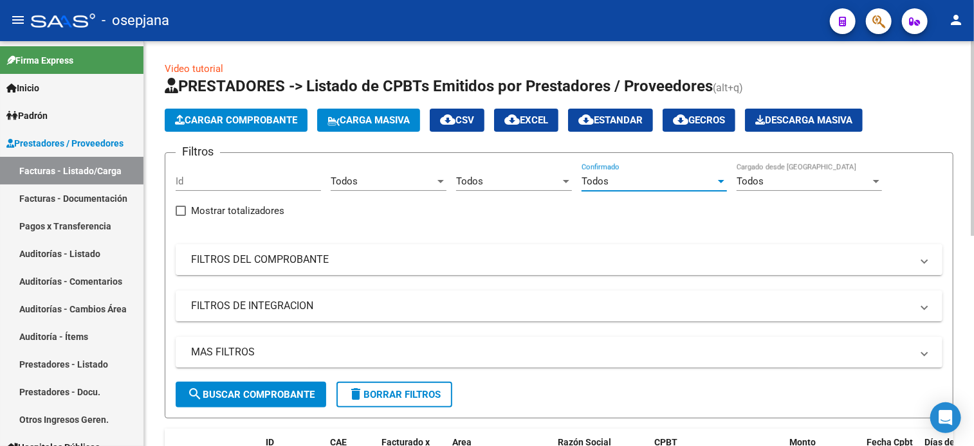
click at [368, 267] on mat-expansion-panel-header "FILTROS DEL COMPROBANTE" at bounding box center [559, 259] width 766 height 31
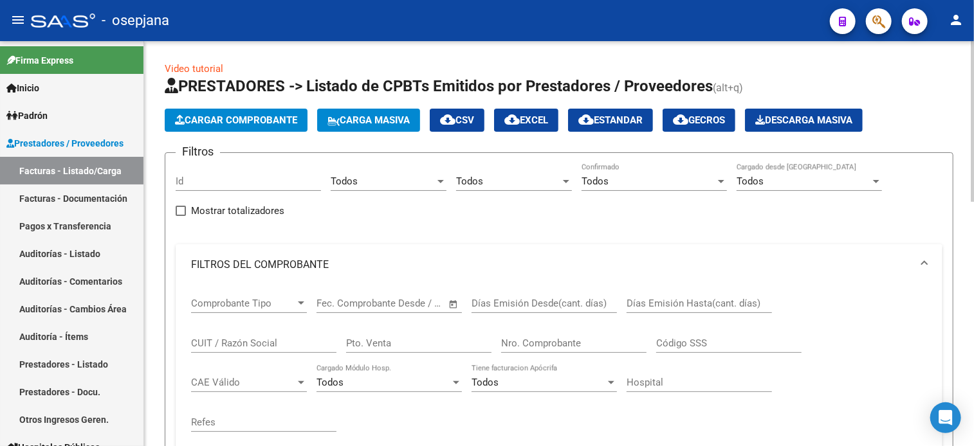
click at [353, 349] on div "Pto. Venta" at bounding box center [418, 339] width 145 height 28
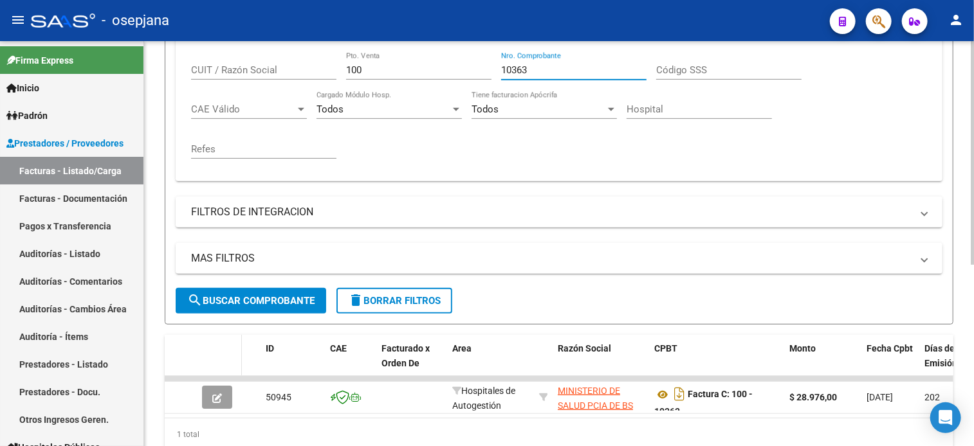
scroll to position [301, 0]
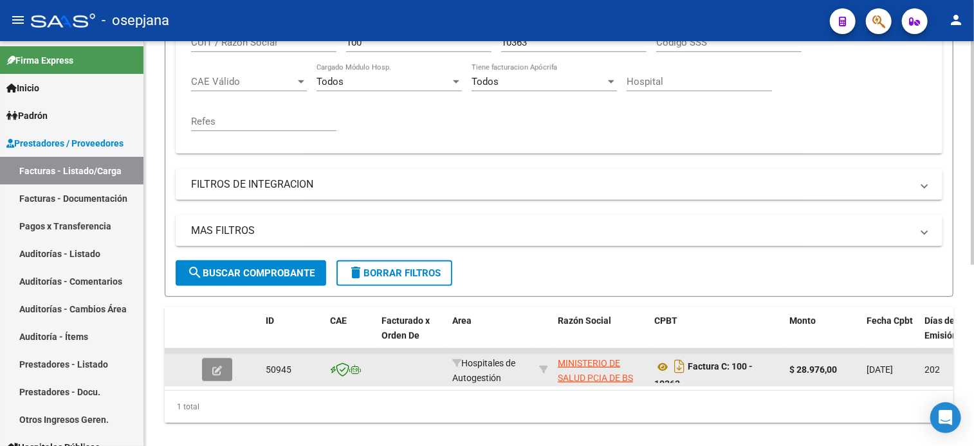
click at [220, 369] on icon "button" at bounding box center [217, 371] width 10 height 10
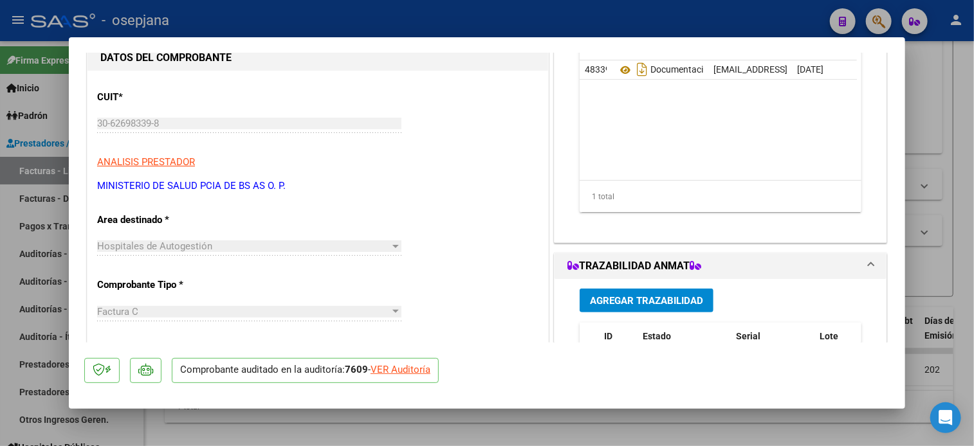
scroll to position [242, 0]
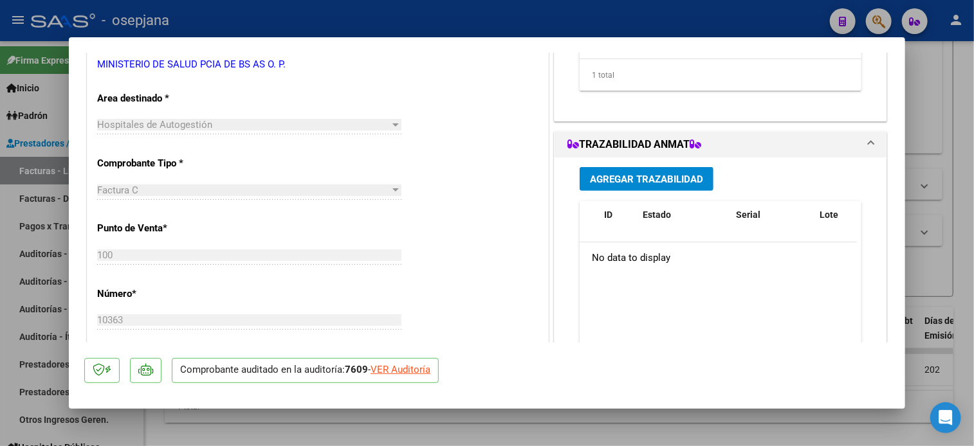
click at [414, 365] on div "VER Auditoría" at bounding box center [400, 370] width 60 height 15
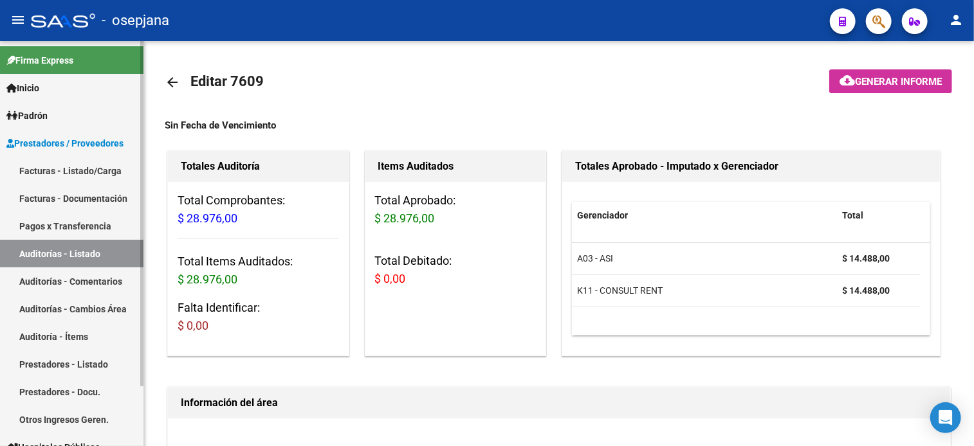
click at [67, 169] on link "Facturas - Listado/Carga" at bounding box center [71, 171] width 143 height 28
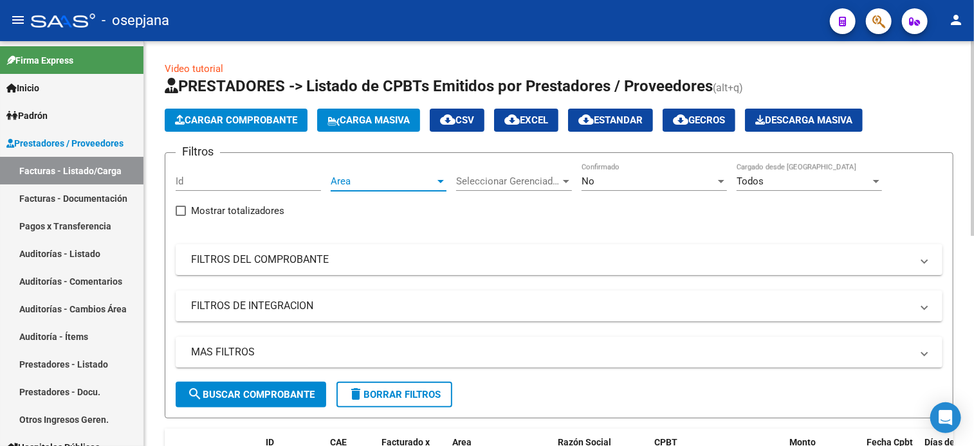
click at [362, 182] on span "Area" at bounding box center [383, 182] width 104 height 12
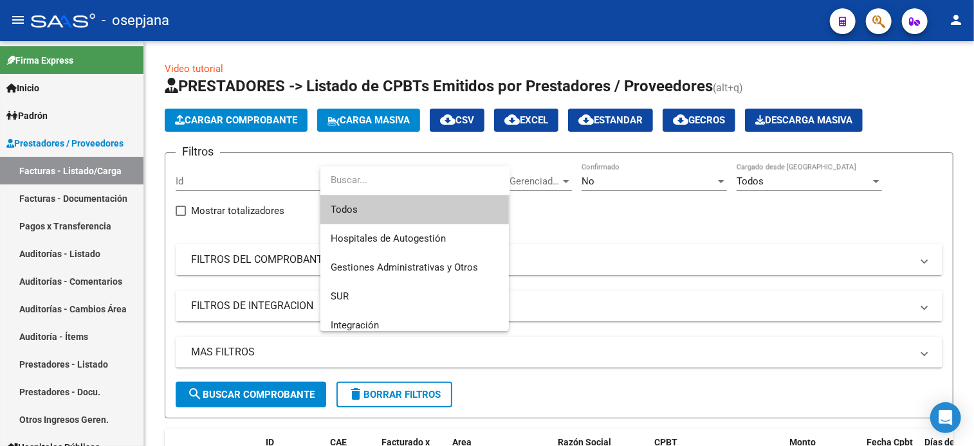
click at [386, 208] on span "Todos" at bounding box center [415, 209] width 168 height 29
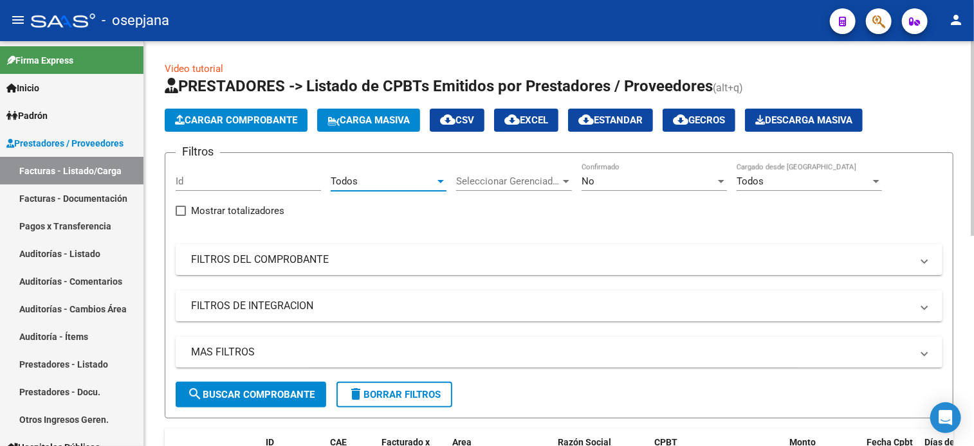
click at [489, 184] on span "Seleccionar Gerenciador" at bounding box center [508, 182] width 104 height 12
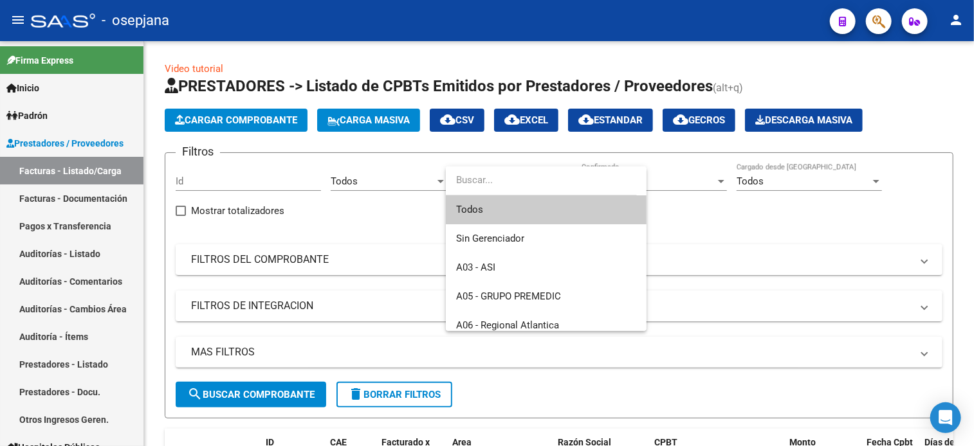
click at [505, 211] on span "Todos" at bounding box center [546, 209] width 180 height 29
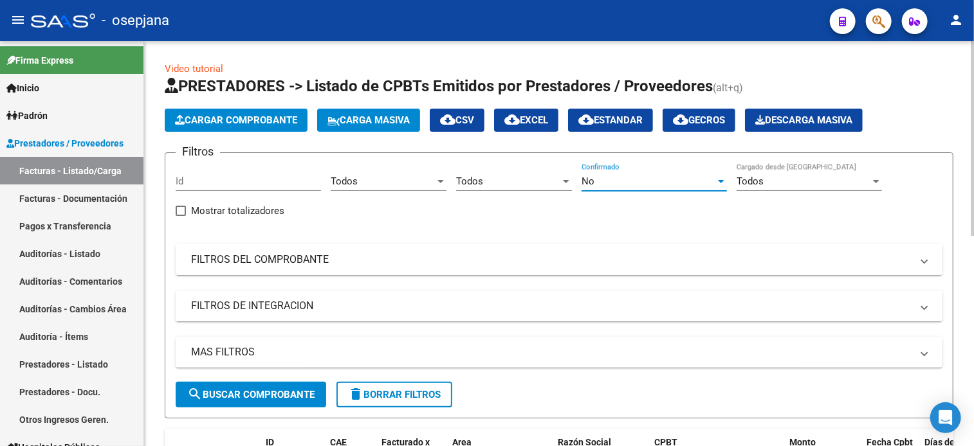
click at [610, 183] on div "No" at bounding box center [648, 182] width 134 height 12
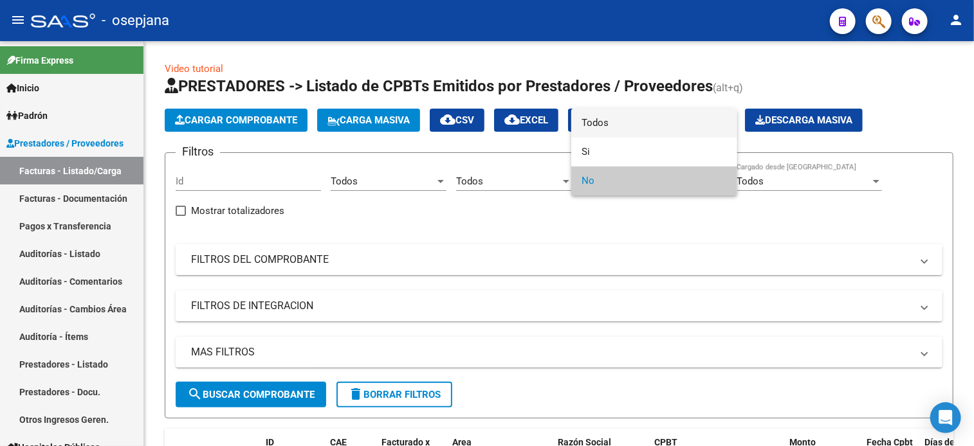
click at [600, 122] on span "Todos" at bounding box center [653, 123] width 145 height 29
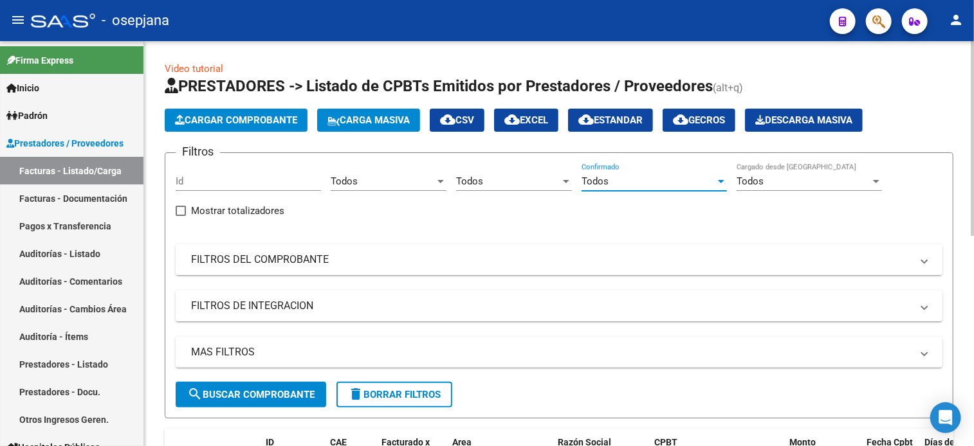
click at [458, 260] on mat-panel-title "FILTROS DEL COMPROBANTE" at bounding box center [551, 260] width 720 height 14
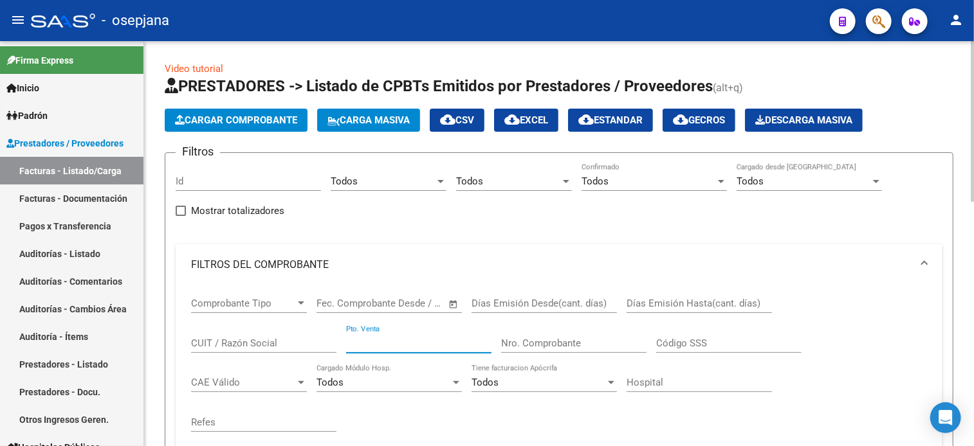
click at [368, 343] on input "Pto. Venta" at bounding box center [418, 344] width 145 height 12
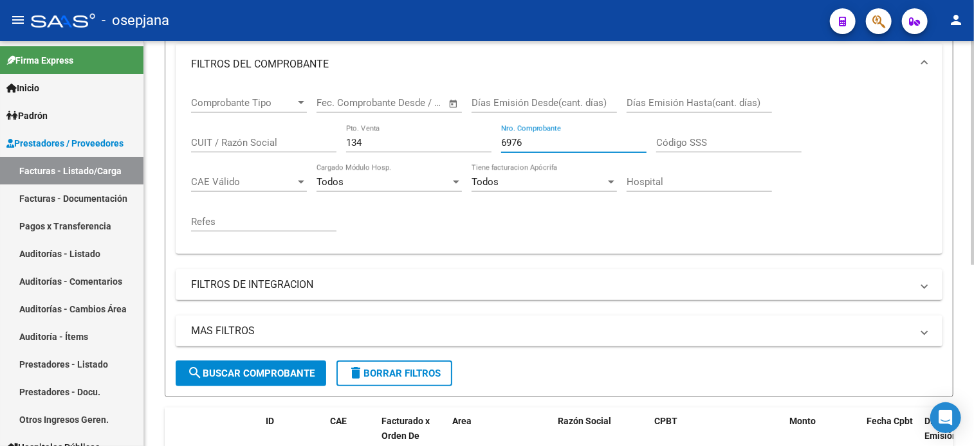
scroll to position [327, 0]
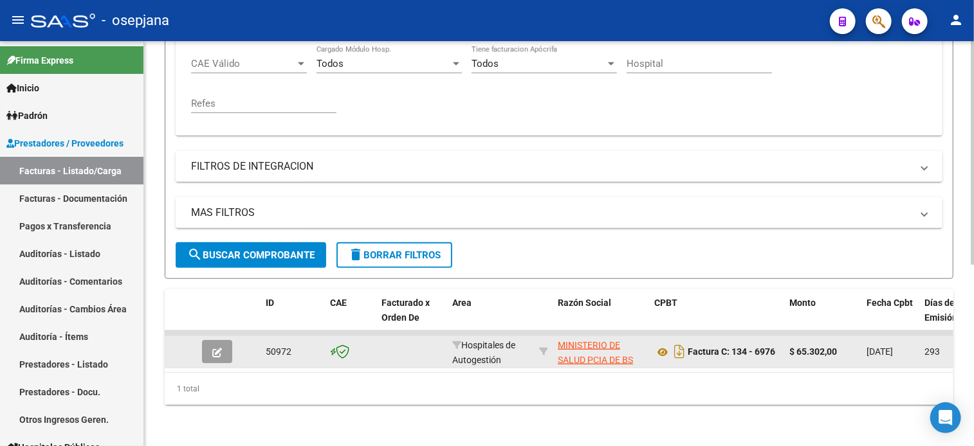
click at [220, 348] on icon "button" at bounding box center [217, 353] width 10 height 10
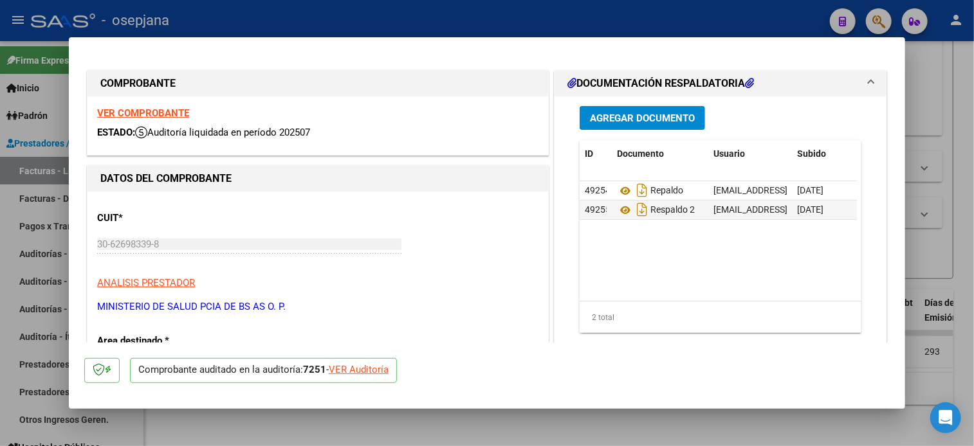
click at [345, 370] on div "VER Auditoría" at bounding box center [359, 370] width 60 height 15
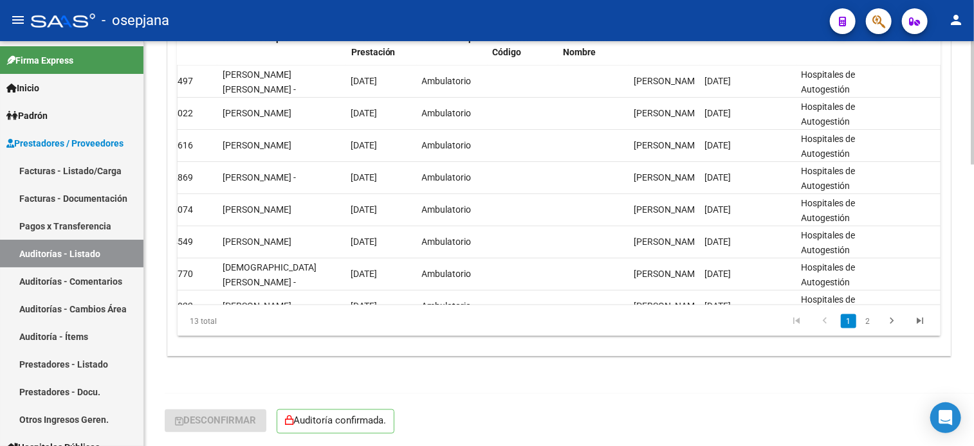
scroll to position [0, 1111]
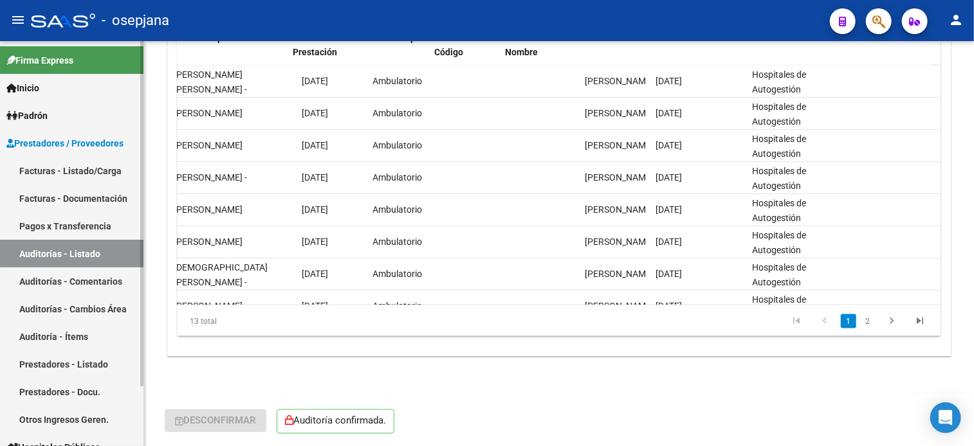
click at [72, 169] on link "Facturas - Listado/Carga" at bounding box center [71, 171] width 143 height 28
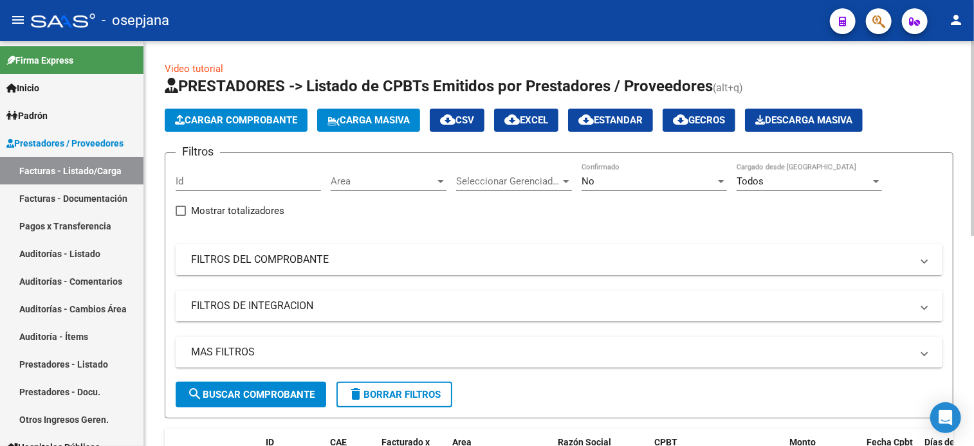
click at [370, 178] on span "Area" at bounding box center [383, 182] width 104 height 12
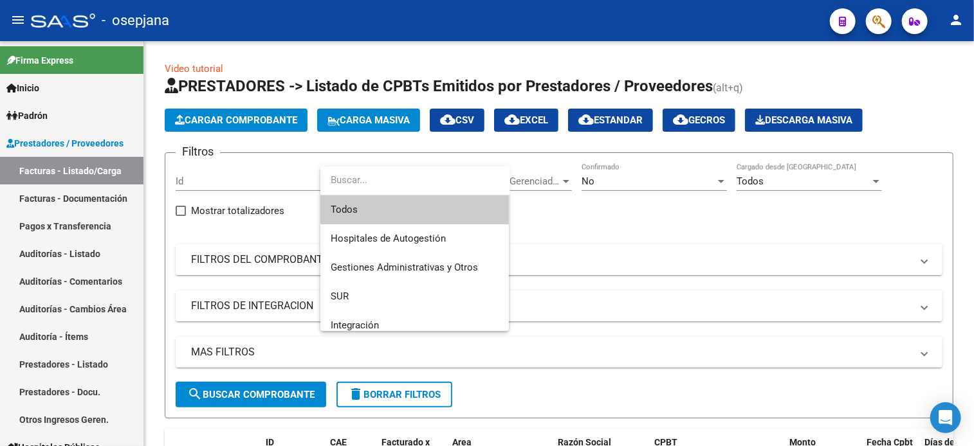
click at [366, 208] on span "Todos" at bounding box center [415, 209] width 168 height 29
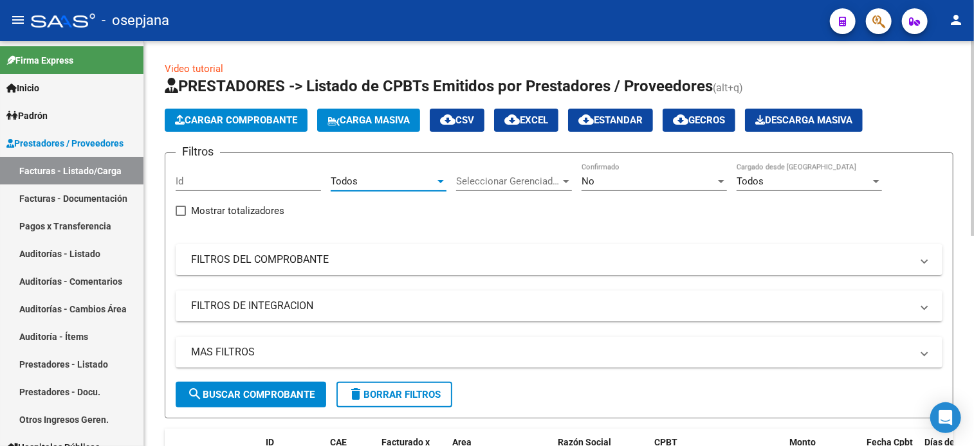
click at [487, 177] on span "Seleccionar Gerenciador" at bounding box center [508, 182] width 104 height 12
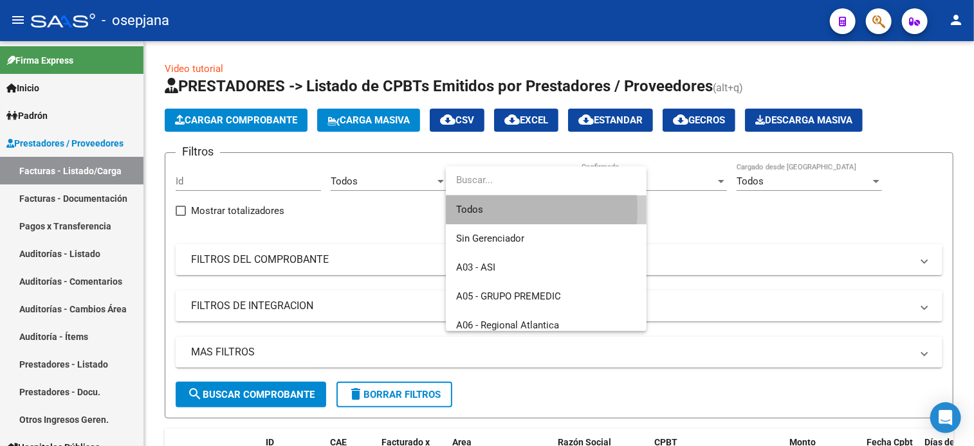
click at [485, 209] on span "Todos" at bounding box center [546, 209] width 180 height 29
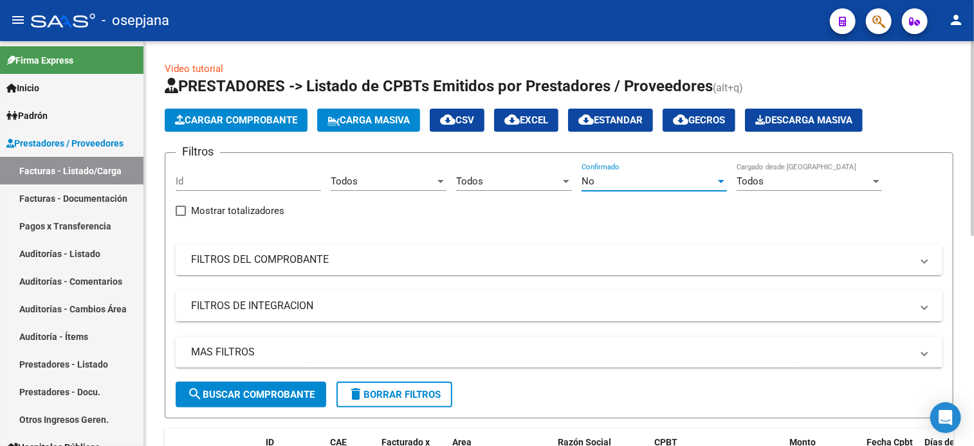
click at [613, 181] on div "No" at bounding box center [648, 182] width 134 height 12
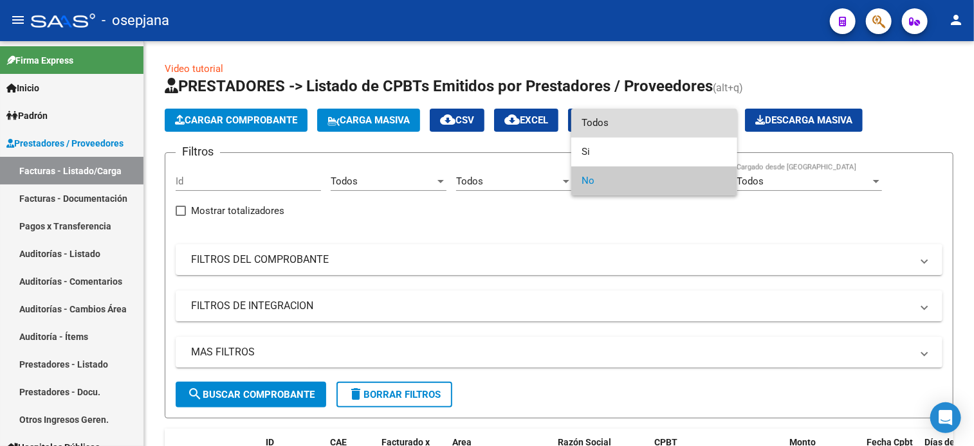
click at [607, 120] on span "Todos" at bounding box center [653, 123] width 145 height 29
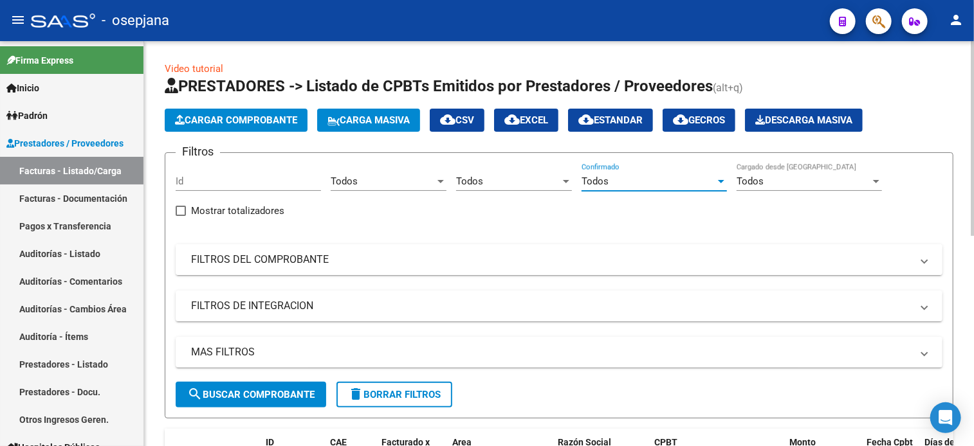
click at [404, 262] on mat-panel-title "FILTROS DEL COMPROBANTE" at bounding box center [551, 260] width 720 height 14
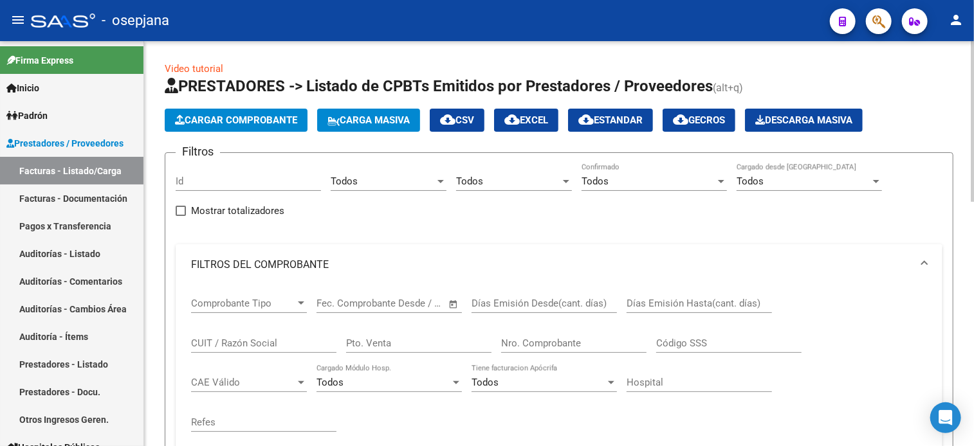
click at [374, 339] on input "Pto. Venta" at bounding box center [418, 344] width 145 height 12
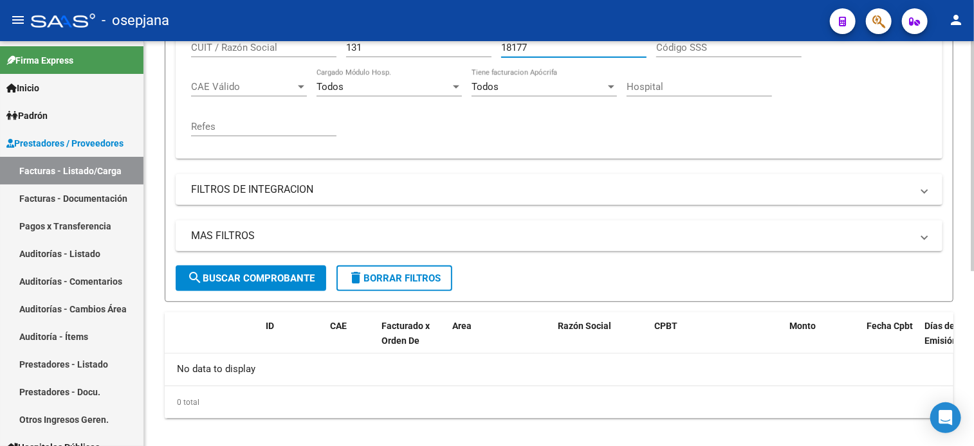
scroll to position [307, 0]
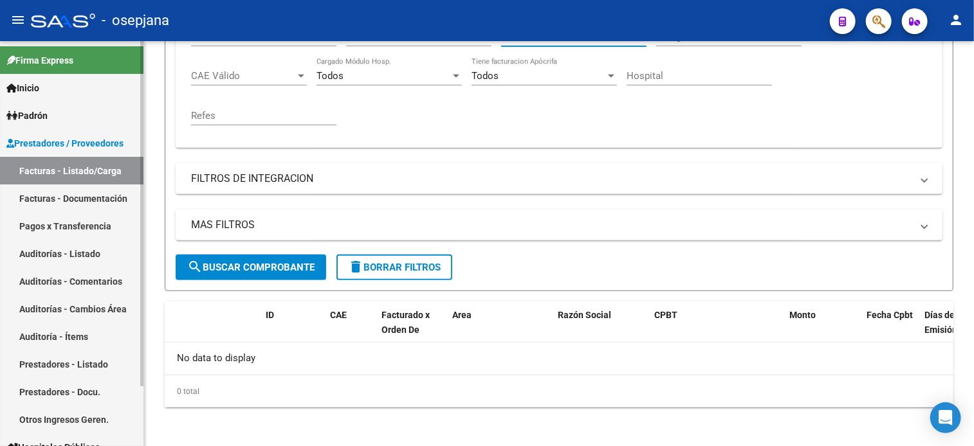
click at [89, 248] on link "Auditorías - Listado" at bounding box center [71, 254] width 143 height 28
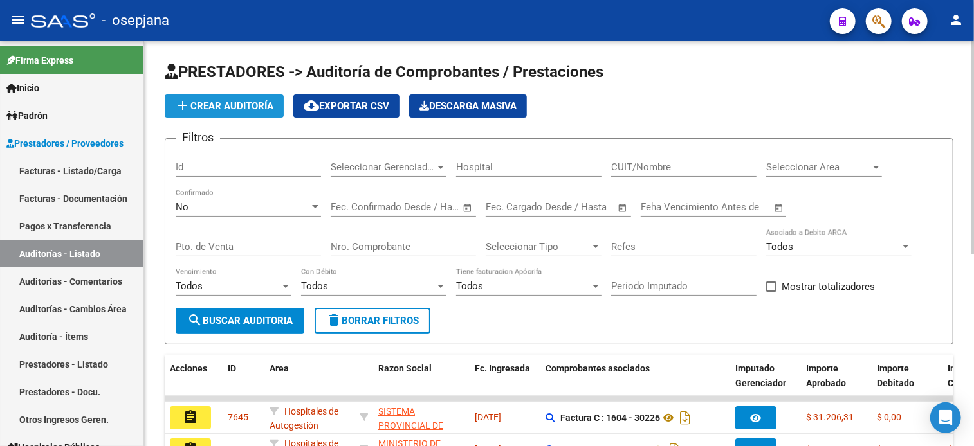
click at [237, 107] on span "add Crear Auditoría" at bounding box center [224, 106] width 98 height 12
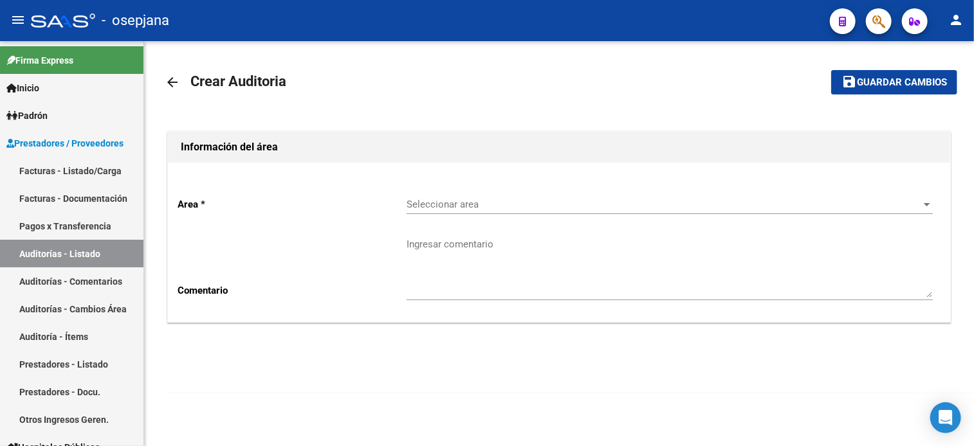
click at [466, 195] on div "Seleccionar area Seleccionar area" at bounding box center [669, 200] width 526 height 28
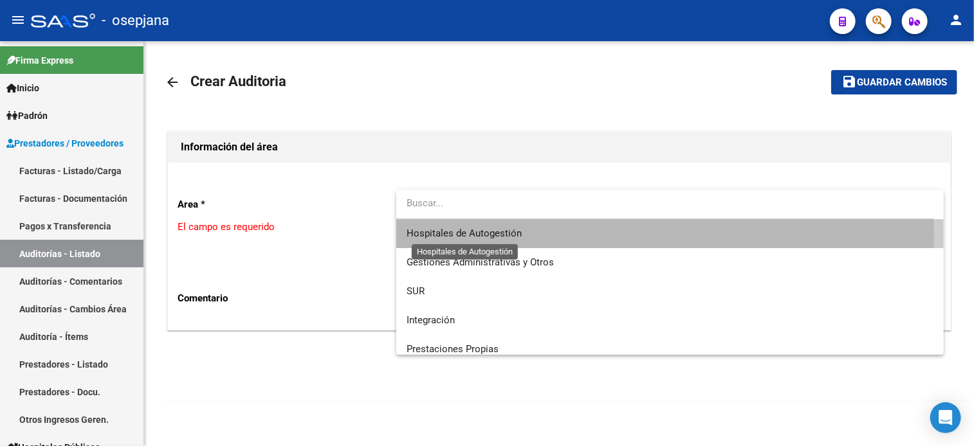
click at [449, 236] on span "Hospitales de Autogestión" at bounding box center [463, 234] width 115 height 12
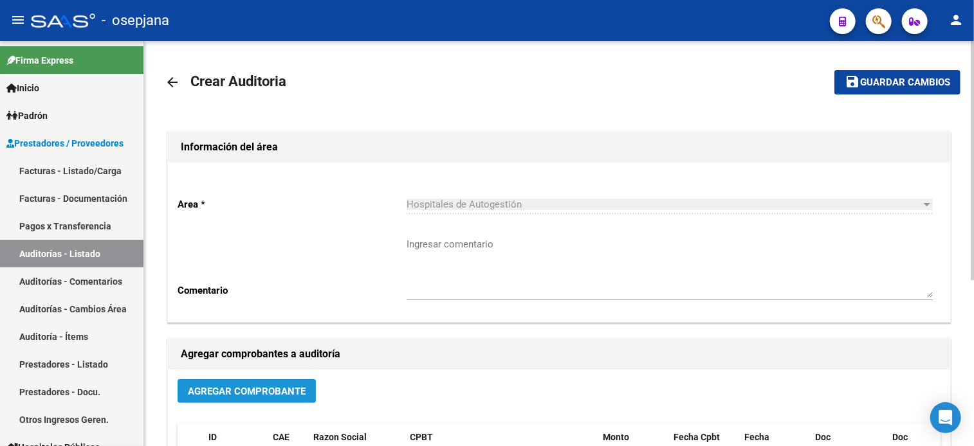
click at [304, 386] on span "Agregar Comprobante" at bounding box center [247, 392] width 118 height 12
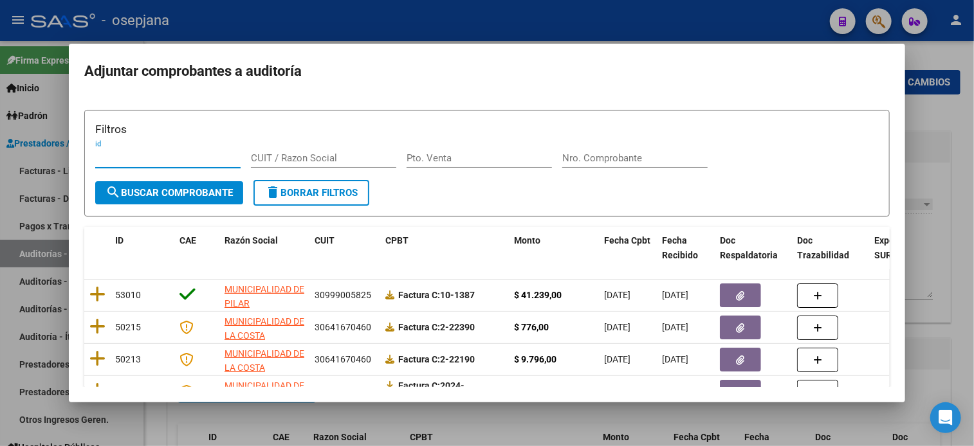
click at [505, 161] on input "Pto. Venta" at bounding box center [478, 158] width 145 height 12
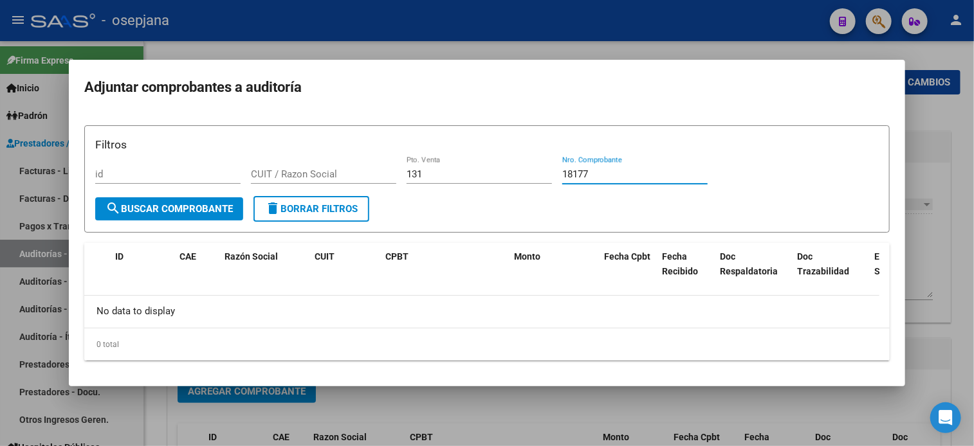
click at [20, 181] on div at bounding box center [487, 223] width 974 height 446
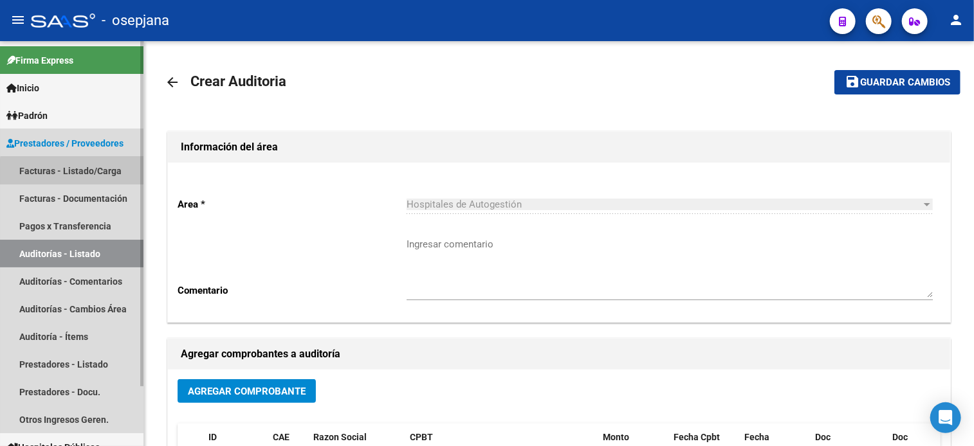
click at [85, 172] on link "Facturas - Listado/Carga" at bounding box center [71, 171] width 143 height 28
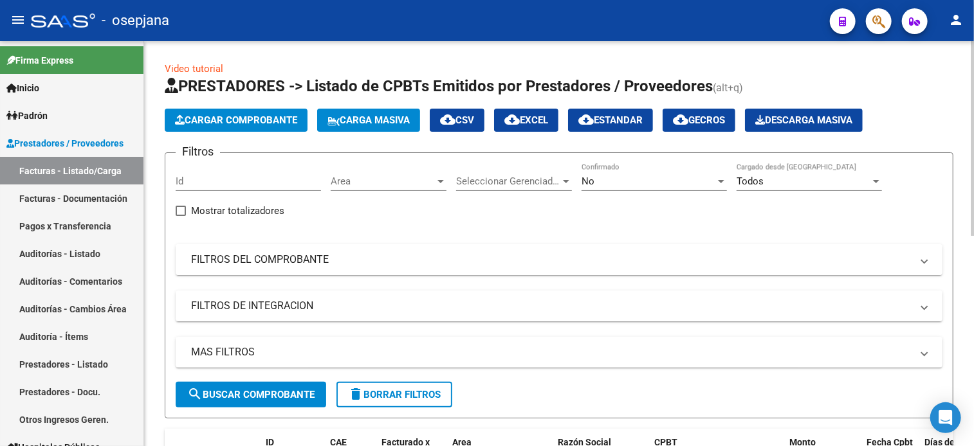
click at [360, 257] on mat-panel-title "FILTROS DEL COMPROBANTE" at bounding box center [551, 260] width 720 height 14
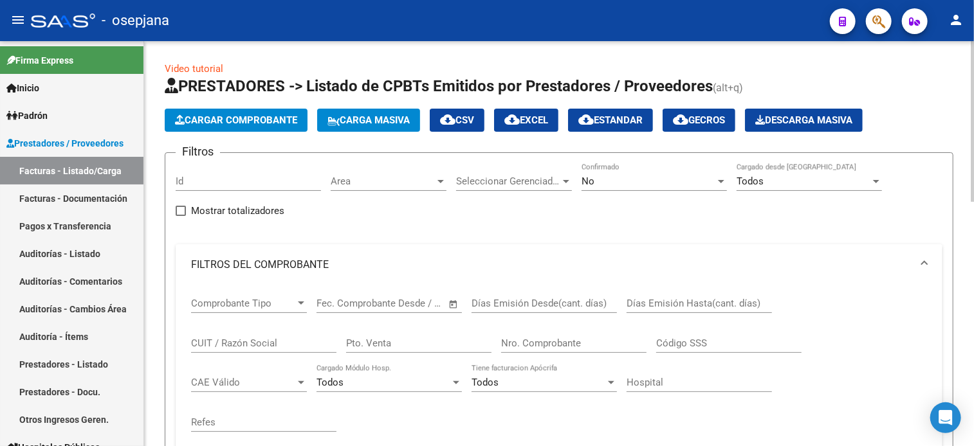
click at [378, 347] on input "Pto. Venta" at bounding box center [418, 344] width 145 height 12
click at [354, 186] on div "Area Area" at bounding box center [389, 177] width 116 height 28
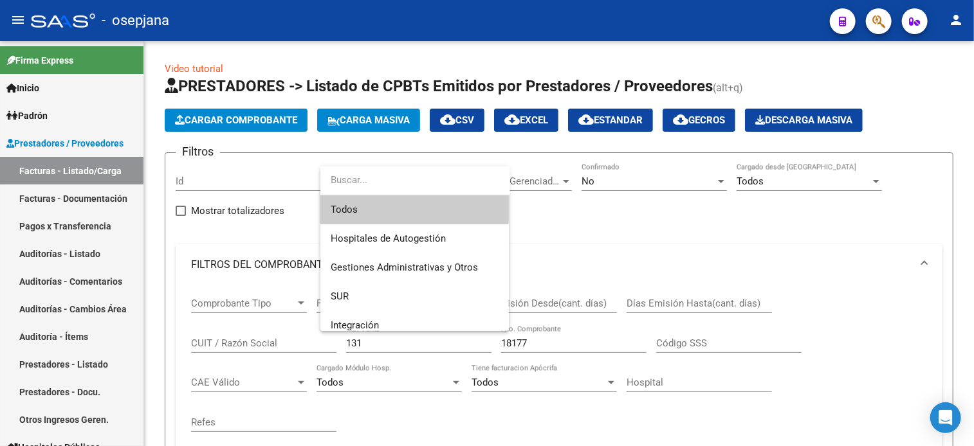
click at [366, 204] on span "Todos" at bounding box center [415, 209] width 168 height 29
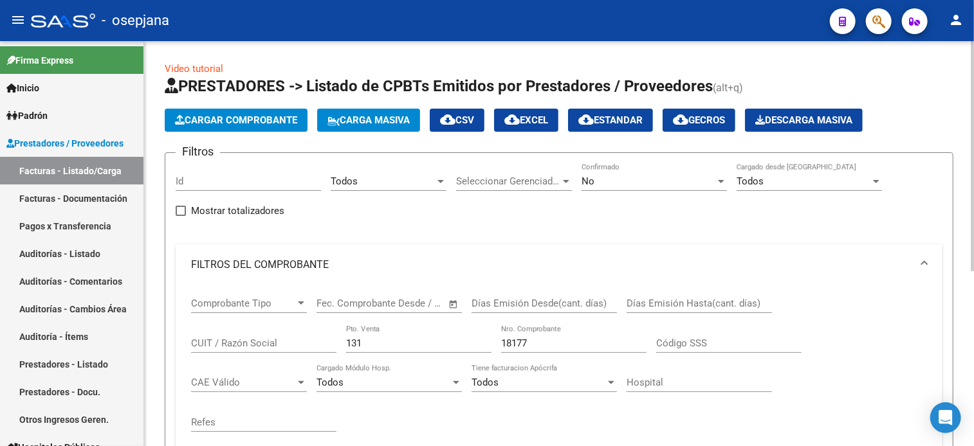
click at [489, 167] on div "Seleccionar Gerenciador Seleccionar Gerenciador" at bounding box center [514, 177] width 116 height 28
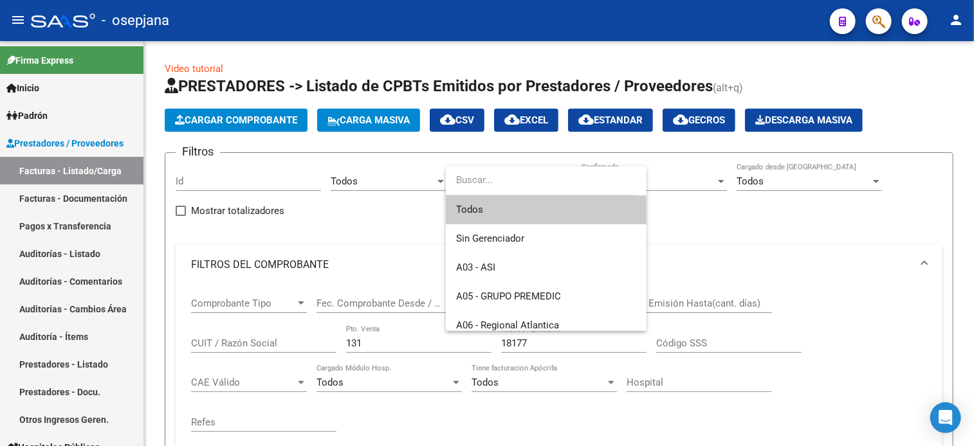
click at [486, 213] on span "Todos" at bounding box center [546, 209] width 180 height 29
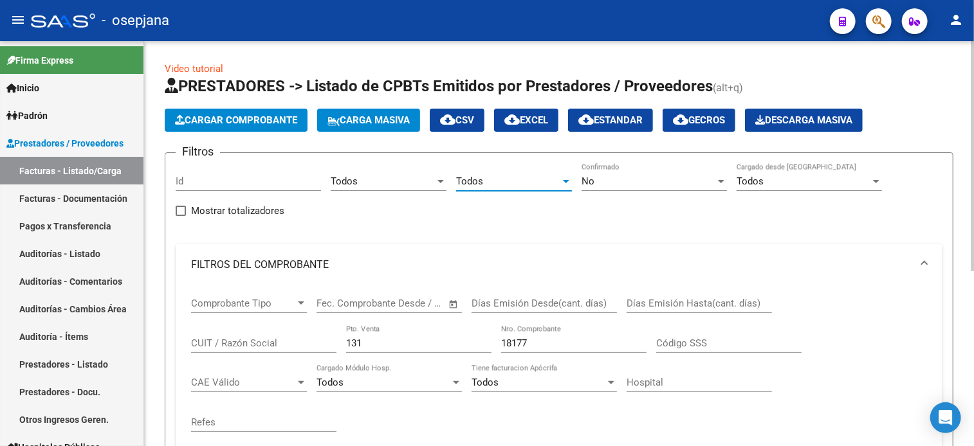
click at [611, 179] on div "No" at bounding box center [648, 182] width 134 height 12
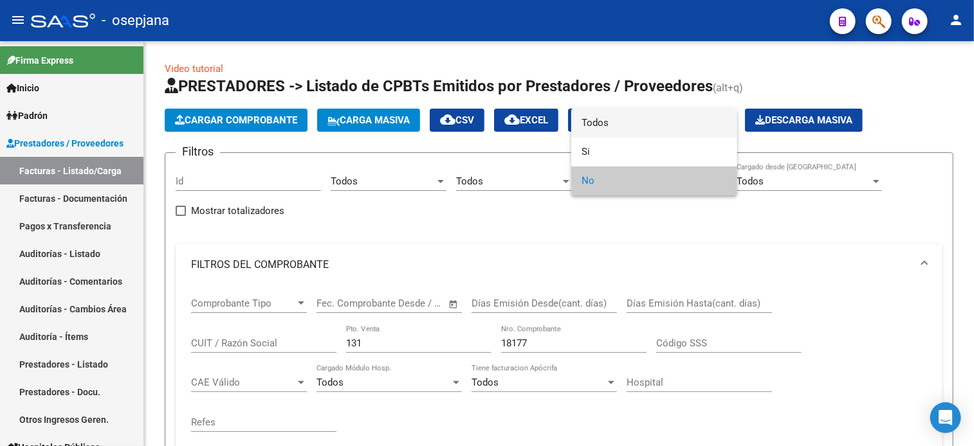
click at [602, 125] on span "Todos" at bounding box center [653, 123] width 145 height 29
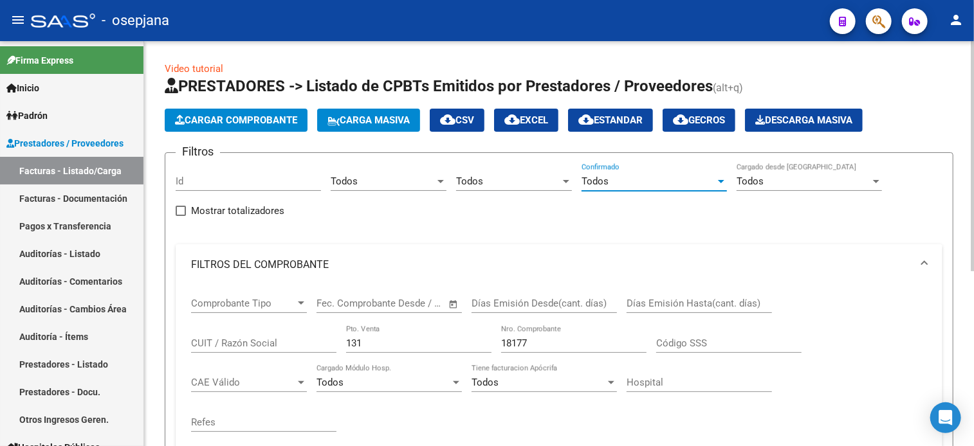
click at [388, 332] on div "131 Pto. Venta" at bounding box center [418, 339] width 145 height 28
drag, startPoint x: 376, startPoint y: 338, endPoint x: 314, endPoint y: 323, distance: 64.0
click at [314, 323] on div "Comprobante Tipo Comprobante Tipo Fecha inicio – Fecha fin Fec. Comprobante Des…" at bounding box center [559, 364] width 736 height 159
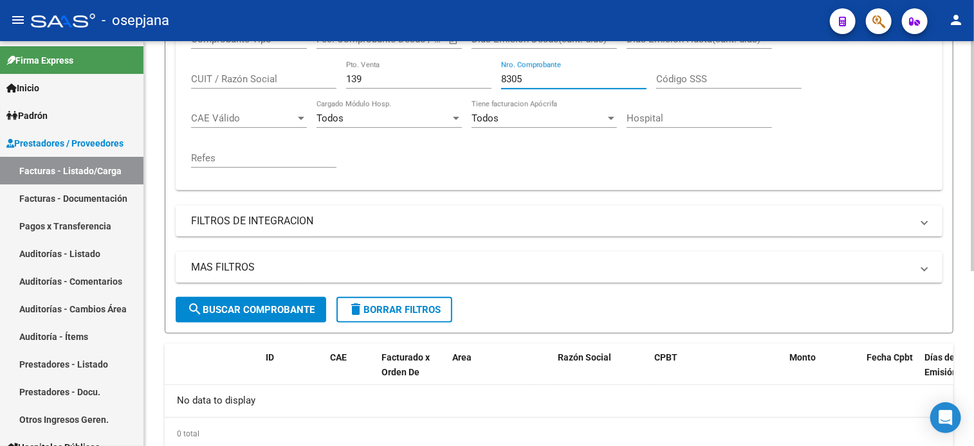
scroll to position [267, 0]
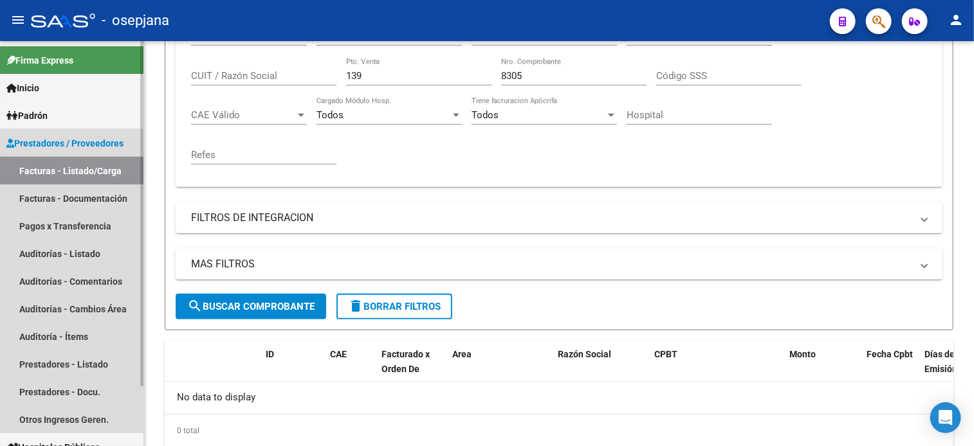
click at [90, 167] on link "Facturas - Listado/Carga" at bounding box center [71, 171] width 143 height 28
click at [86, 233] on link "Pagos x Transferencia" at bounding box center [71, 226] width 143 height 28
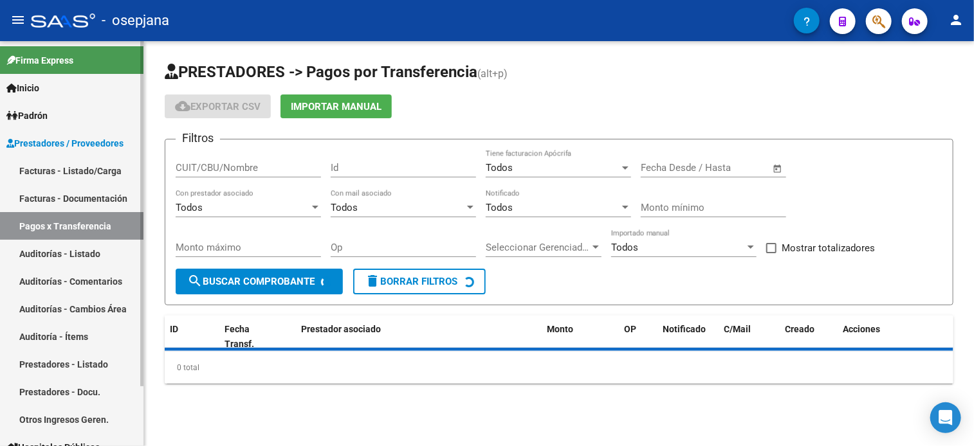
click at [87, 244] on link "Auditorías - Listado" at bounding box center [71, 254] width 143 height 28
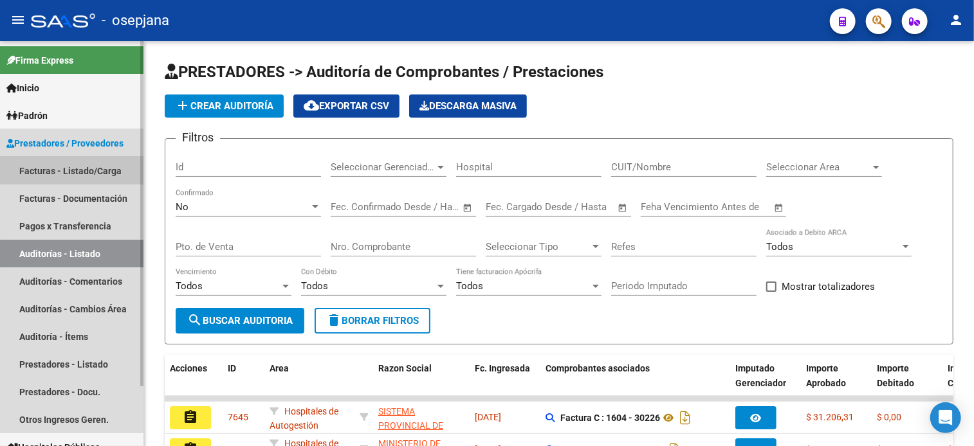
click at [114, 172] on link "Facturas - Listado/Carga" at bounding box center [71, 171] width 143 height 28
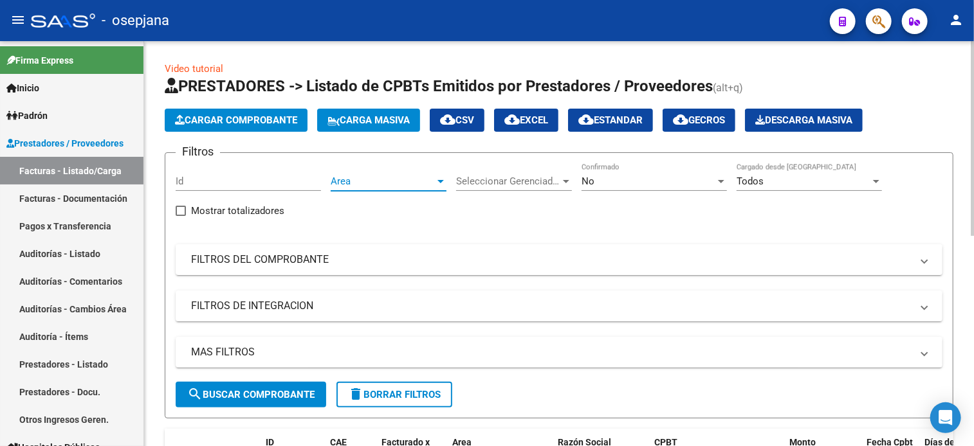
click at [411, 179] on span "Area" at bounding box center [383, 182] width 104 height 12
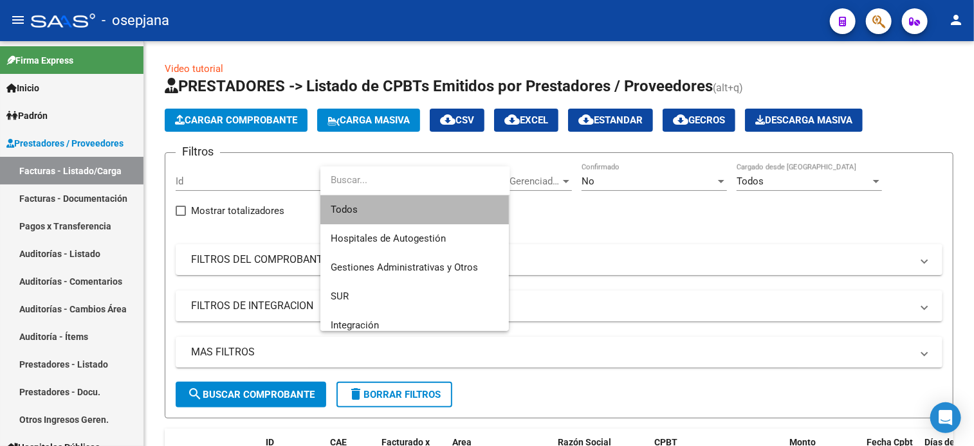
click at [384, 215] on span "Todos" at bounding box center [415, 209] width 168 height 29
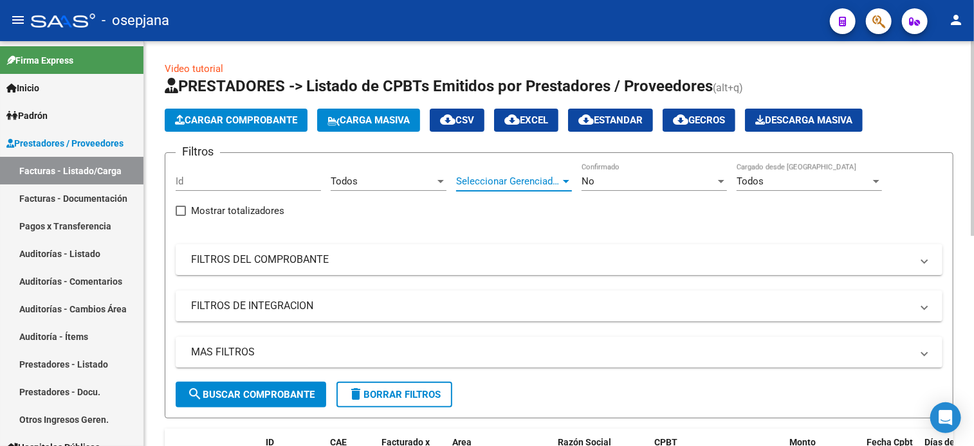
click at [501, 177] on span "Seleccionar Gerenciador" at bounding box center [508, 182] width 104 height 12
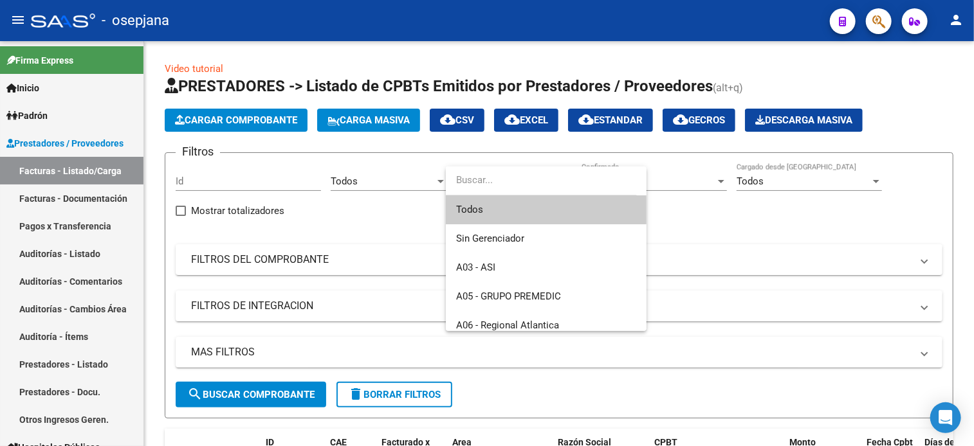
click at [466, 206] on span "Todos" at bounding box center [546, 209] width 180 height 29
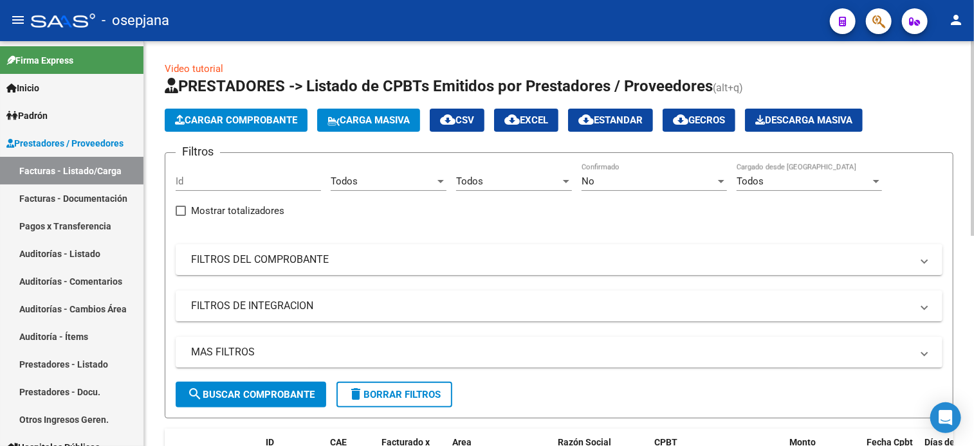
click at [626, 169] on div "No Confirmado" at bounding box center [653, 177] width 145 height 28
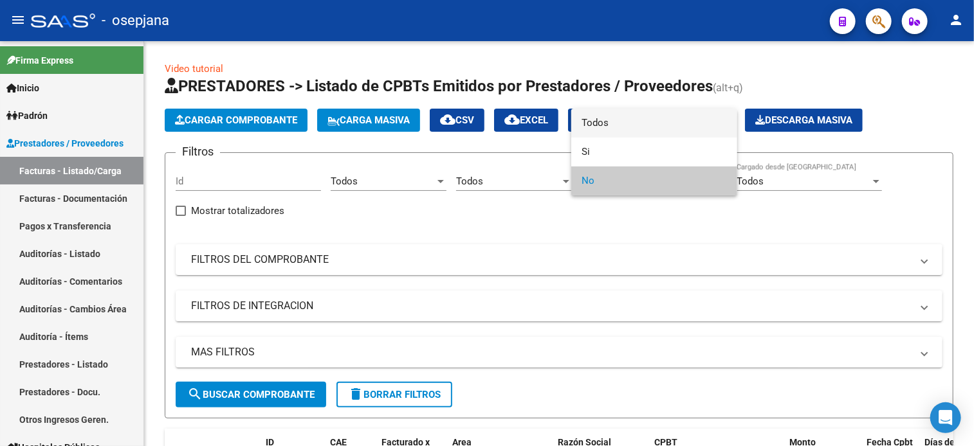
click at [602, 119] on span "Todos" at bounding box center [653, 123] width 145 height 29
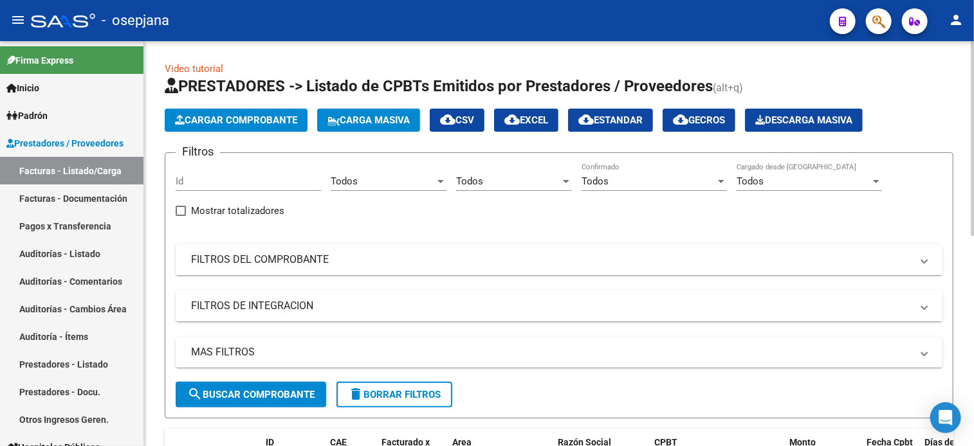
click at [465, 256] on mat-panel-title "FILTROS DEL COMPROBANTE" at bounding box center [551, 260] width 720 height 14
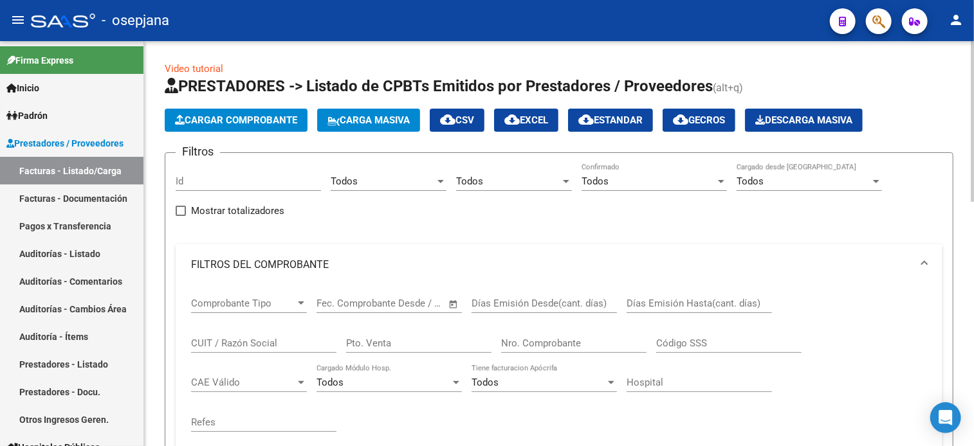
click at [417, 335] on div "Pto. Venta" at bounding box center [418, 339] width 145 height 28
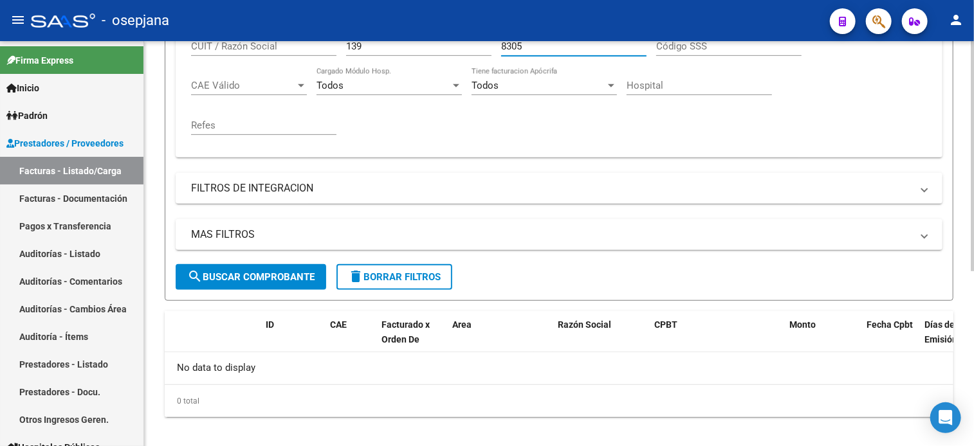
scroll to position [307, 0]
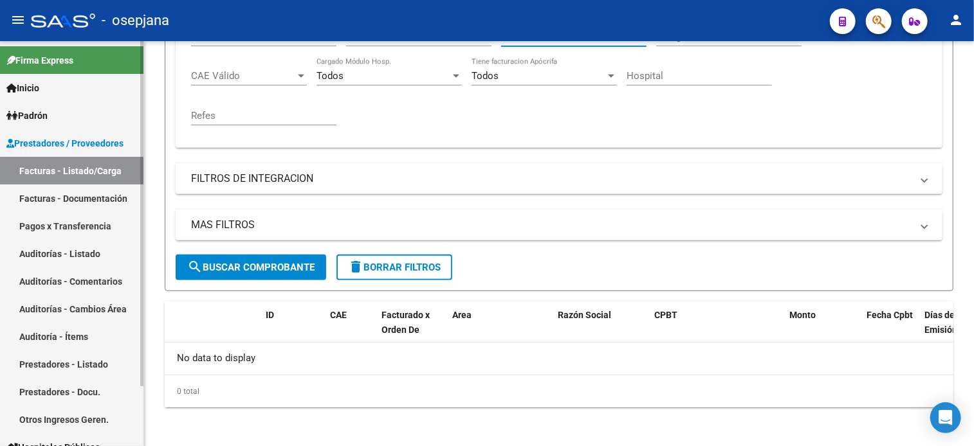
click at [59, 249] on link "Auditorías - Listado" at bounding box center [71, 254] width 143 height 28
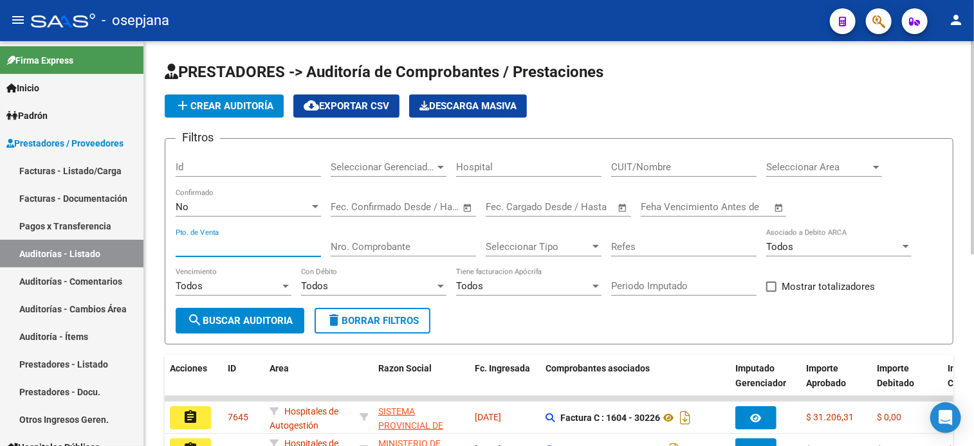
click at [194, 242] on input "Pto. de Venta" at bounding box center [248, 247] width 145 height 12
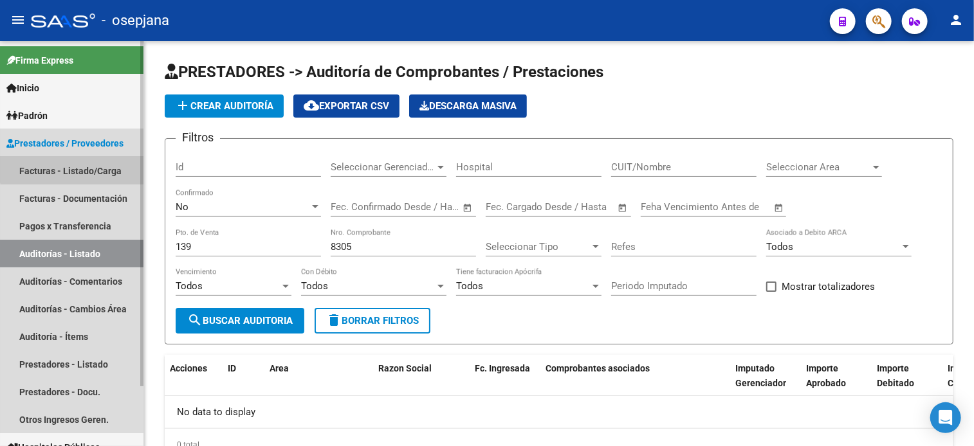
click at [93, 161] on link "Facturas - Listado/Carga" at bounding box center [71, 171] width 143 height 28
